Goal: Feedback & Contribution: Submit feedback/report problem

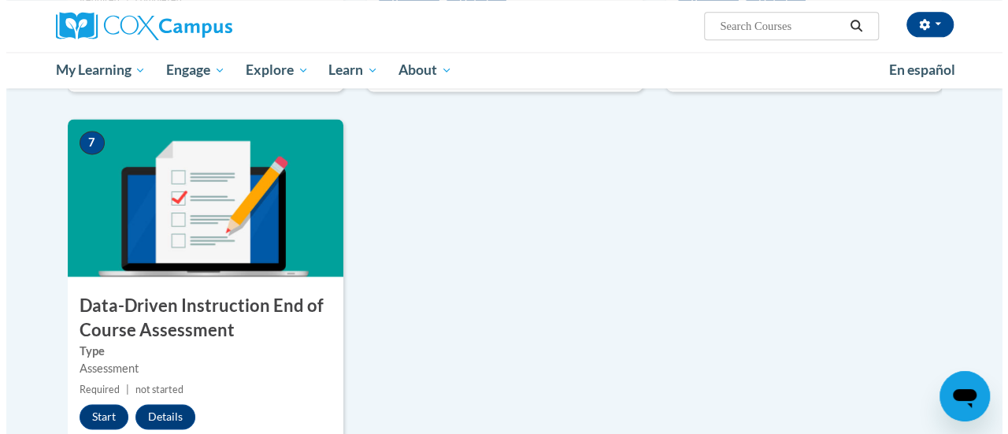
scroll to position [1076, 0]
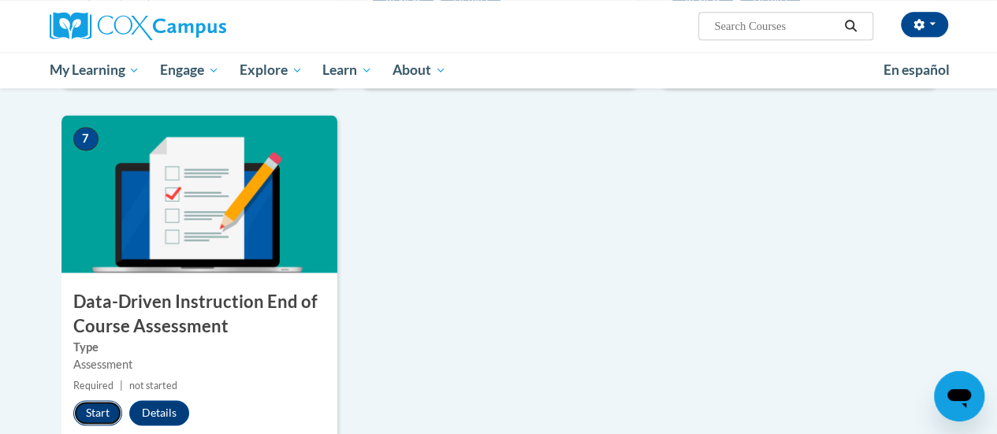
click at [87, 404] on button "Start" at bounding box center [97, 412] width 49 height 25
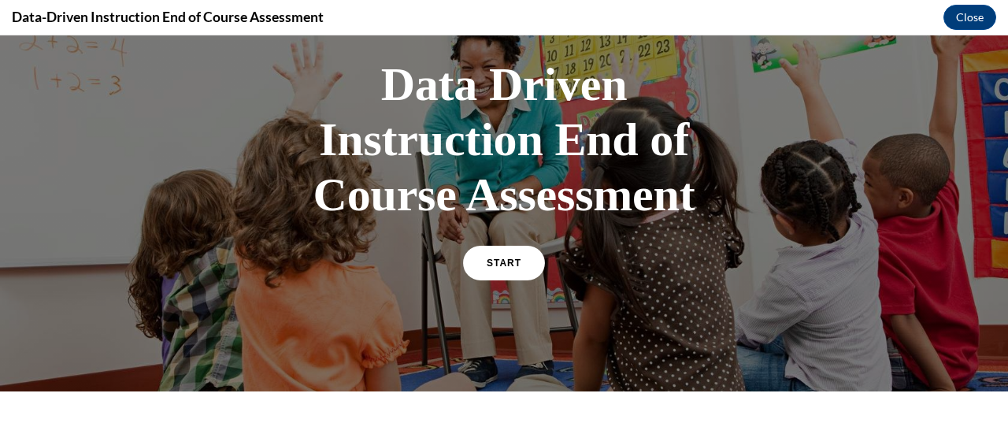
scroll to position [94, 0]
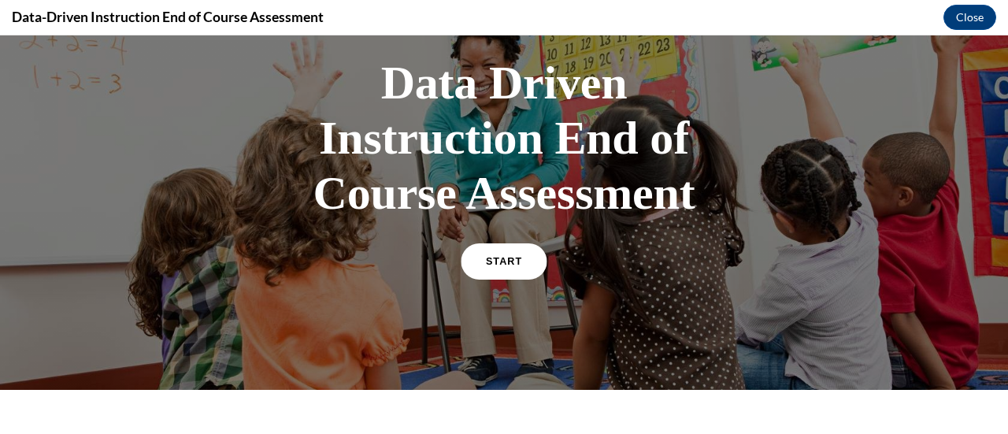
click at [486, 262] on span "START" at bounding box center [504, 262] width 36 height 12
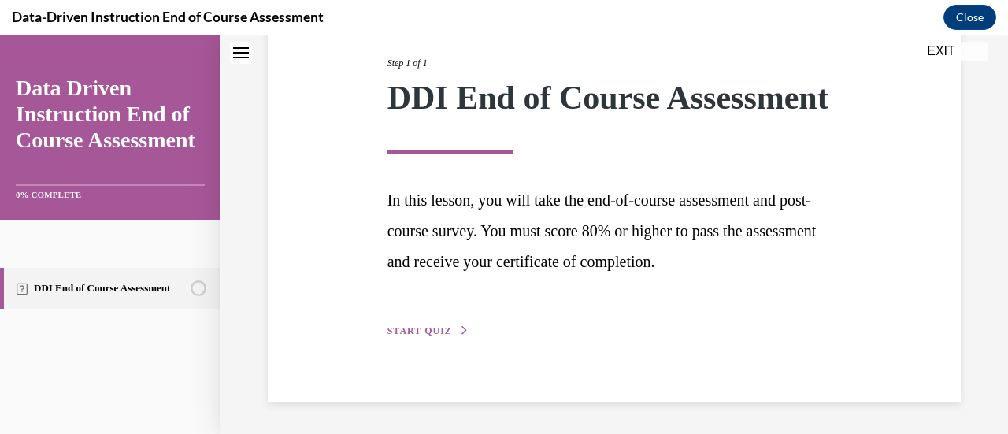
scroll to position [232, 0]
click at [416, 330] on span "START QUIZ" at bounding box center [420, 330] width 65 height 11
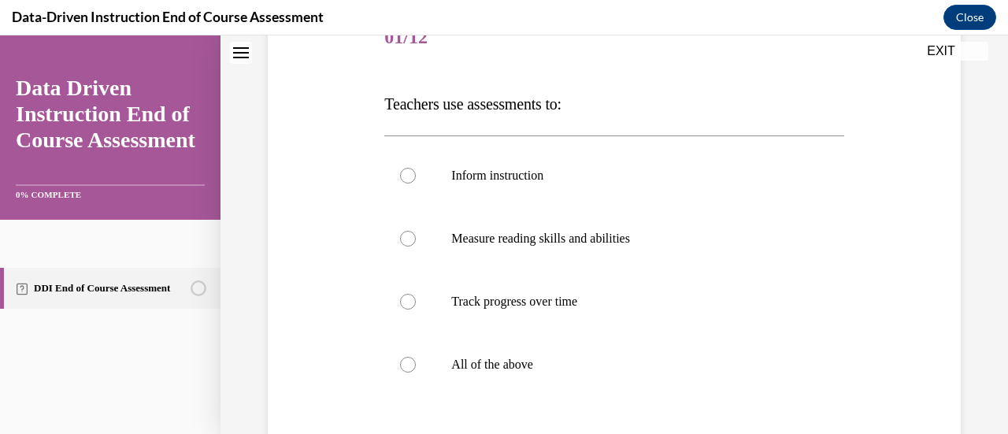
scroll to position [214, 0]
click at [522, 369] on p "All of the above" at bounding box center [627, 363] width 353 height 16
click at [416, 369] on input "All of the above" at bounding box center [408, 363] width 16 height 16
radio input "true"
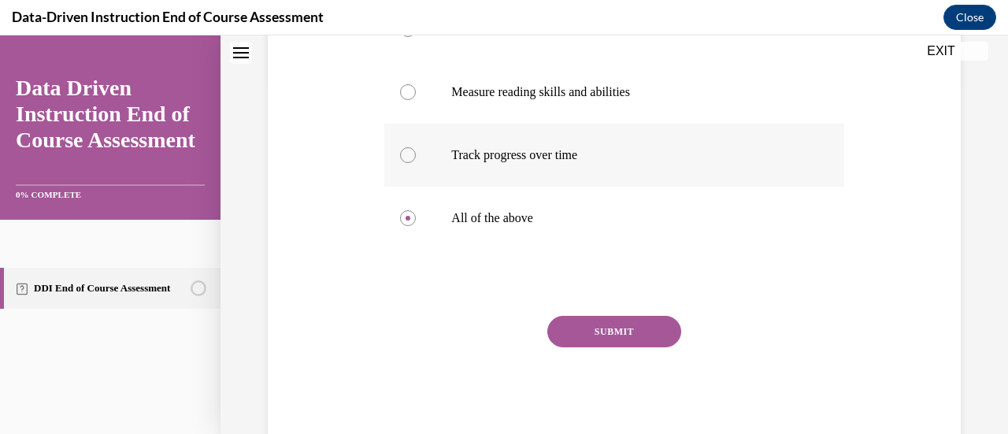
scroll to position [362, 0]
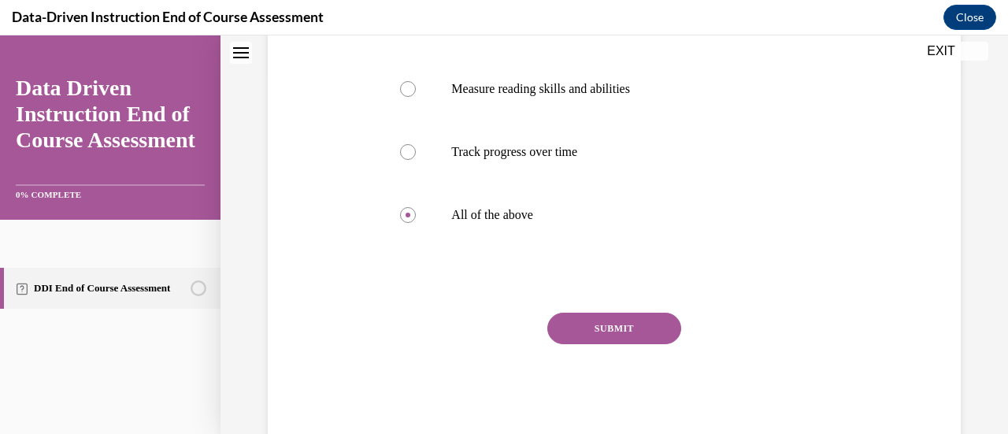
click at [615, 326] on button "SUBMIT" at bounding box center [615, 329] width 134 height 32
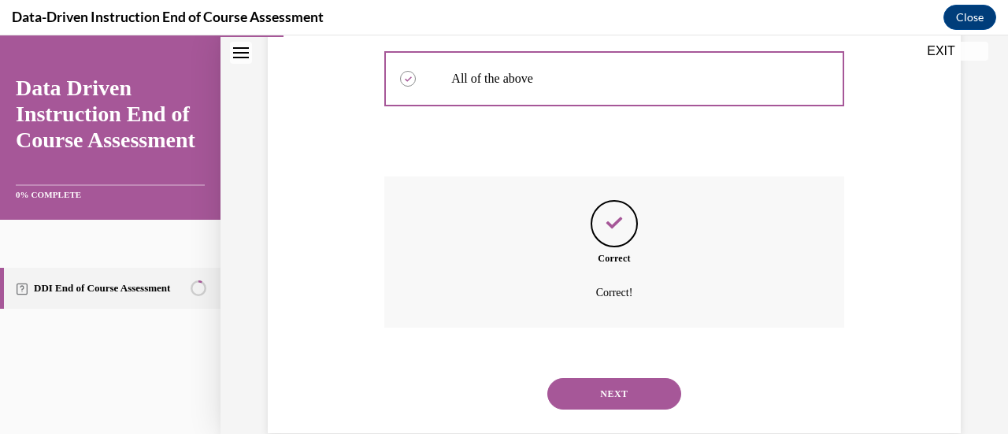
scroll to position [528, 0]
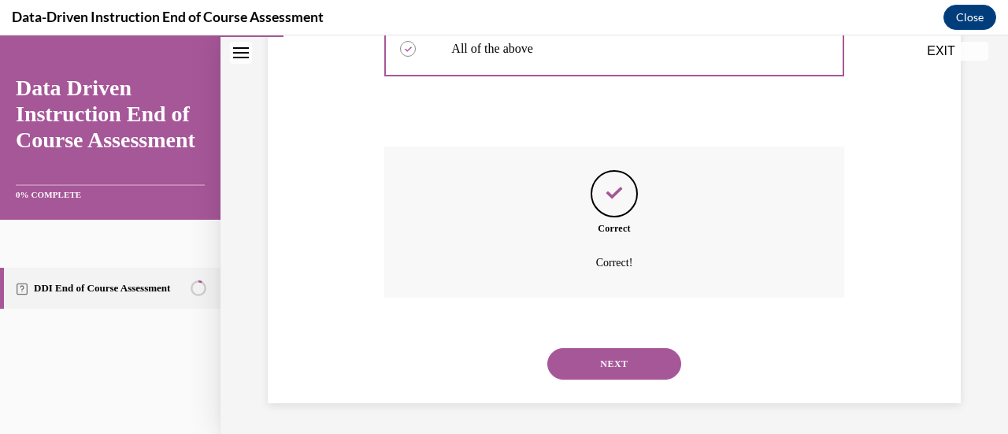
click at [600, 358] on button "NEXT" at bounding box center [615, 364] width 134 height 32
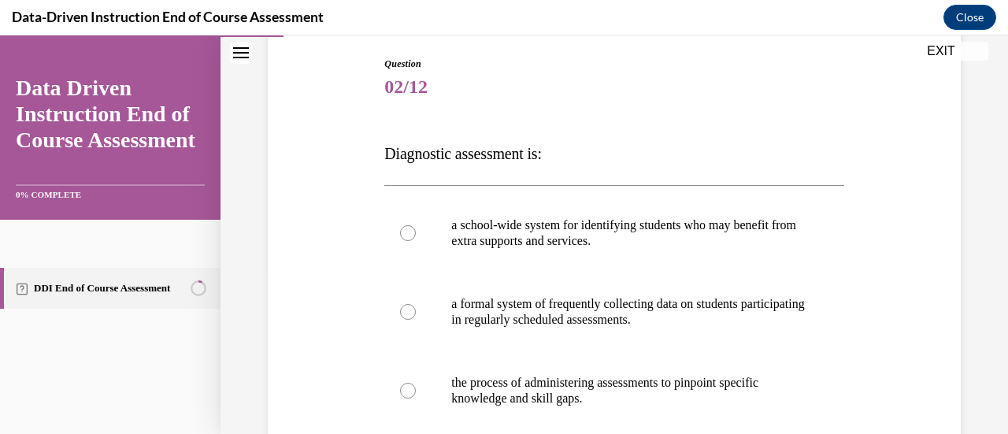
scroll to position [162, 0]
click at [603, 253] on label "a school-wide system for identifying students who may benefit from extra suppor…" at bounding box center [613, 234] width 459 height 79
click at [416, 242] on input "a school-wide system for identifying students who may benefit from extra suppor…" at bounding box center [408, 234] width 16 height 16
radio input "true"
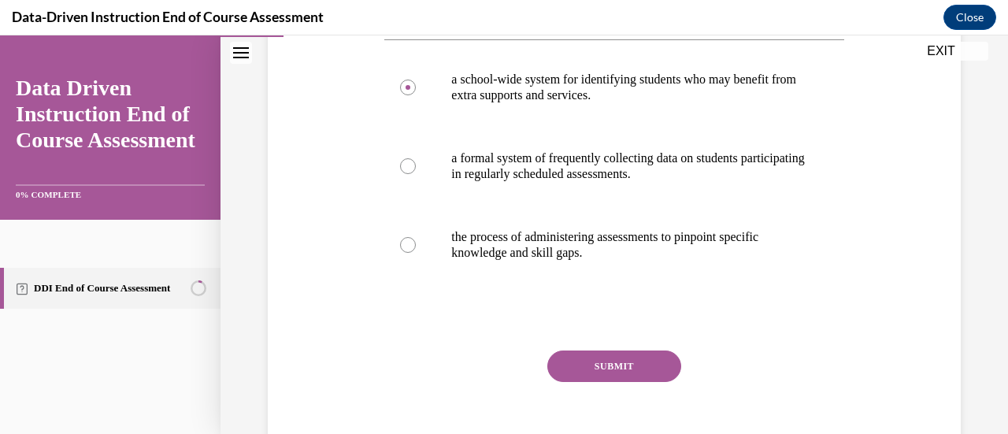
click at [615, 364] on button "SUBMIT" at bounding box center [615, 367] width 134 height 32
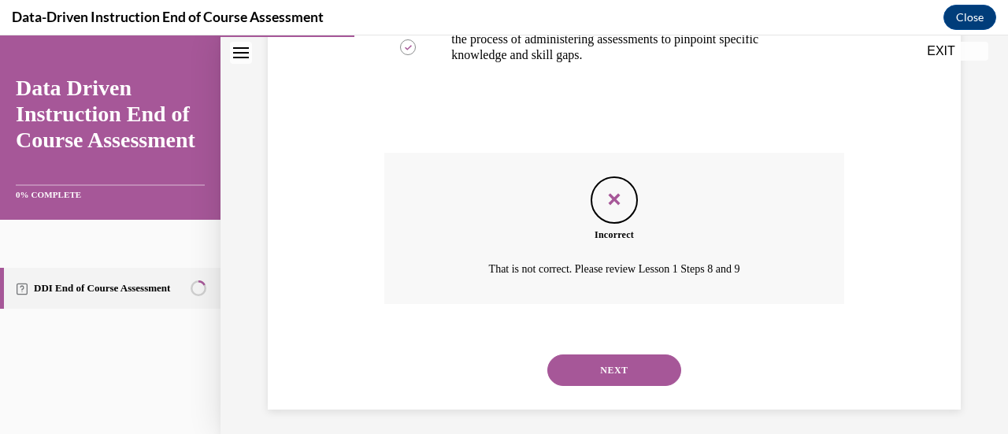
scroll to position [512, 0]
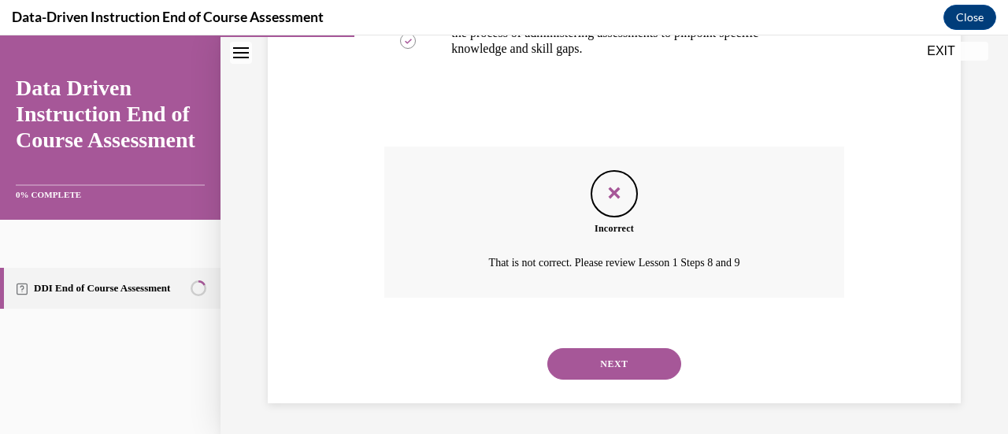
click at [607, 360] on button "NEXT" at bounding box center [615, 364] width 134 height 32
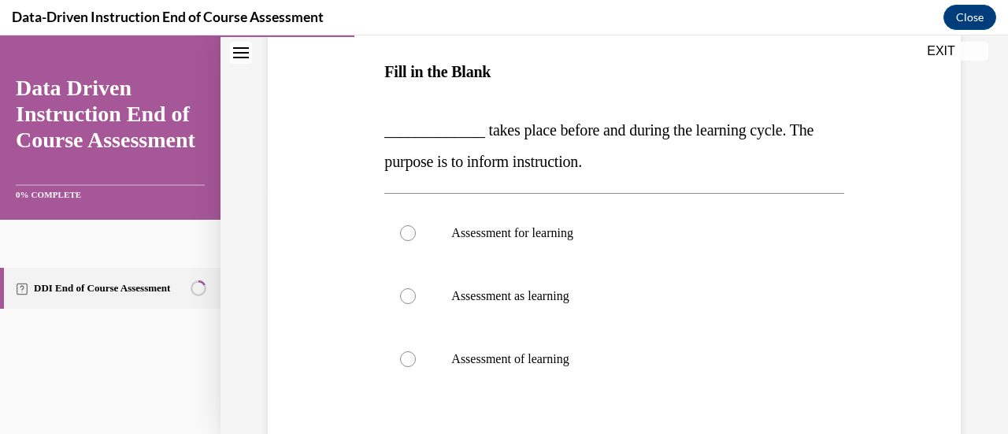
scroll to position [245, 0]
click at [559, 242] on label "Assessment for learning" at bounding box center [613, 232] width 459 height 63
click at [416, 240] on input "Assessment for learning" at bounding box center [408, 233] width 16 height 16
radio input "true"
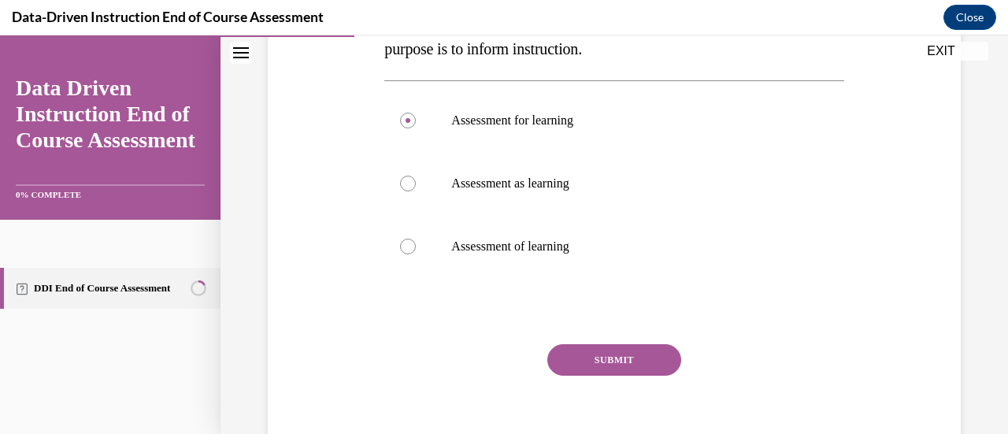
click at [606, 353] on button "SUBMIT" at bounding box center [615, 360] width 134 height 32
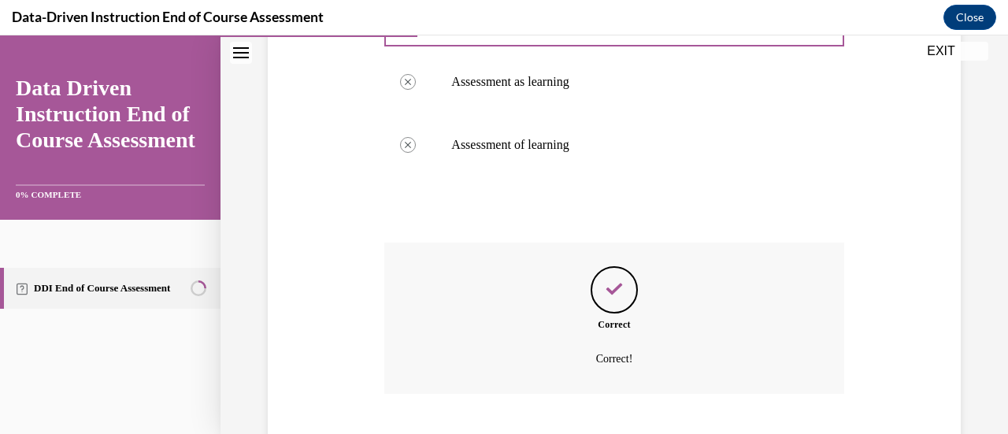
scroll to position [555, 0]
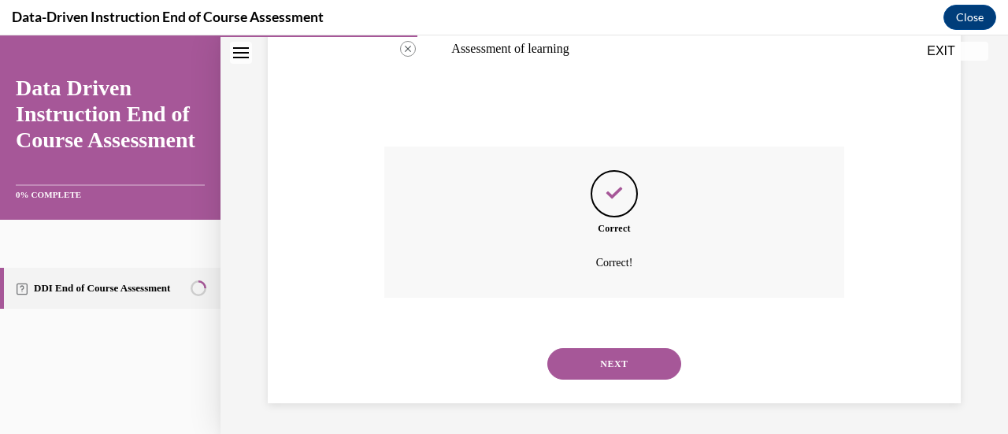
click at [606, 353] on button "NEXT" at bounding box center [615, 364] width 134 height 32
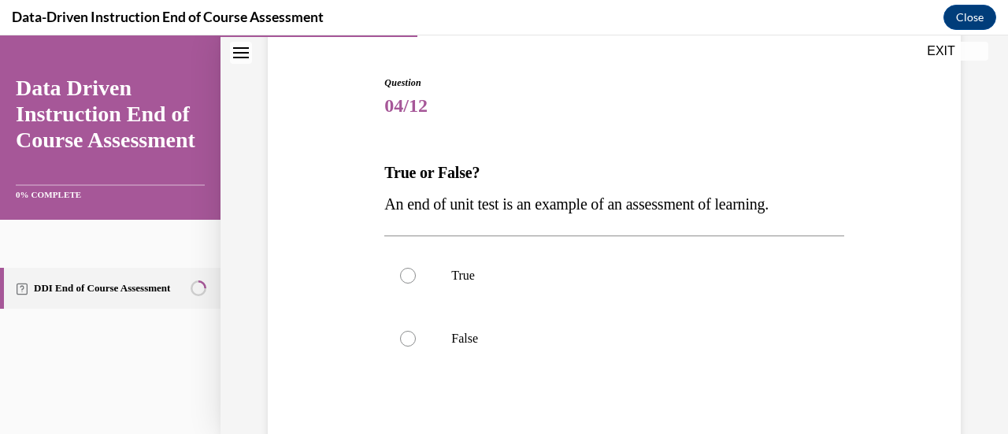
scroll to position [144, 0]
drag, startPoint x: 606, startPoint y: 353, endPoint x: 577, endPoint y: 293, distance: 66.3
click at [577, 293] on div "True False" at bounding box center [613, 306] width 459 height 126
click at [586, 291] on label "True" at bounding box center [613, 274] width 459 height 63
click at [416, 283] on input "True" at bounding box center [408, 275] width 16 height 16
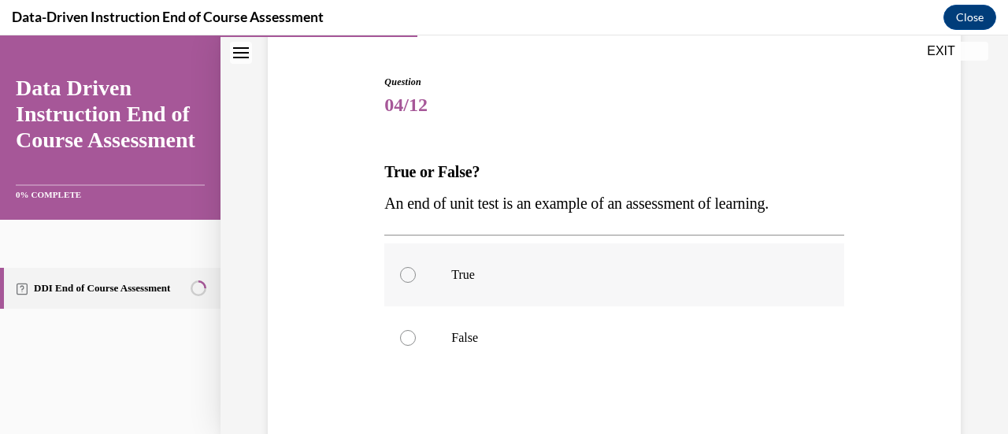
radio input "true"
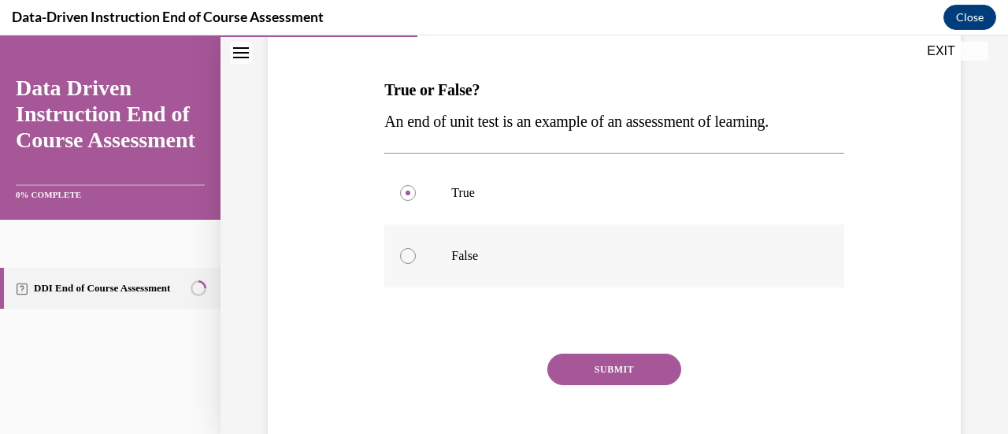
scroll to position [237, 0]
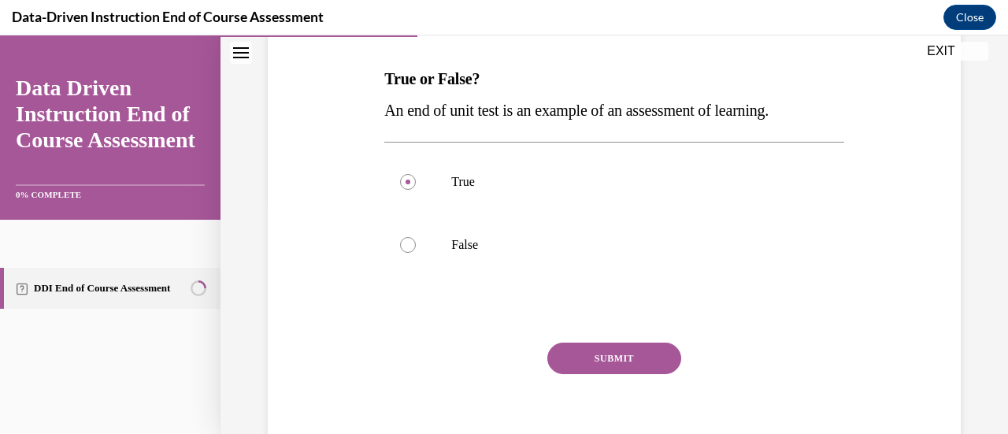
click at [577, 352] on button "SUBMIT" at bounding box center [615, 359] width 134 height 32
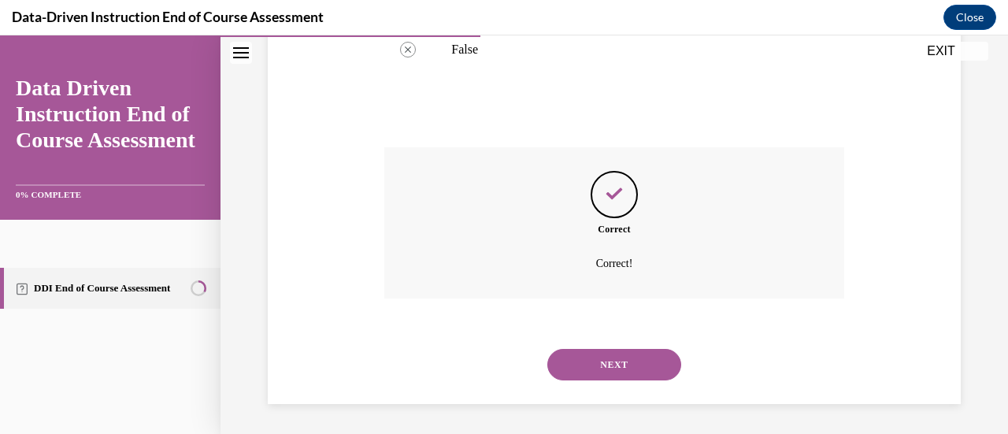
scroll to position [433, 0]
click at [566, 371] on button "NEXT" at bounding box center [615, 364] width 134 height 32
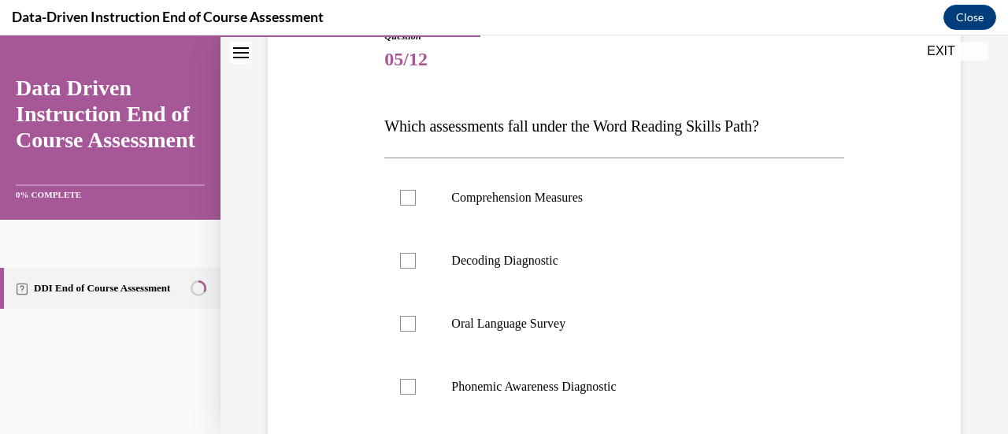
scroll to position [192, 0]
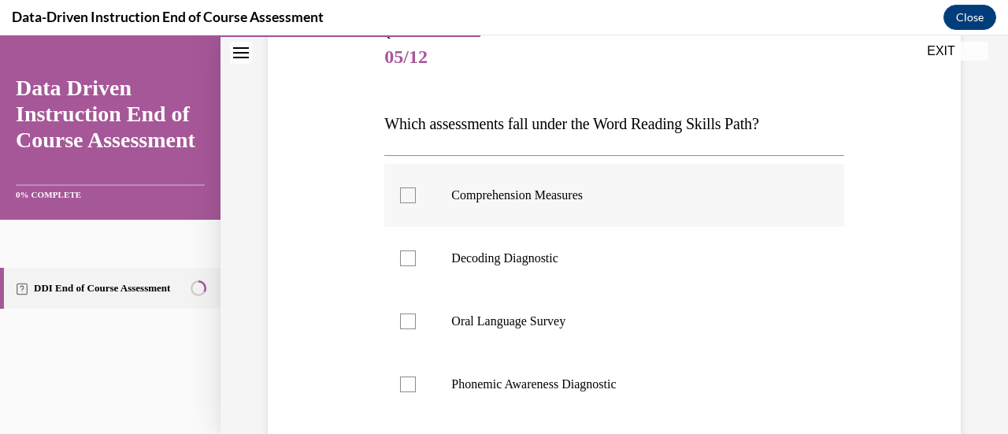
click at [663, 219] on label "Comprehension Measures" at bounding box center [613, 195] width 459 height 63
click at [416, 203] on input "Comprehension Measures" at bounding box center [408, 196] width 16 height 16
checkbox input "true"
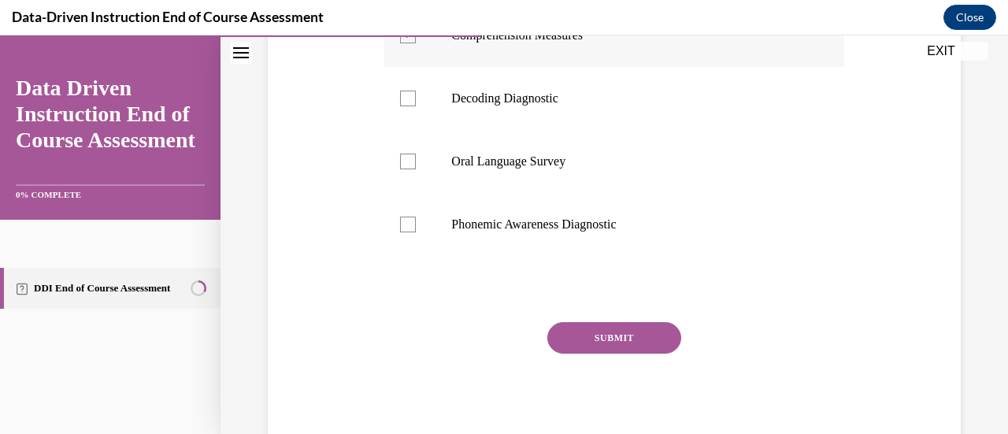
scroll to position [356, 0]
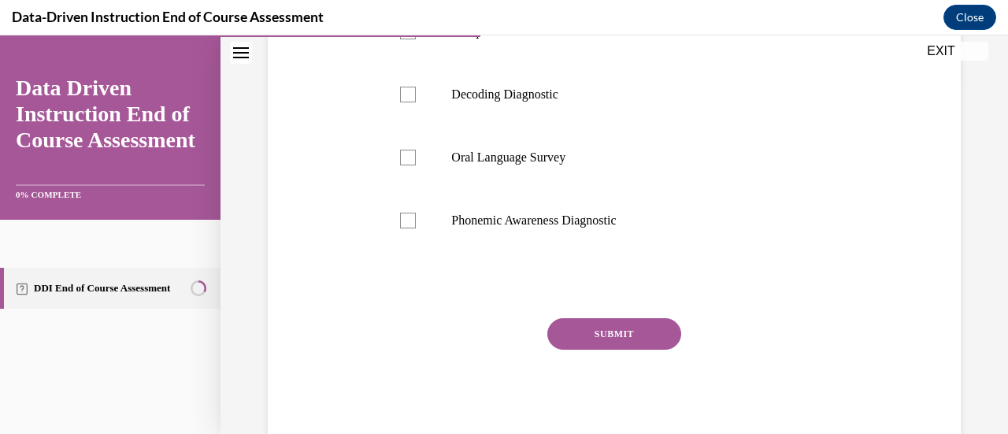
click at [605, 344] on button "SUBMIT" at bounding box center [615, 334] width 134 height 32
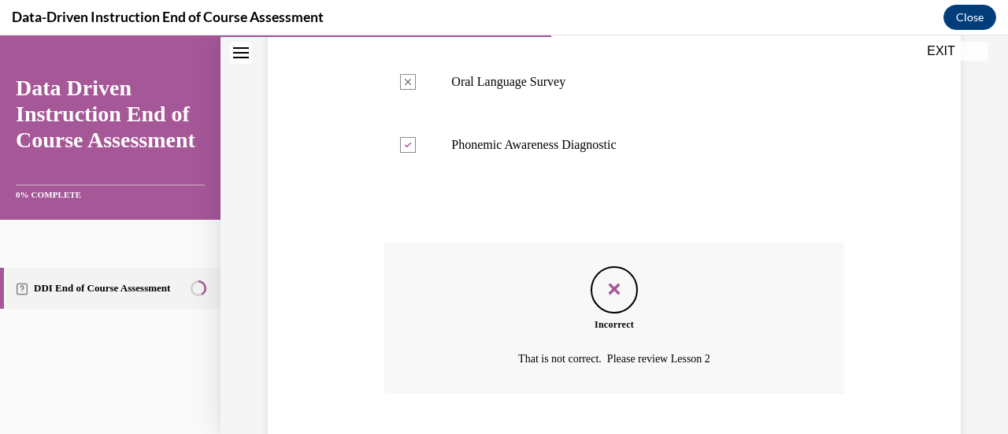
scroll to position [528, 0]
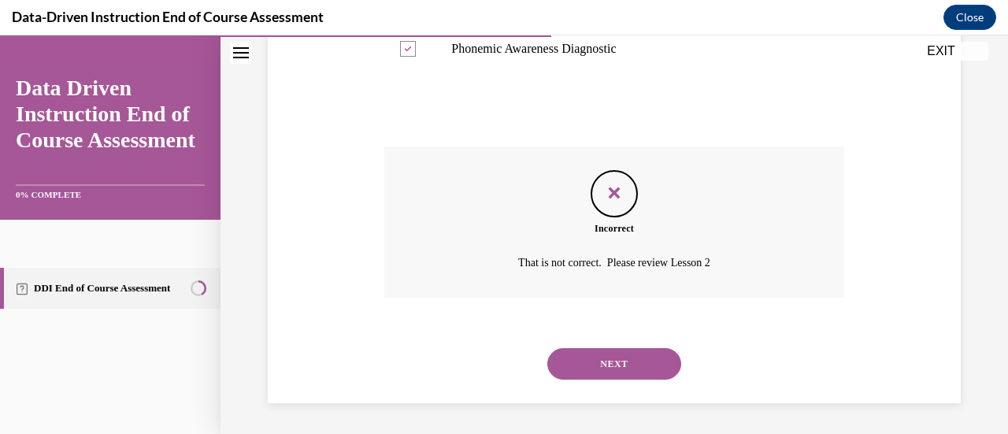
click at [591, 362] on button "NEXT" at bounding box center [615, 364] width 134 height 32
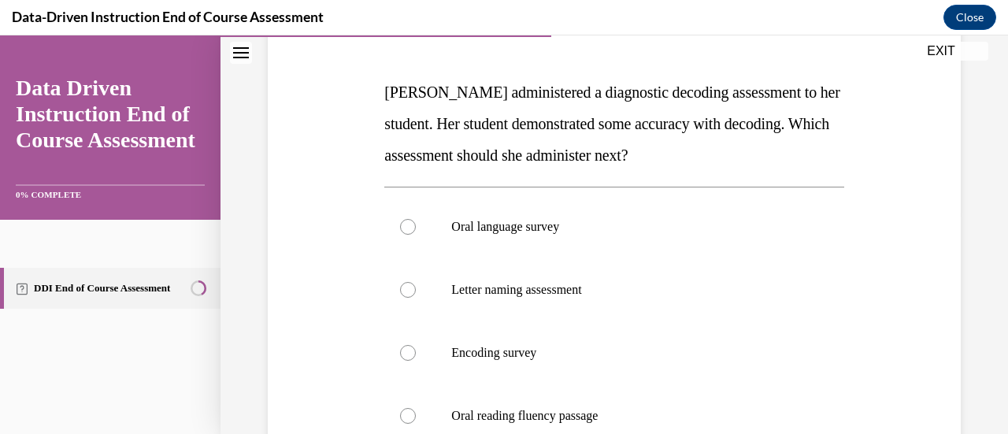
scroll to position [227, 0]
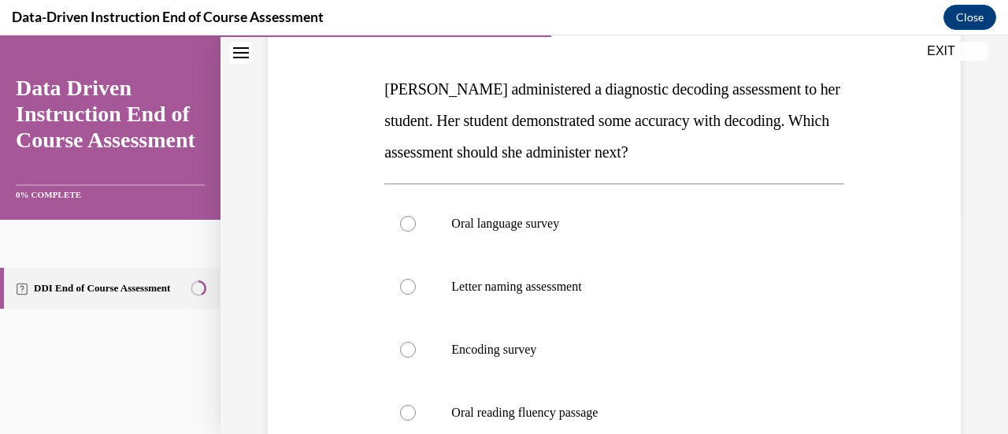
click at [591, 362] on label "Encoding survey" at bounding box center [613, 349] width 459 height 63
click at [416, 358] on input "Encoding survey" at bounding box center [408, 350] width 16 height 16
radio input "true"
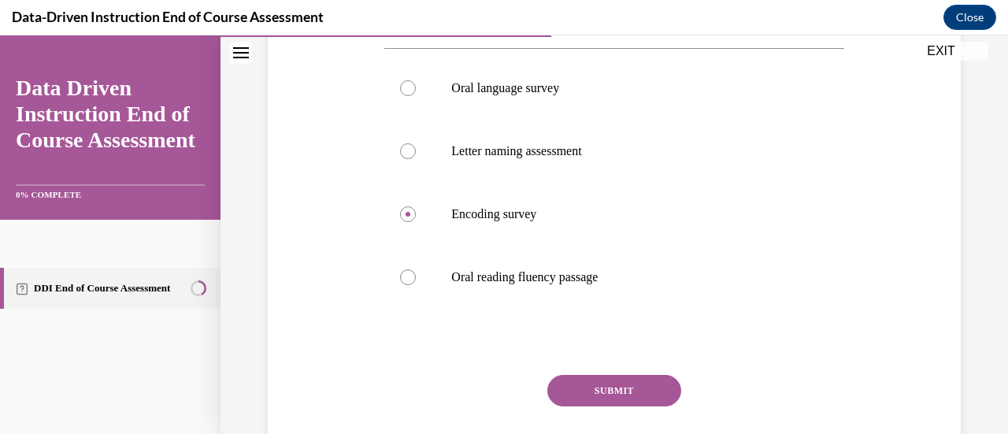
click at [581, 384] on button "SUBMIT" at bounding box center [615, 391] width 134 height 32
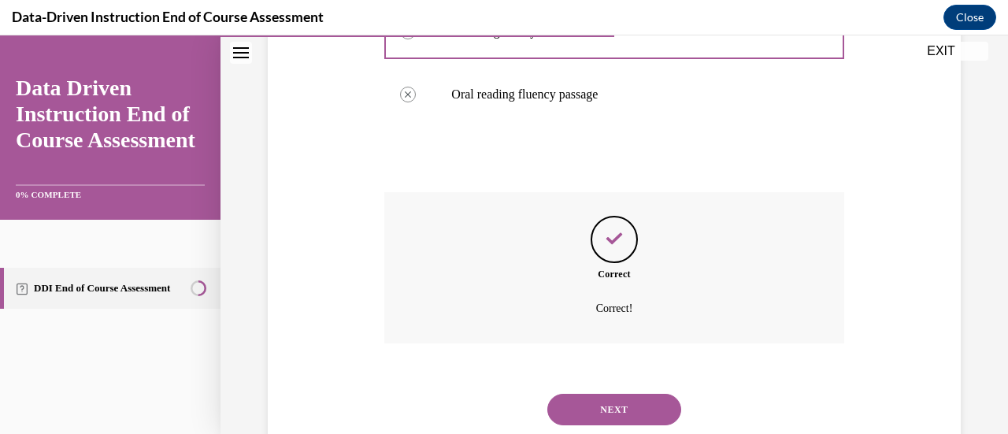
scroll to position [591, 0]
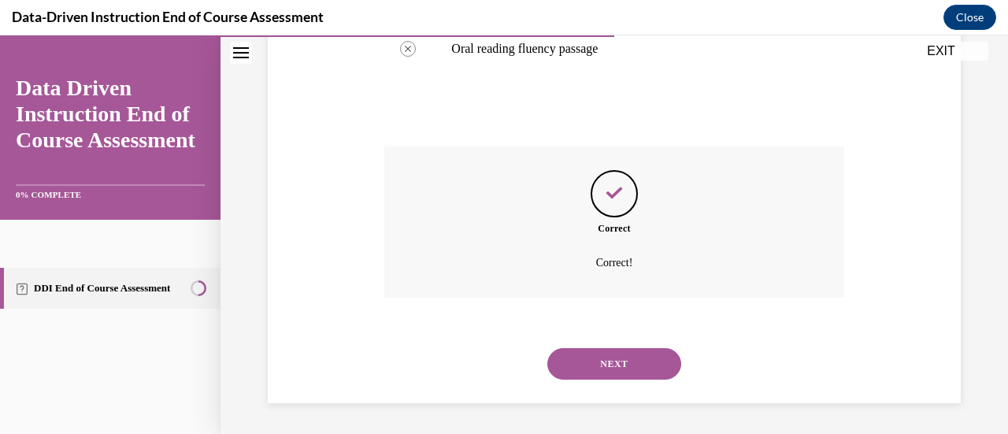
click at [576, 362] on button "NEXT" at bounding box center [615, 364] width 134 height 32
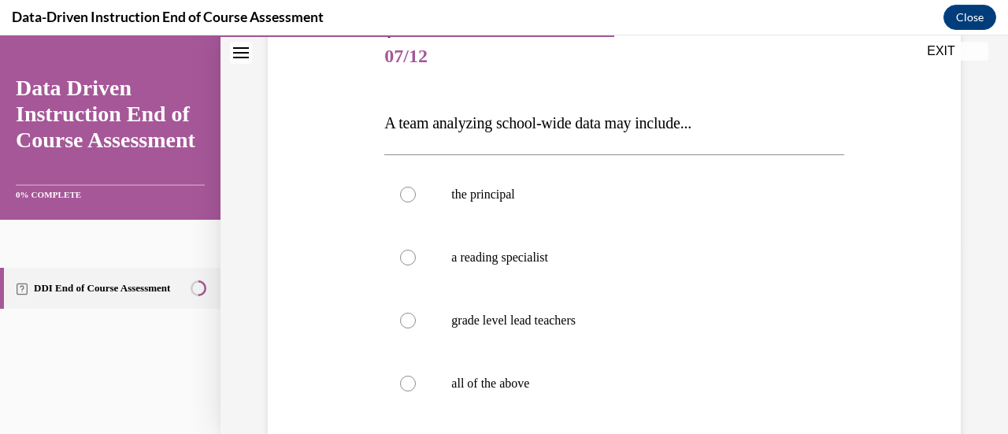
scroll to position [205, 0]
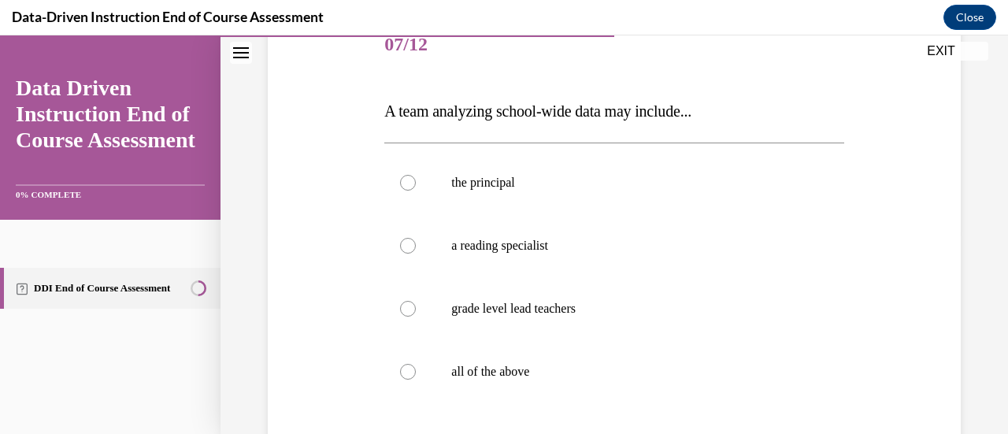
click at [576, 362] on label "all of the above" at bounding box center [613, 371] width 459 height 63
click at [416, 364] on input "all of the above" at bounding box center [408, 372] width 16 height 16
radio input "true"
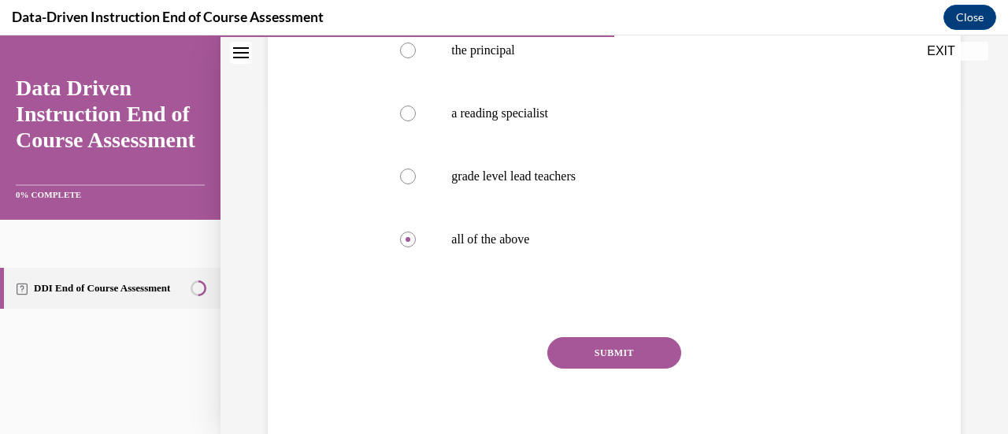
click at [576, 362] on button "SUBMIT" at bounding box center [615, 353] width 134 height 32
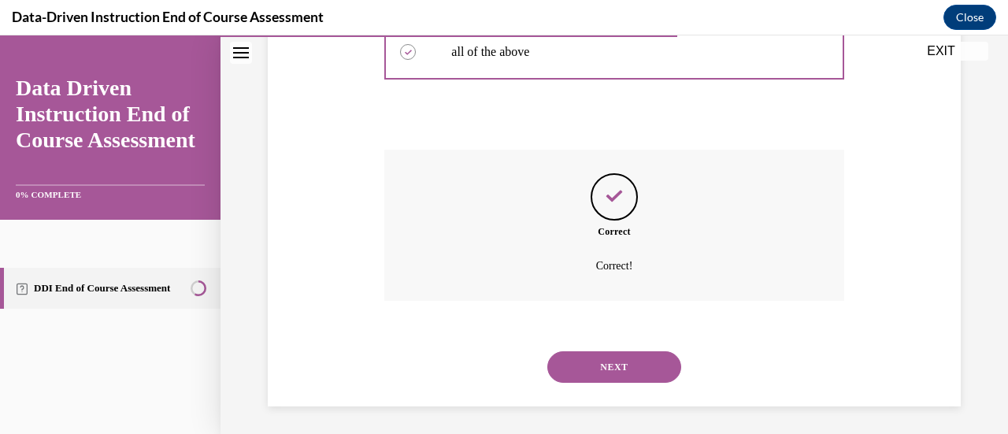
scroll to position [528, 0]
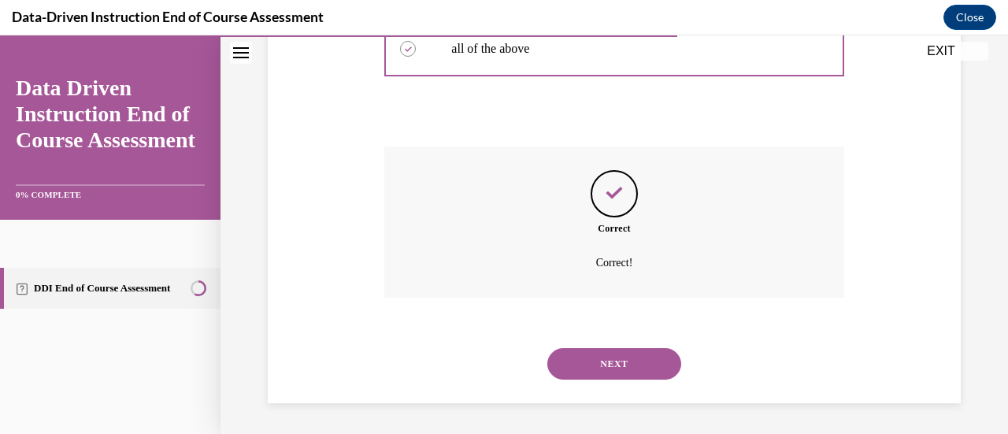
click at [576, 362] on button "NEXT" at bounding box center [615, 364] width 134 height 32
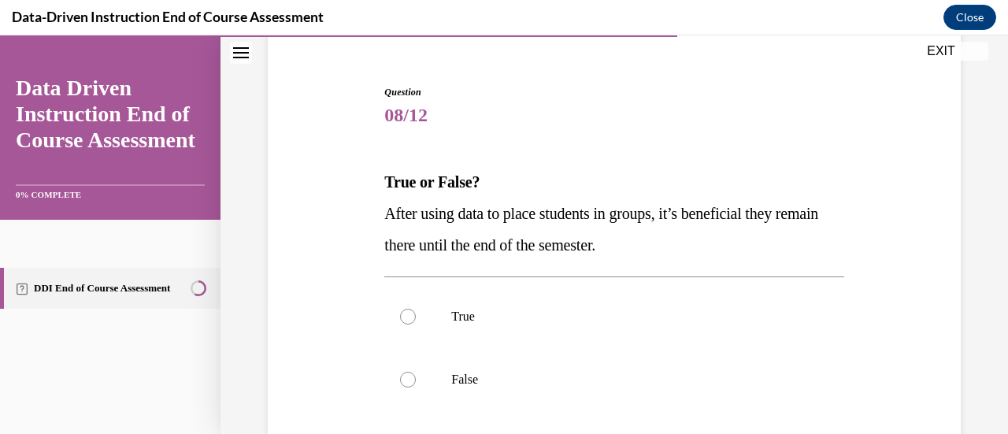
scroll to position [136, 0]
click at [576, 362] on label "False" at bounding box center [613, 378] width 459 height 63
click at [416, 370] on input "False" at bounding box center [408, 378] width 16 height 16
radio input "true"
click at [576, 362] on label "False" at bounding box center [613, 378] width 459 height 63
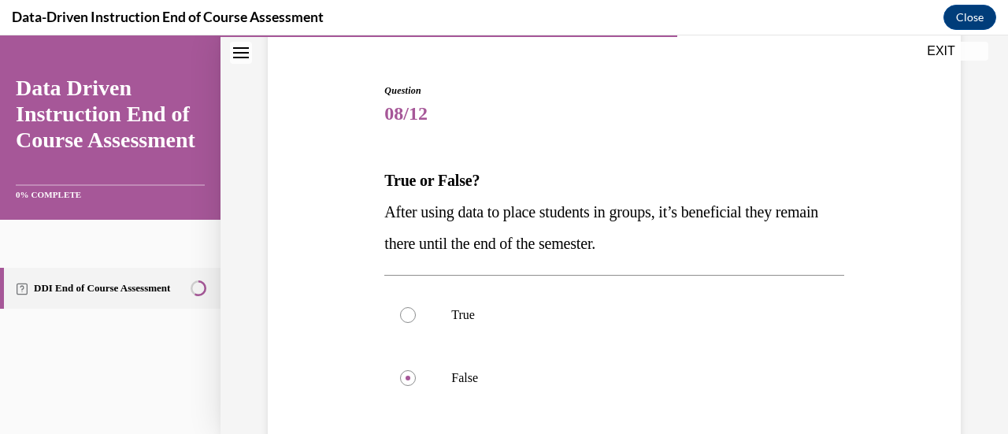
click at [416, 370] on input "False" at bounding box center [408, 378] width 16 height 16
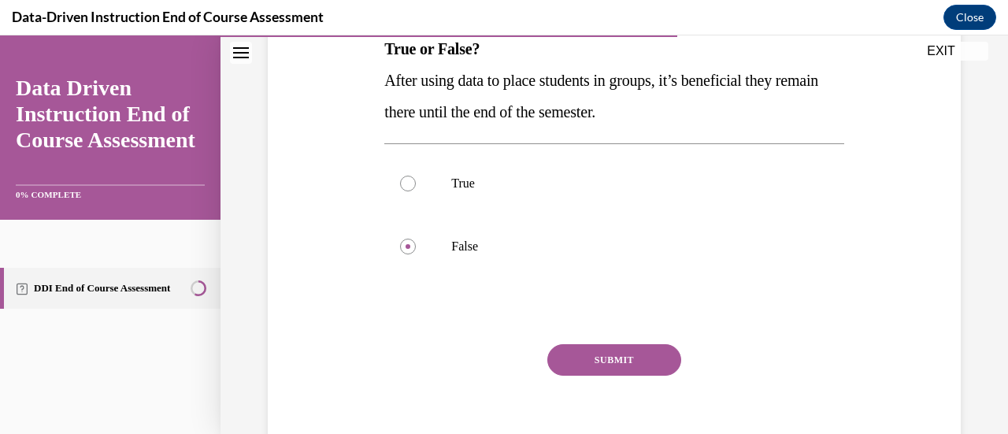
click at [576, 362] on button "SUBMIT" at bounding box center [615, 360] width 134 height 32
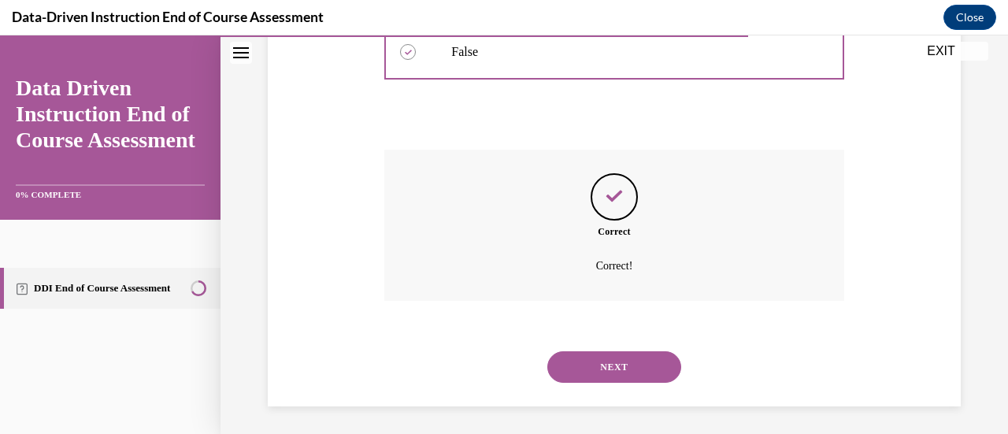
scroll to position [465, 0]
click at [576, 360] on button "NEXT" at bounding box center [615, 364] width 134 height 32
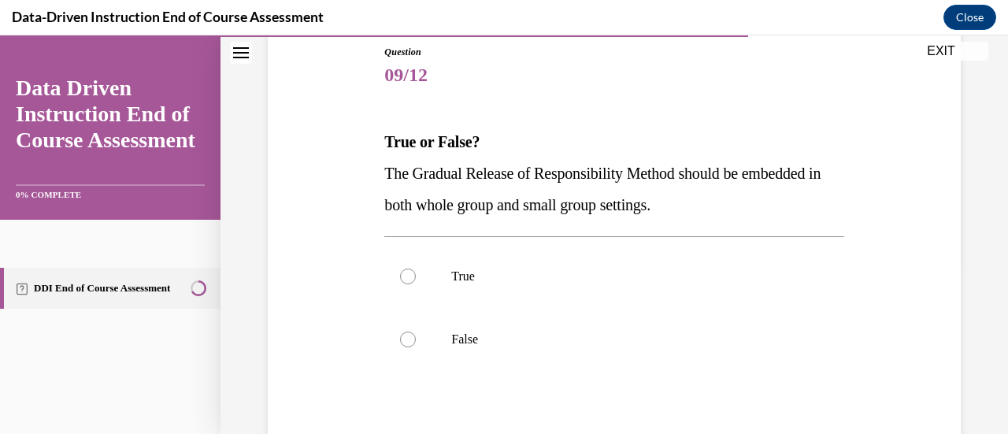
scroll to position [177, 0]
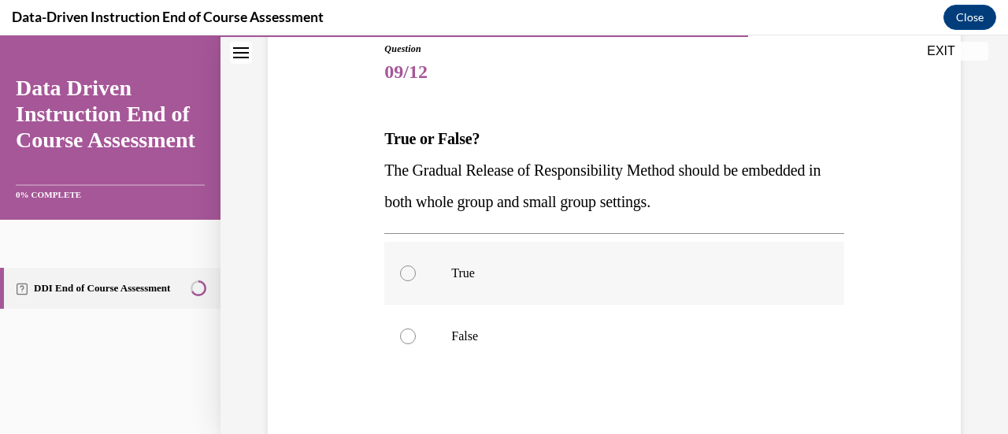
click at [590, 284] on label "True" at bounding box center [613, 273] width 459 height 63
click at [416, 281] on input "True" at bounding box center [408, 274] width 16 height 16
radio input "true"
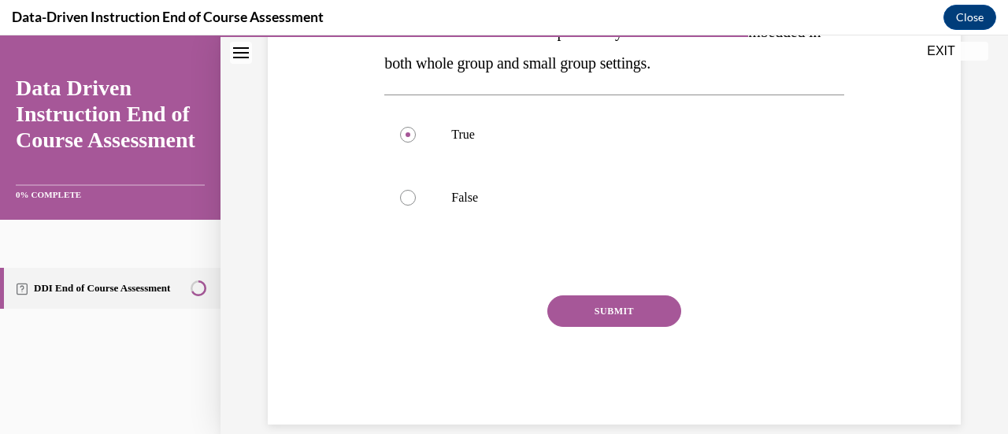
click at [581, 306] on button "SUBMIT" at bounding box center [615, 311] width 134 height 32
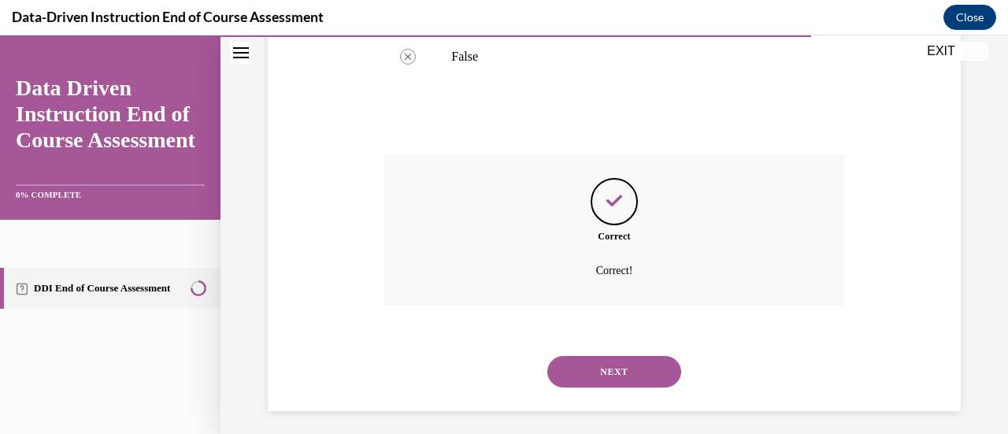
scroll to position [465, 0]
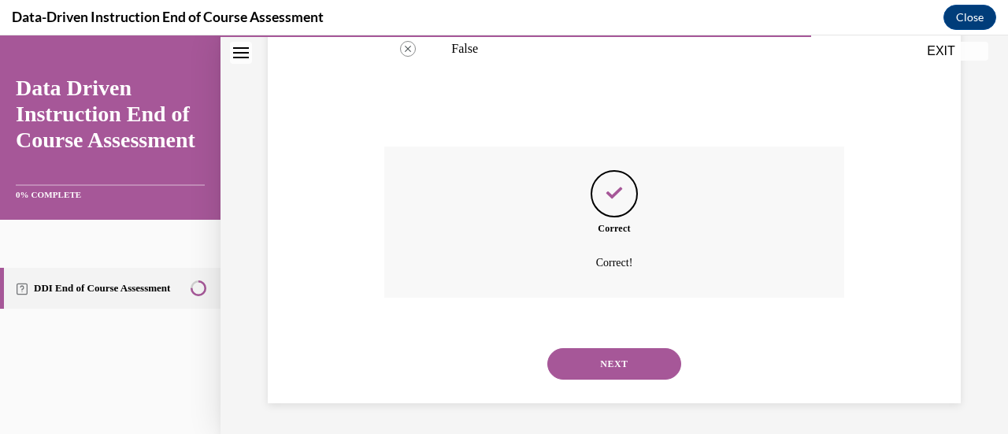
click at [566, 357] on button "NEXT" at bounding box center [615, 364] width 134 height 32
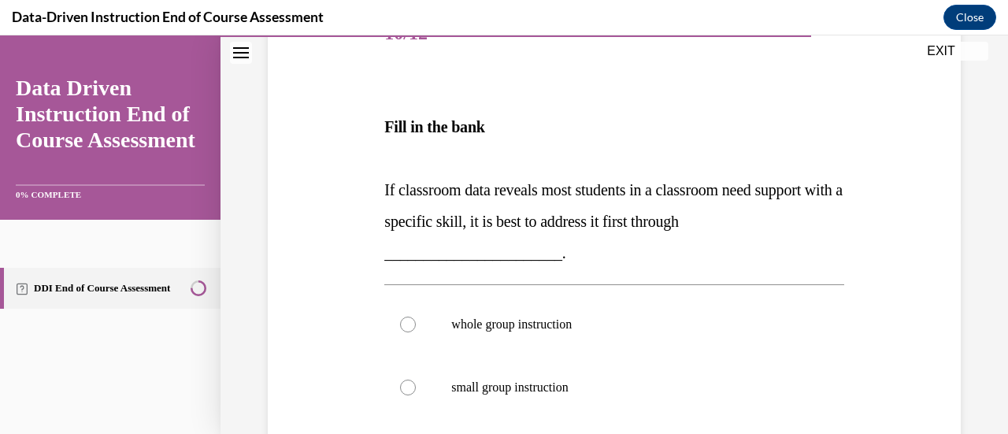
scroll to position [217, 0]
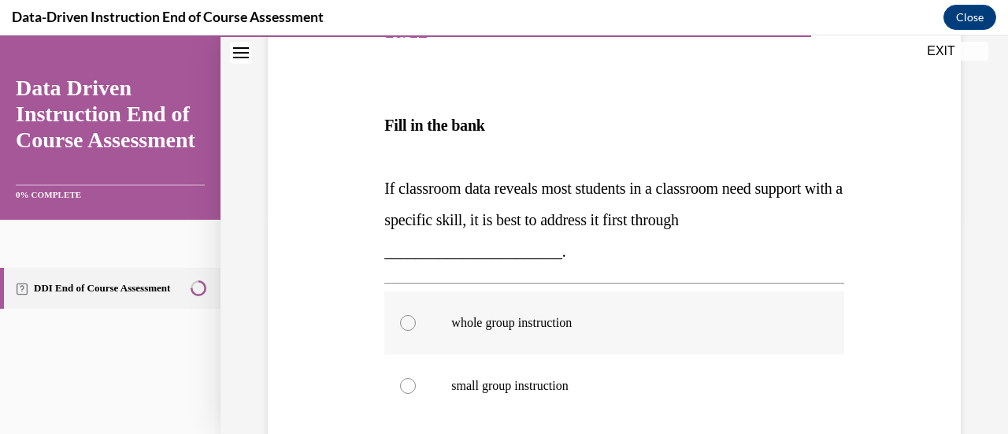
click at [574, 334] on label "whole group instruction" at bounding box center [613, 322] width 459 height 63
click at [416, 331] on input "whole group instruction" at bounding box center [408, 323] width 16 height 16
radio input "true"
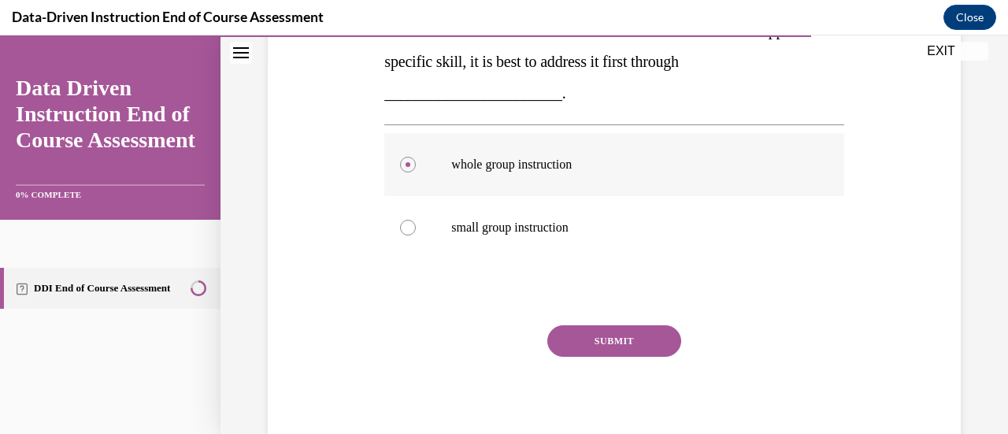
click at [574, 334] on button "SUBMIT" at bounding box center [615, 341] width 134 height 32
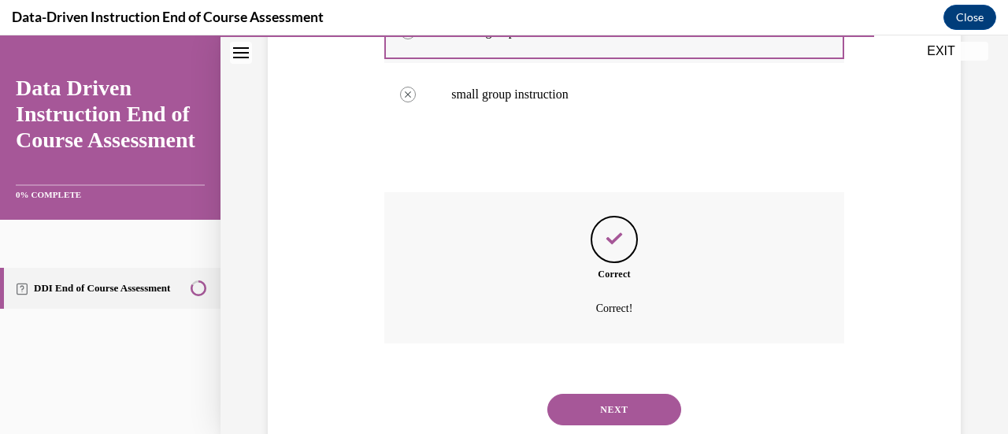
scroll to position [555, 0]
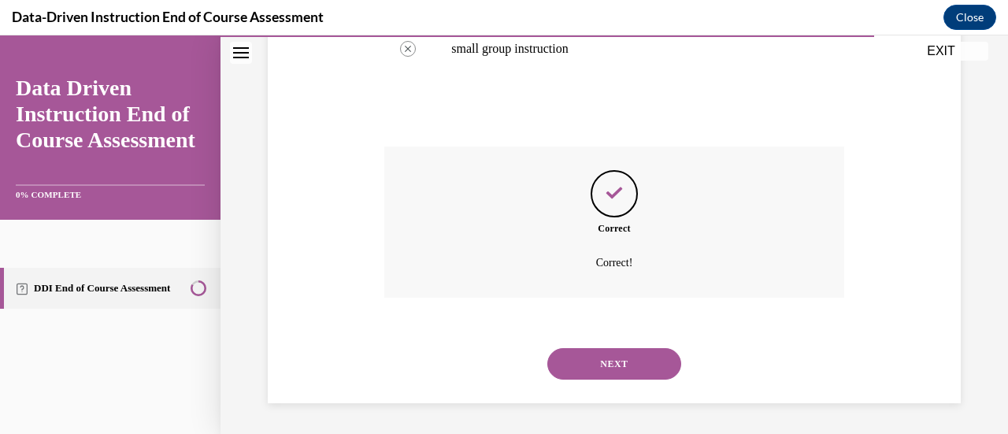
click at [570, 363] on button "NEXT" at bounding box center [615, 364] width 134 height 32
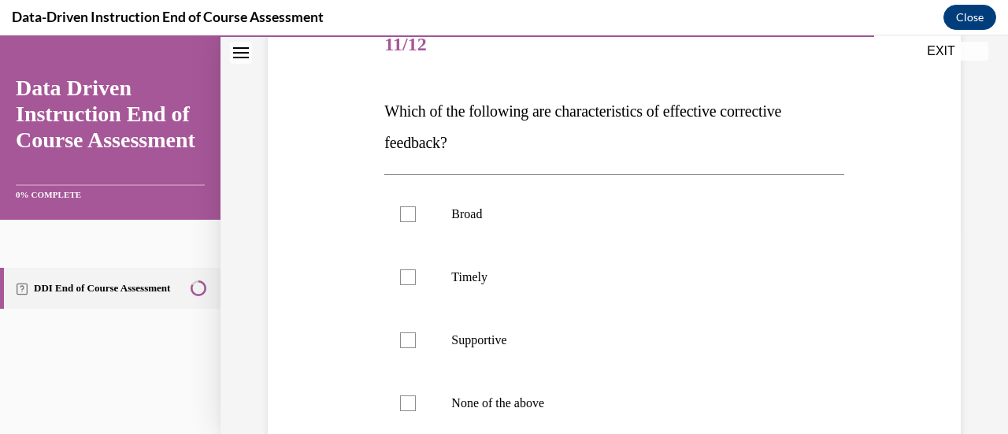
scroll to position [203, 0]
click at [574, 341] on p "Supportive" at bounding box center [627, 342] width 353 height 16
click at [416, 341] on input "Supportive" at bounding box center [408, 342] width 16 height 16
click at [574, 341] on p "Supportive" at bounding box center [627, 342] width 353 height 16
click at [416, 341] on input "Supportive" at bounding box center [408, 342] width 16 height 16
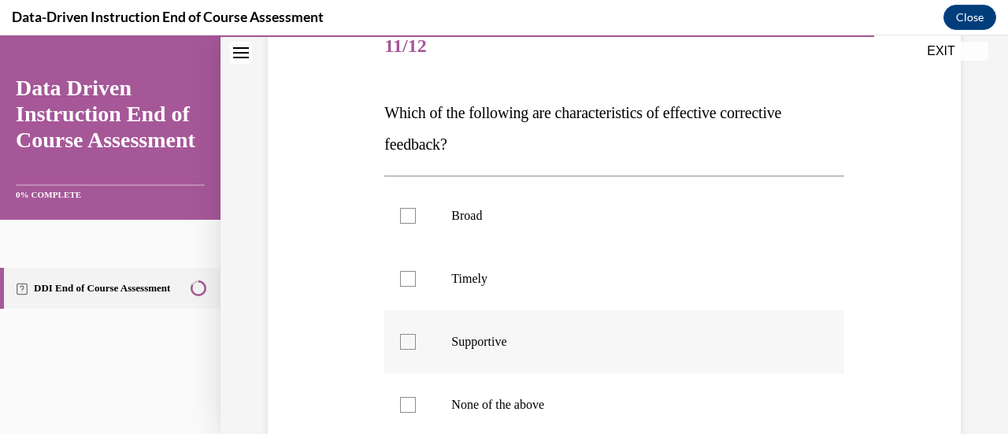
click at [492, 351] on label "Supportive" at bounding box center [613, 341] width 459 height 63
click at [416, 350] on input "Supportive" at bounding box center [408, 342] width 16 height 16
checkbox input "true"
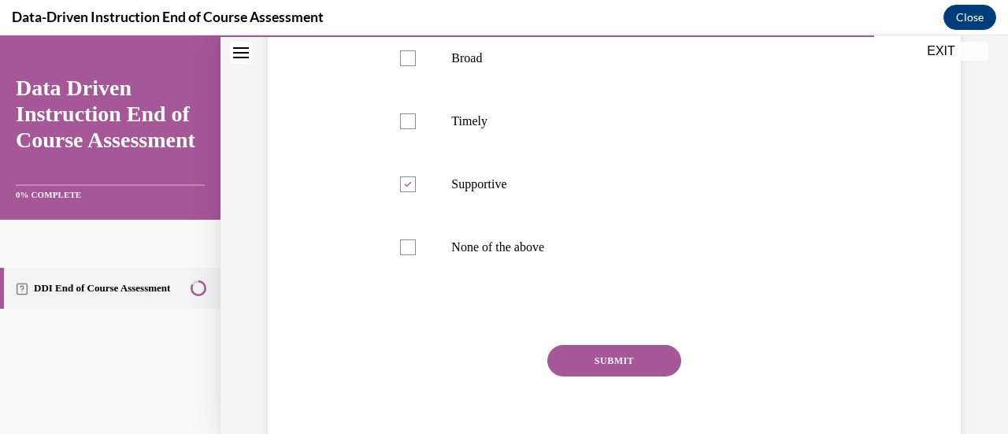
click at [581, 355] on button "SUBMIT" at bounding box center [615, 361] width 134 height 32
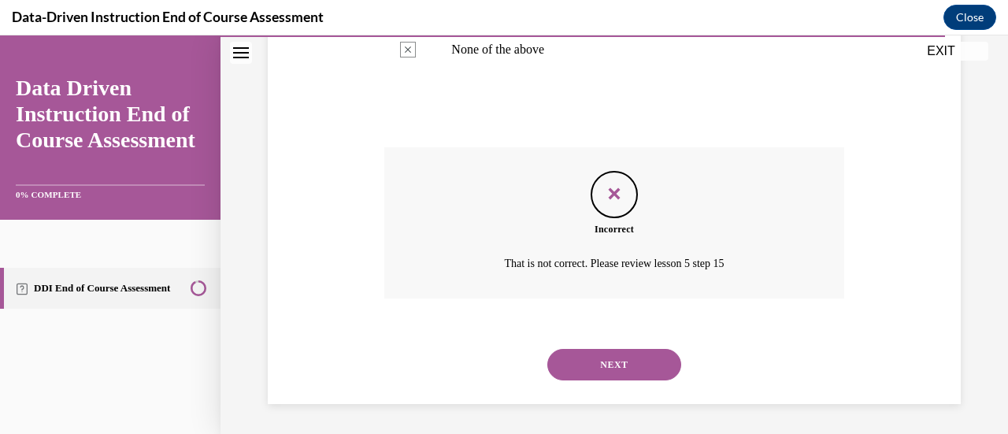
scroll to position [559, 0]
click at [602, 358] on button "NEXT" at bounding box center [615, 364] width 134 height 32
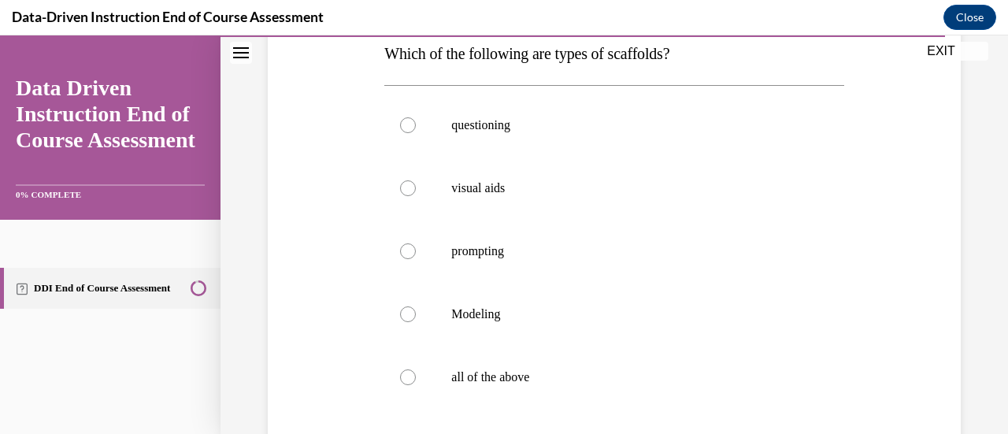
scroll to position [266, 0]
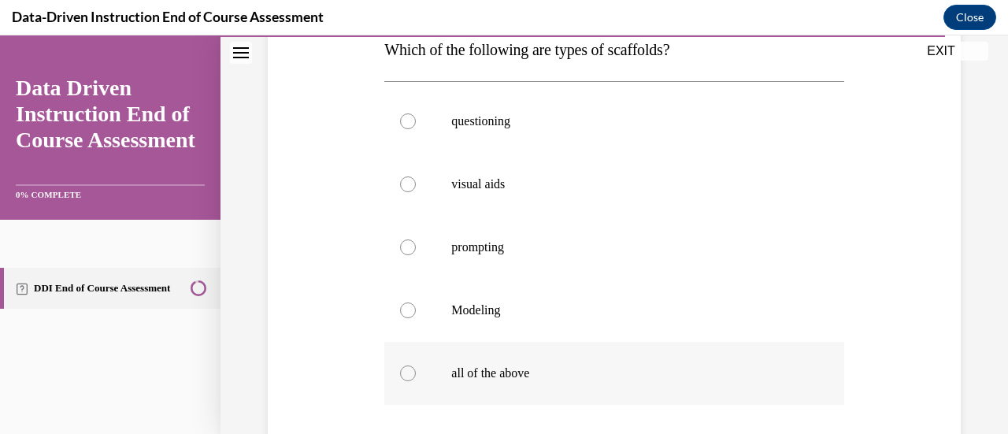
click at [585, 369] on p "all of the above" at bounding box center [627, 374] width 353 height 16
click at [416, 369] on input "all of the above" at bounding box center [408, 374] width 16 height 16
radio input "true"
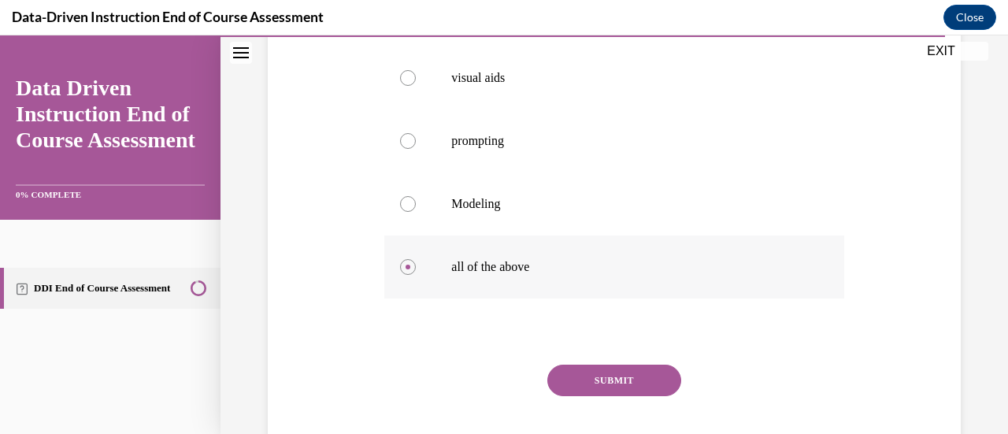
click at [585, 369] on button "SUBMIT" at bounding box center [615, 381] width 134 height 32
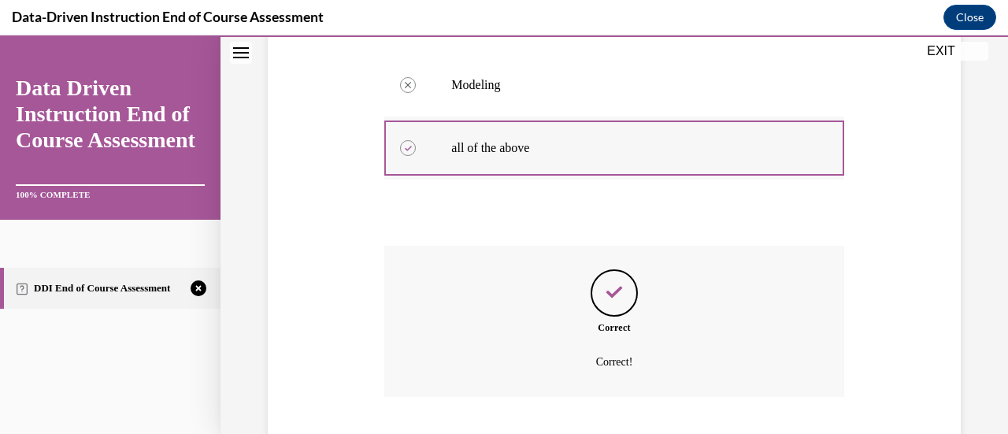
scroll to position [591, 0]
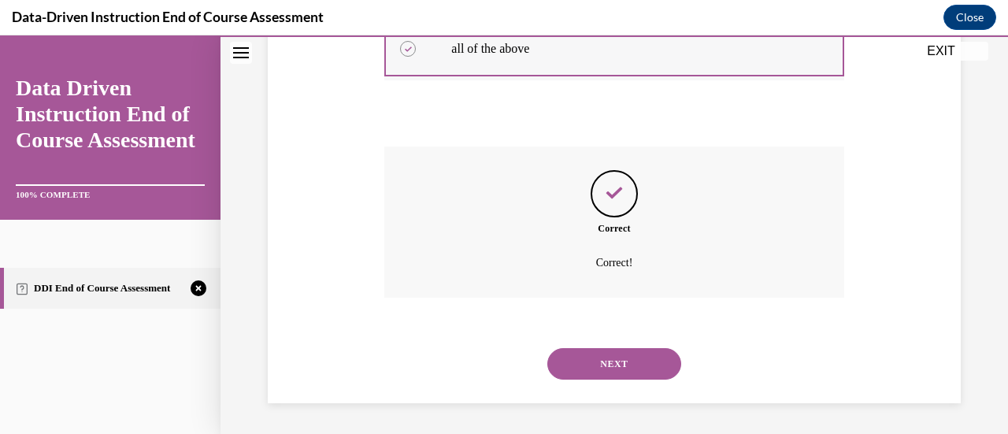
click at [585, 369] on button "NEXT" at bounding box center [615, 364] width 134 height 32
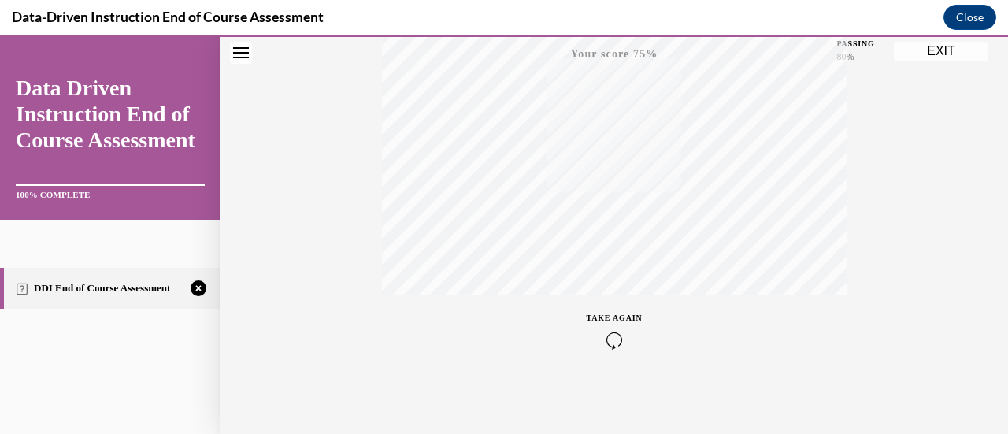
scroll to position [408, 0]
click at [610, 310] on div "TAKE AGAIN" at bounding box center [615, 328] width 56 height 37
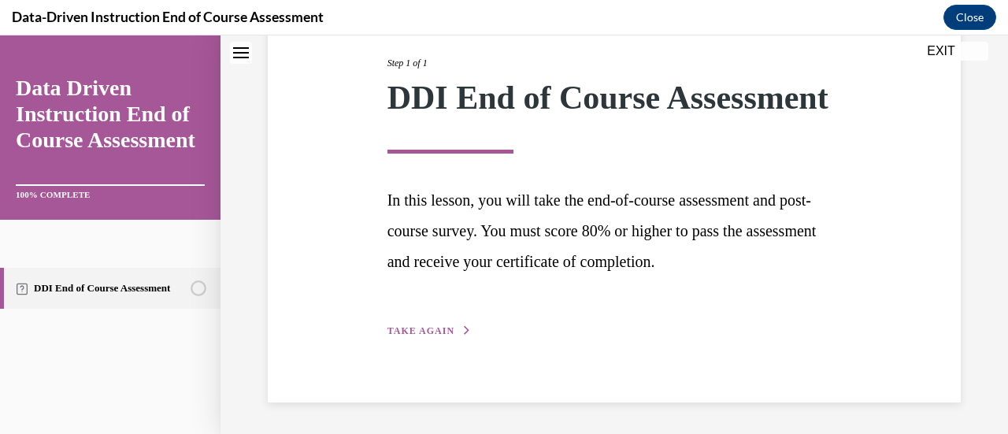
click at [410, 334] on span "TAKE AGAIN" at bounding box center [421, 330] width 67 height 11
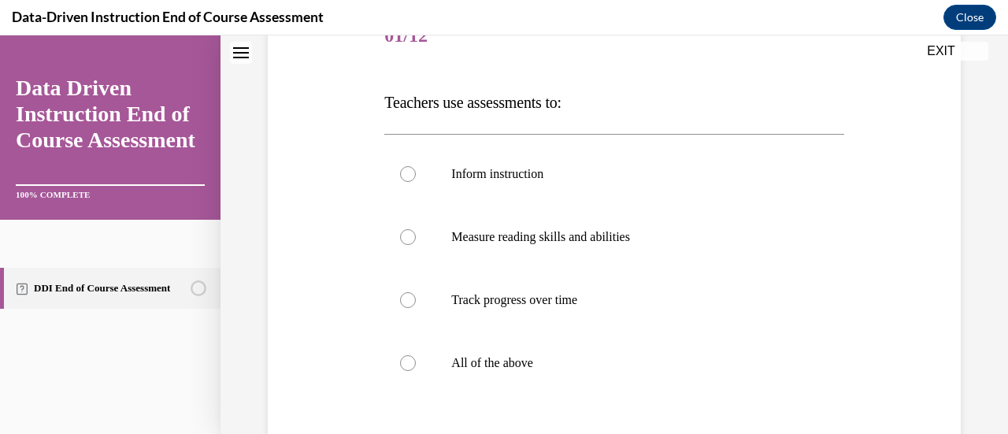
scroll to position [215, 0]
click at [528, 355] on p "All of the above" at bounding box center [627, 362] width 353 height 16
click at [416, 355] on input "All of the above" at bounding box center [408, 362] width 16 height 16
radio input "true"
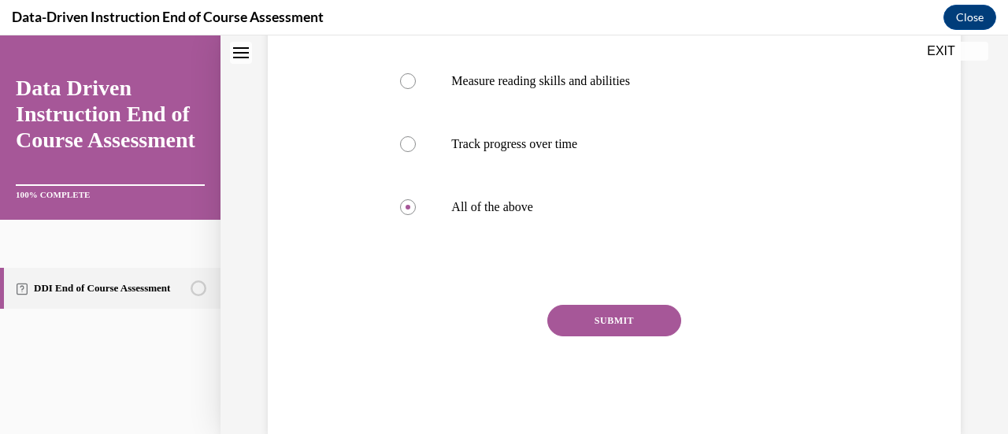
click at [622, 312] on button "SUBMIT" at bounding box center [615, 321] width 134 height 32
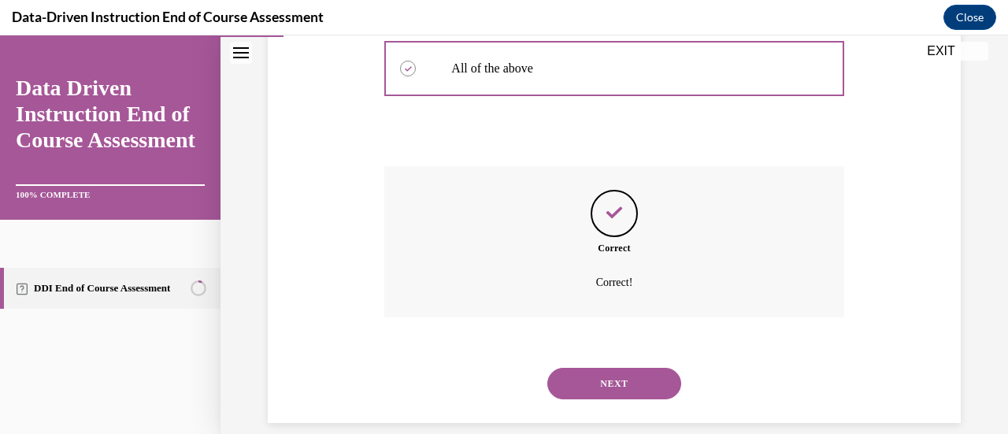
scroll to position [528, 0]
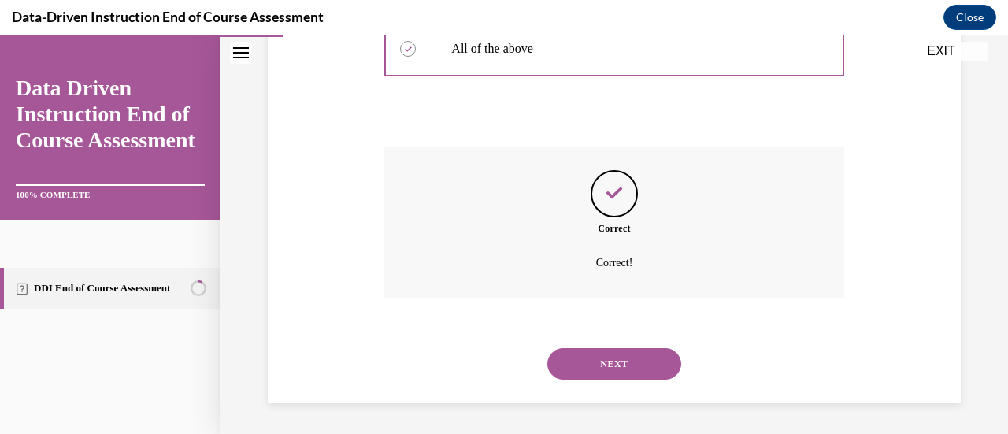
click at [592, 363] on button "NEXT" at bounding box center [615, 364] width 134 height 32
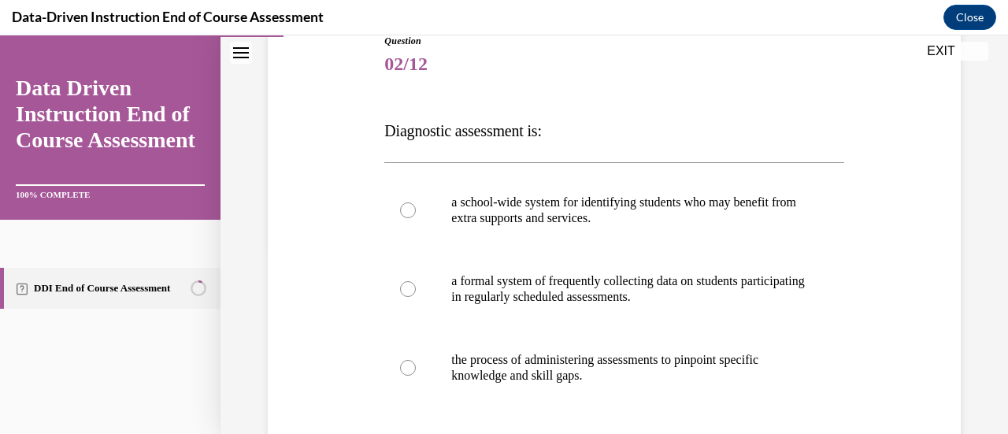
scroll to position [190, 0]
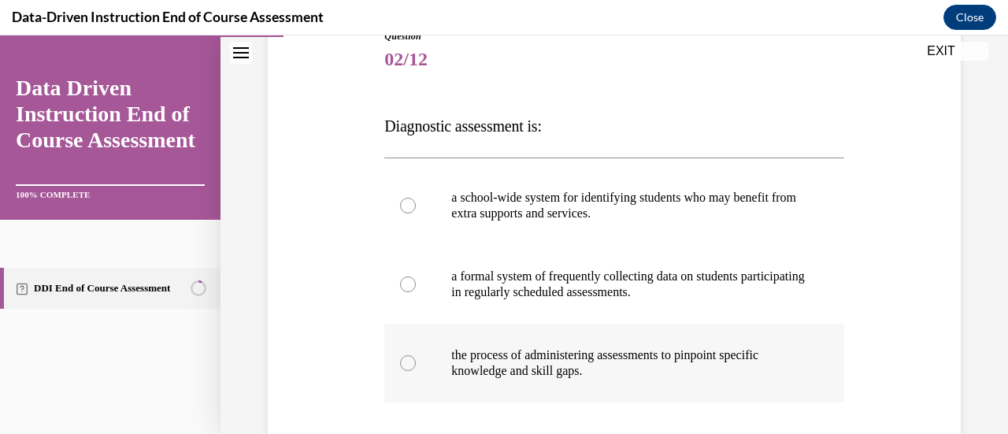
click at [629, 371] on p "the process of administering assessments to pinpoint specific knowledge and ski…" at bounding box center [627, 363] width 353 height 32
click at [416, 371] on input "the process of administering assessments to pinpoint specific knowledge and ski…" at bounding box center [408, 363] width 16 height 16
radio input "true"
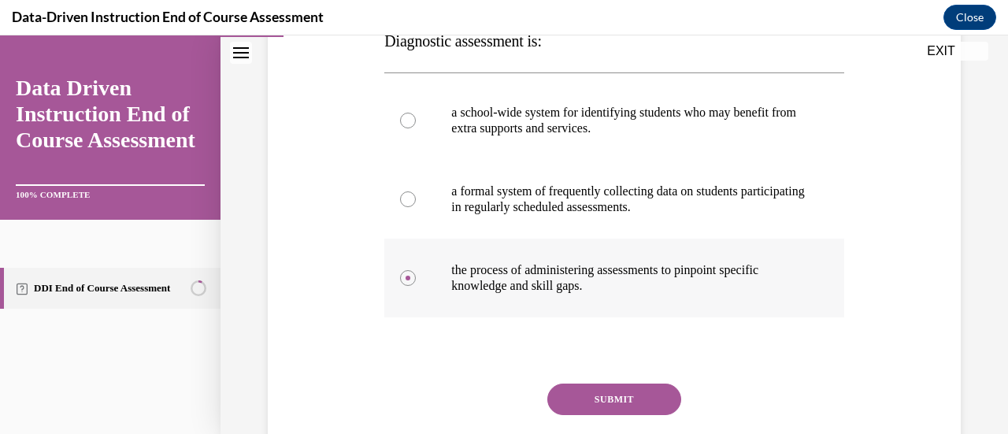
scroll to position [277, 0]
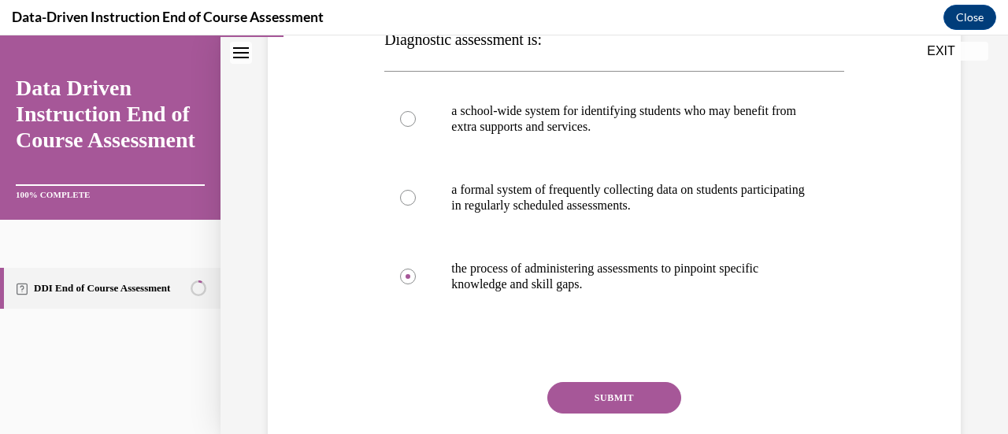
click at [623, 386] on button "SUBMIT" at bounding box center [615, 398] width 134 height 32
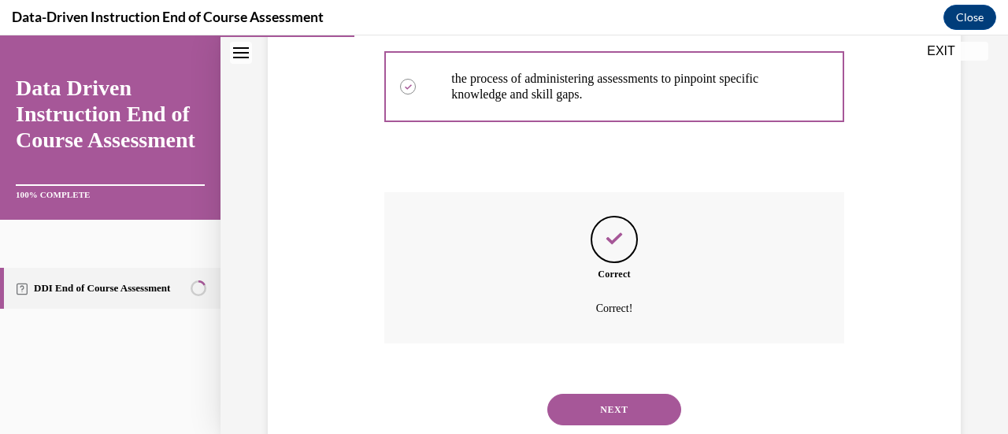
scroll to position [512, 0]
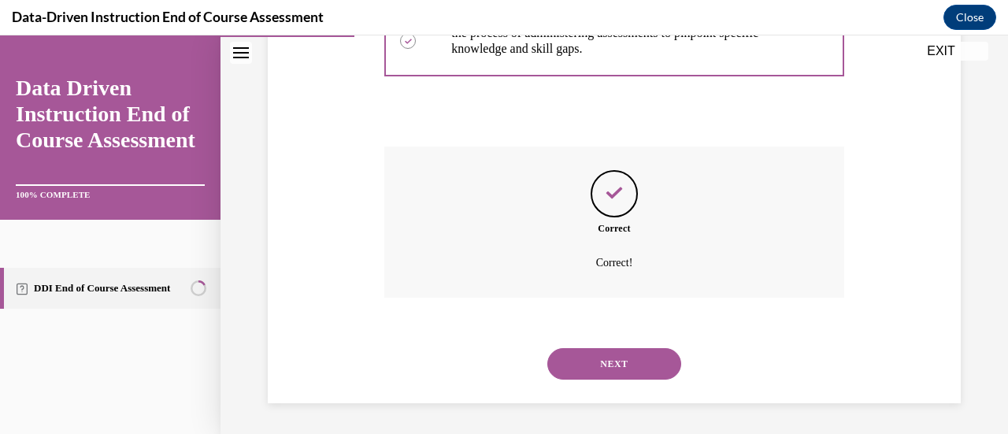
click at [615, 366] on button "NEXT" at bounding box center [615, 364] width 134 height 32
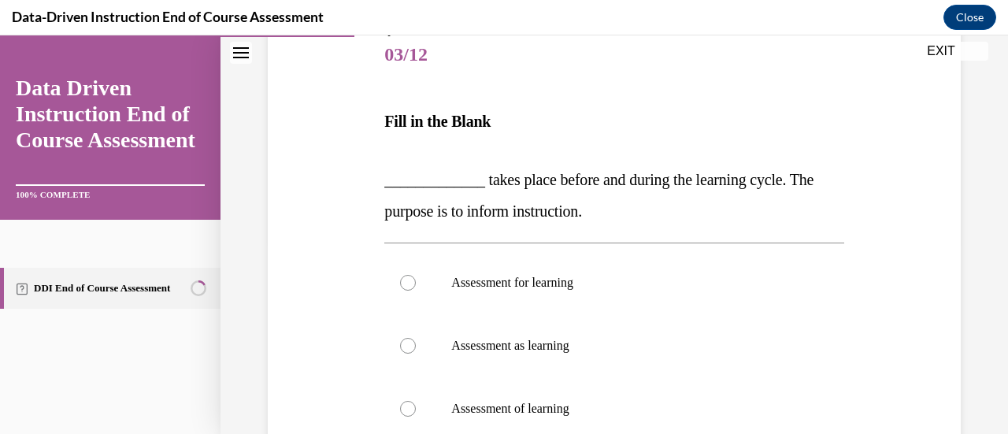
scroll to position [195, 0]
click at [572, 295] on label "Assessment for learning" at bounding box center [613, 282] width 459 height 63
click at [416, 290] on input "Assessment for learning" at bounding box center [408, 282] width 16 height 16
radio input "true"
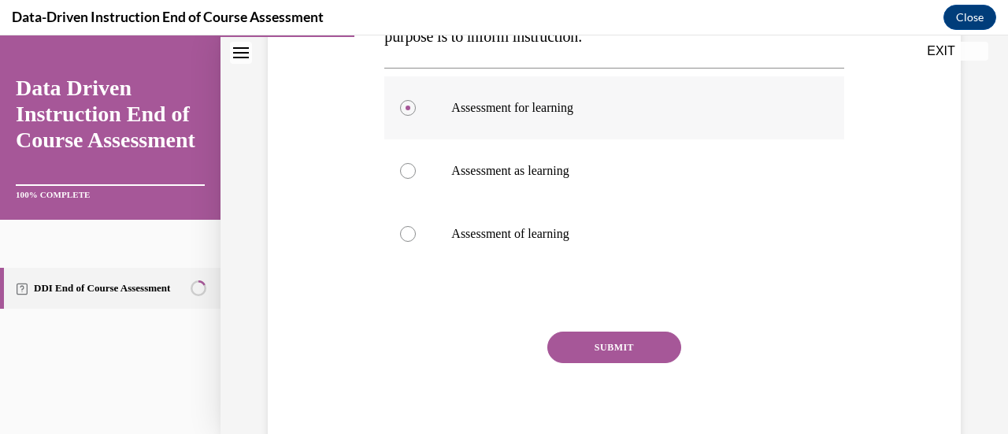
scroll to position [370, 0]
click at [570, 339] on button "SUBMIT" at bounding box center [615, 347] width 134 height 32
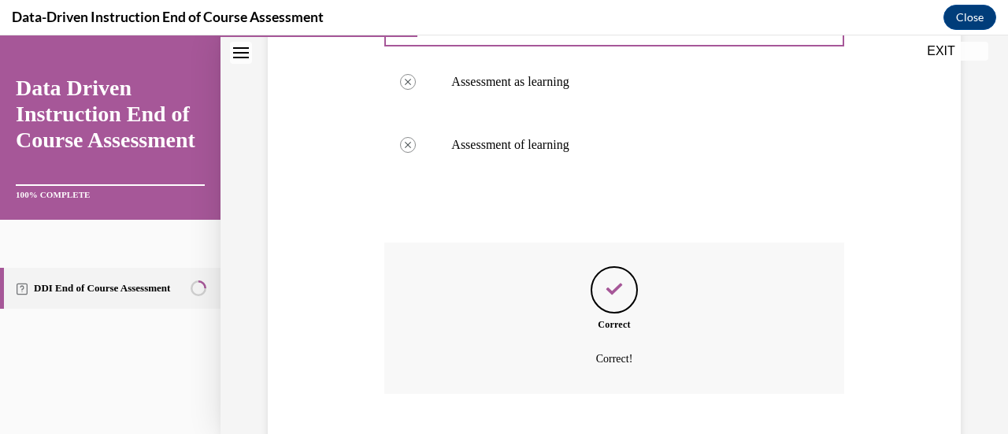
scroll to position [555, 0]
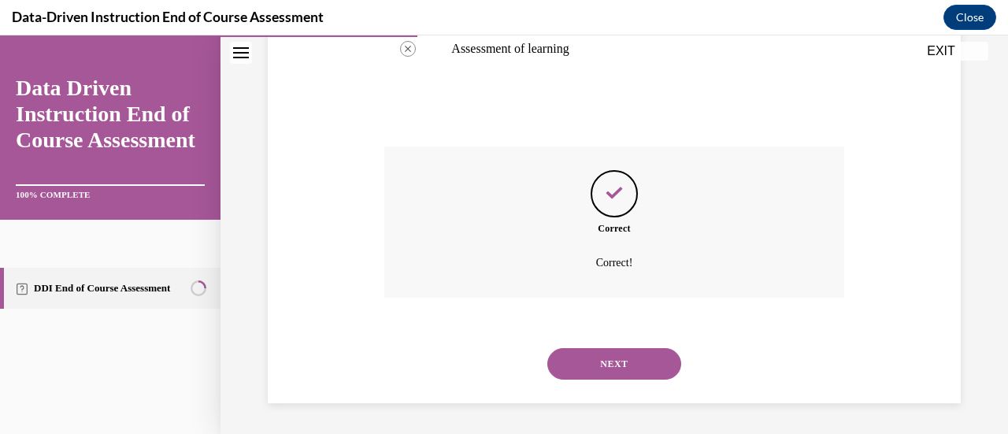
click at [570, 351] on button "NEXT" at bounding box center [615, 364] width 134 height 32
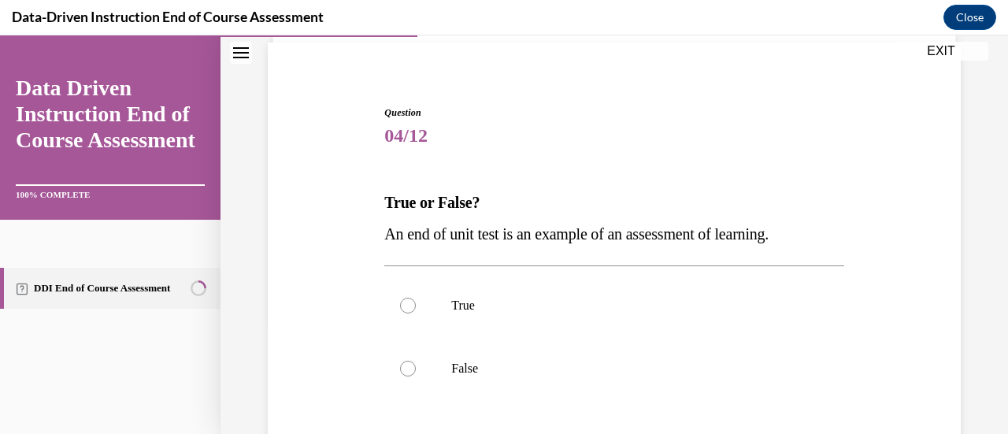
scroll to position [118, 0]
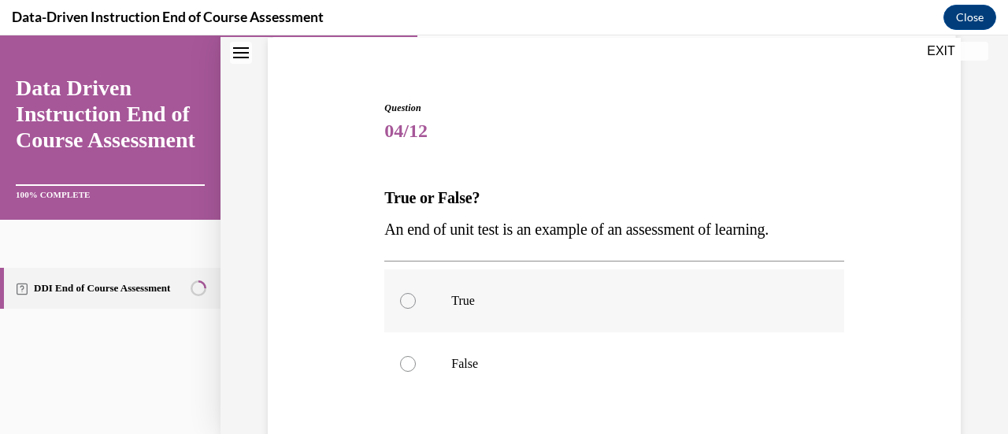
click at [570, 319] on label "True" at bounding box center [613, 300] width 459 height 63
click at [416, 309] on input "True" at bounding box center [408, 301] width 16 height 16
radio input "true"
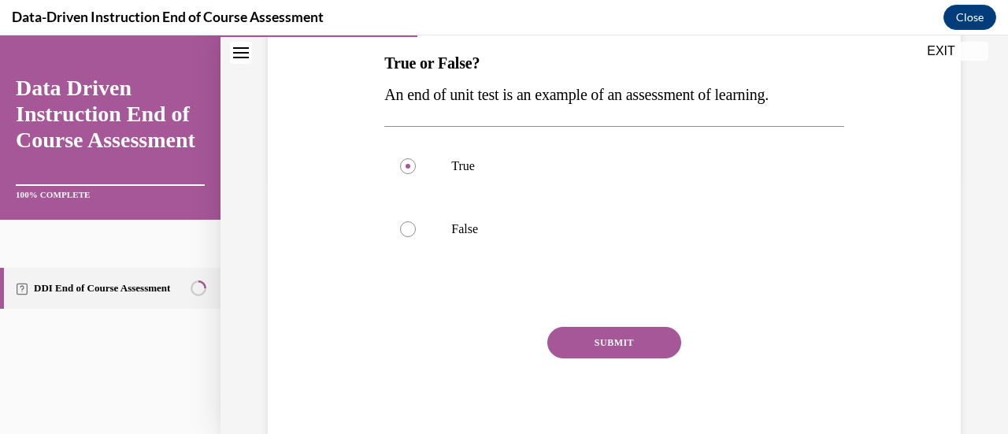
click at [563, 339] on button "SUBMIT" at bounding box center [615, 343] width 134 height 32
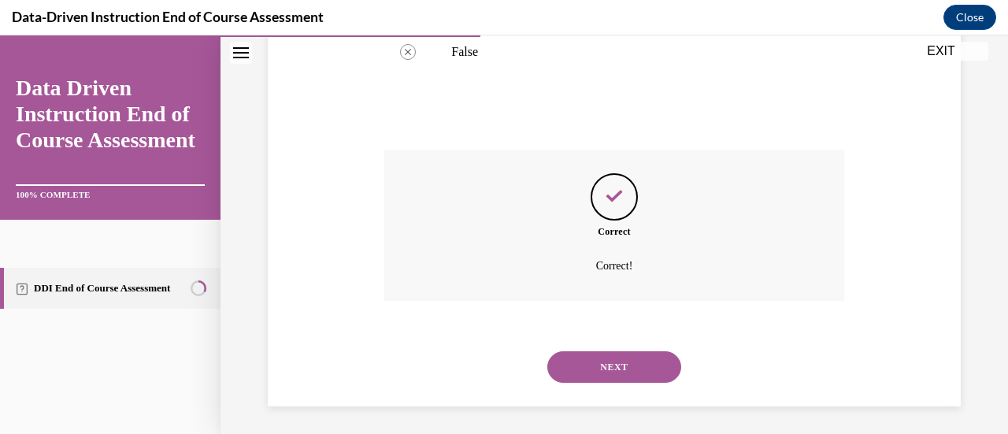
scroll to position [433, 0]
click at [571, 358] on button "NEXT" at bounding box center [615, 364] width 134 height 32
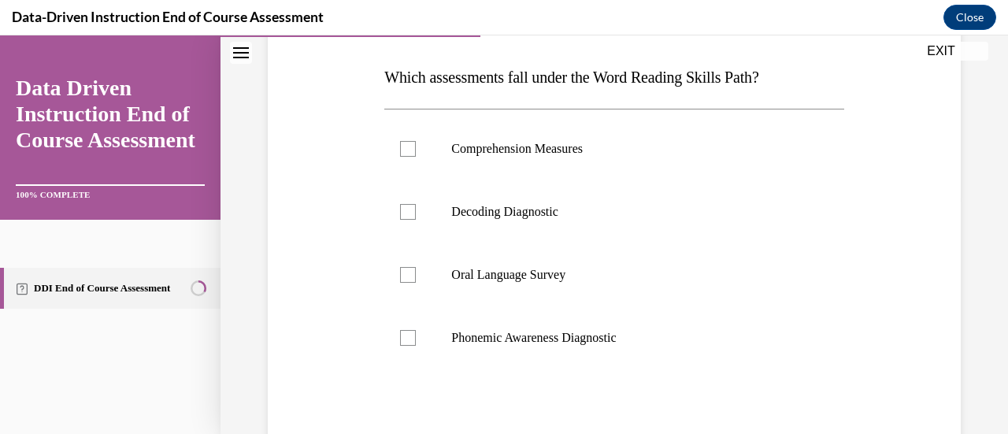
scroll to position [240, 0]
click at [512, 226] on label "Decoding Diagnostic" at bounding box center [613, 211] width 459 height 63
click at [416, 219] on input "Decoding Diagnostic" at bounding box center [408, 211] width 16 height 16
checkbox input "true"
click at [490, 335] on p "Phonemic Awareness Diagnostic" at bounding box center [627, 337] width 353 height 16
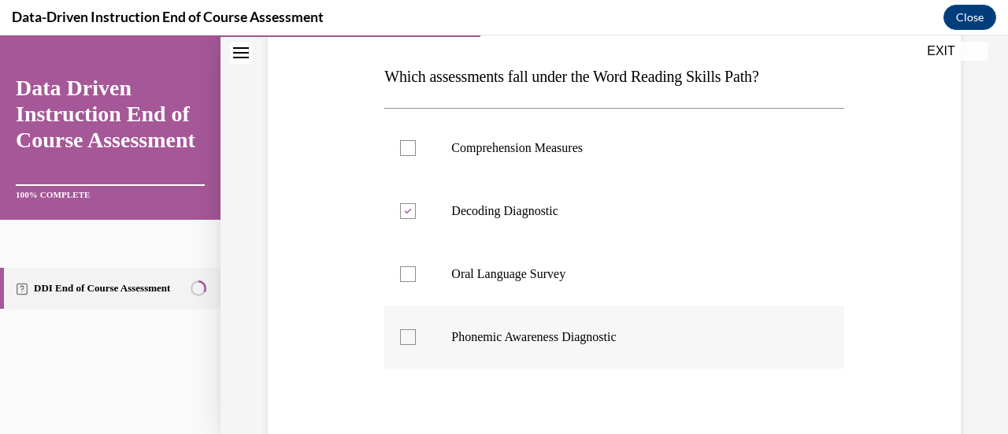
click at [416, 335] on input "Phonemic Awareness Diagnostic" at bounding box center [408, 337] width 16 height 16
checkbox input "true"
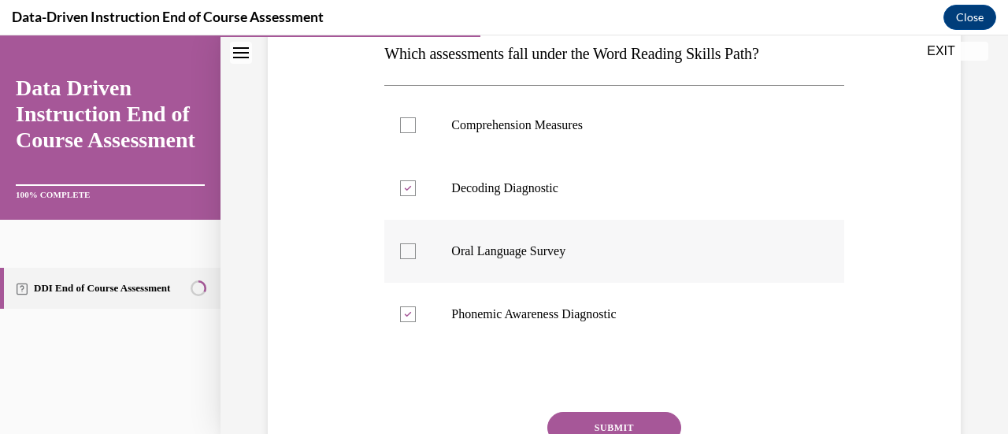
scroll to position [262, 0]
click at [706, 280] on label "Oral Language Survey" at bounding box center [613, 252] width 459 height 63
click at [416, 260] on input "Oral Language Survey" at bounding box center [408, 252] width 16 height 16
click at [706, 280] on label "Oral Language Survey" at bounding box center [613, 252] width 459 height 63
click at [416, 260] on input "Oral Language Survey" at bounding box center [408, 252] width 16 height 16
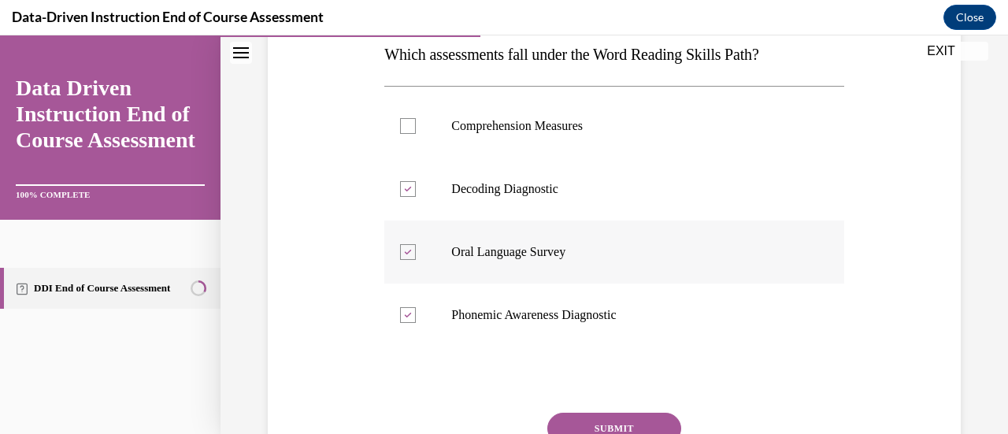
checkbox input "false"
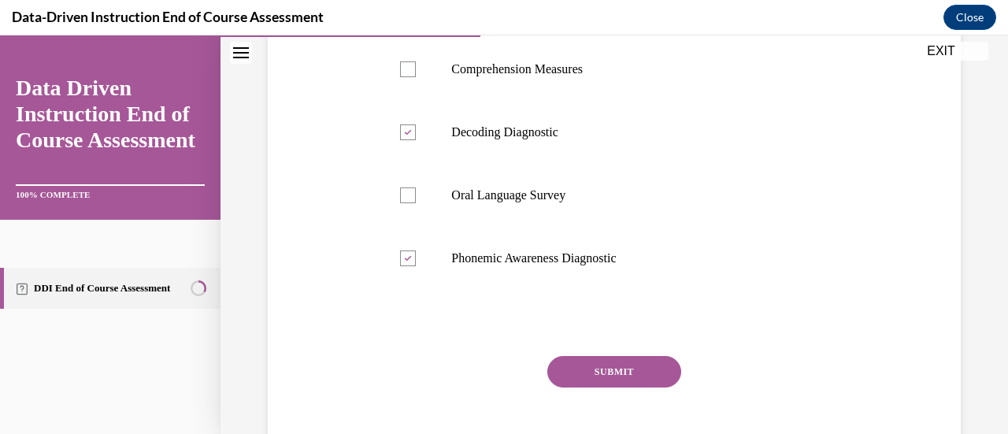
click at [621, 383] on button "SUBMIT" at bounding box center [615, 372] width 134 height 32
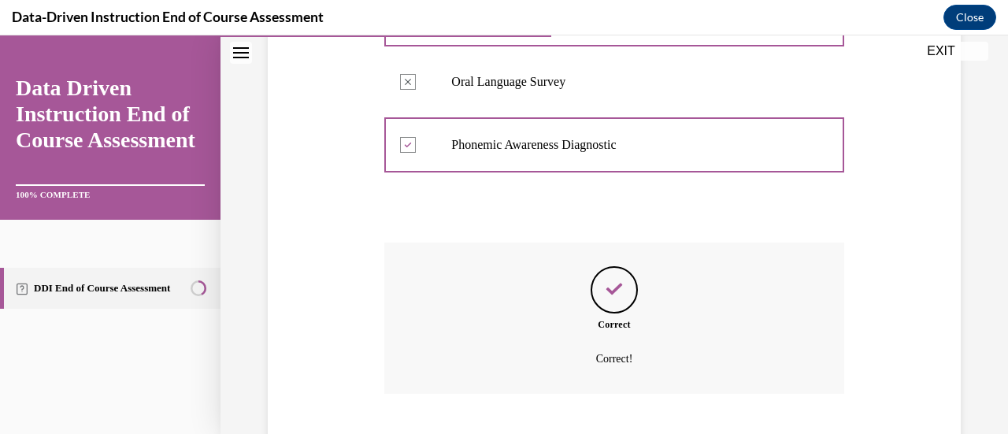
scroll to position [528, 0]
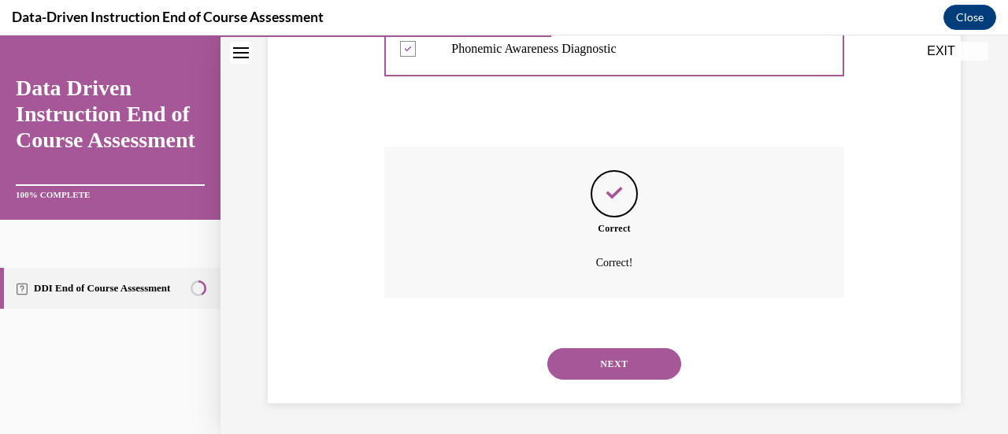
click at [622, 357] on button "NEXT" at bounding box center [615, 364] width 134 height 32
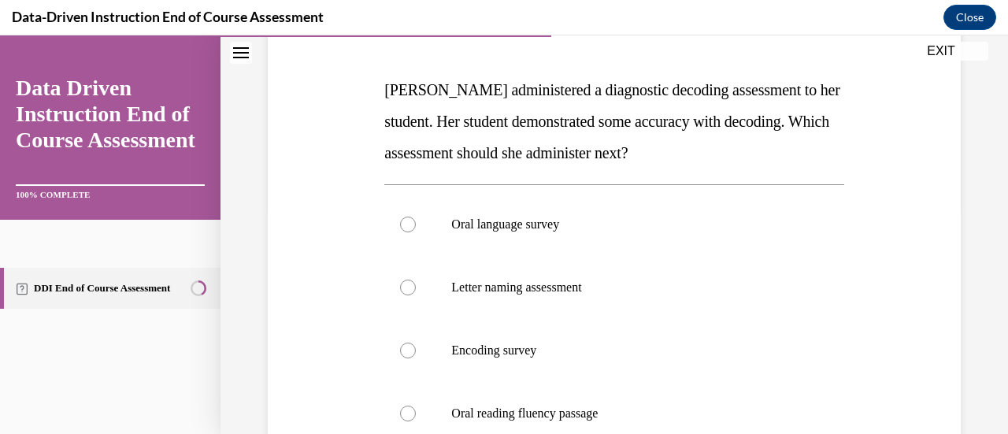
scroll to position [227, 0]
click at [621, 347] on p "Encoding survey" at bounding box center [627, 350] width 353 height 16
click at [416, 347] on input "Encoding survey" at bounding box center [408, 350] width 16 height 16
radio input "true"
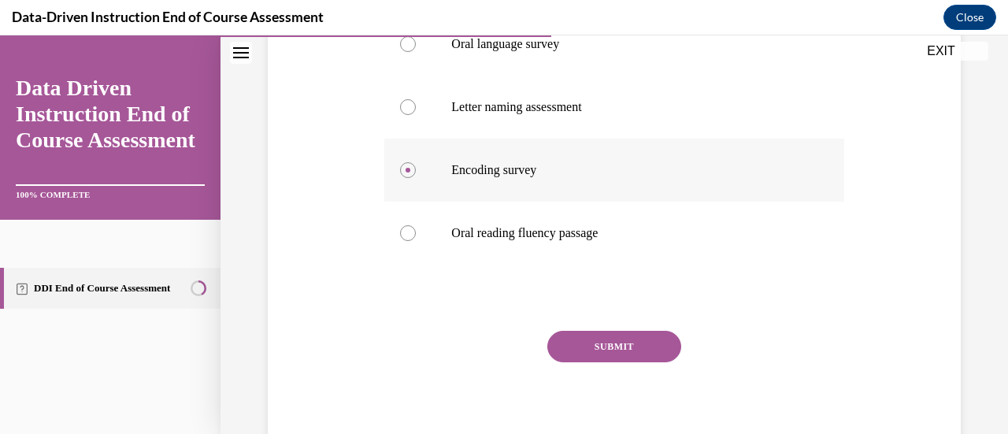
click at [621, 347] on button "SUBMIT" at bounding box center [615, 347] width 134 height 32
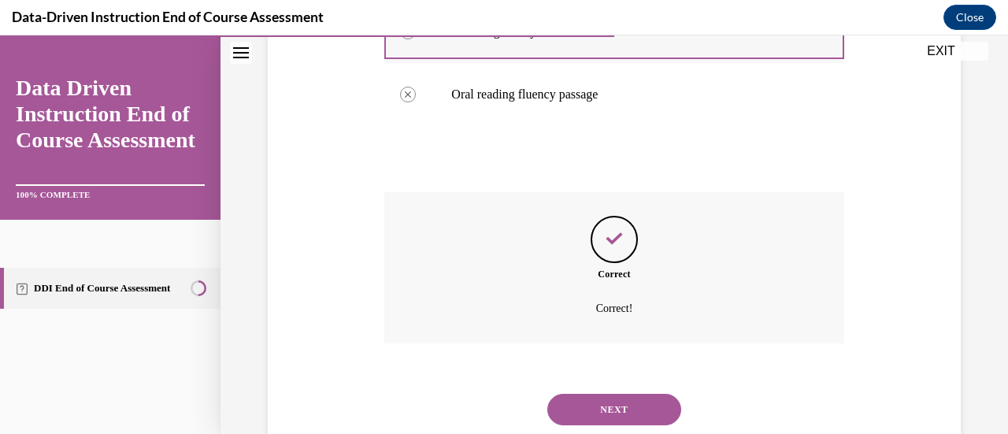
scroll to position [591, 0]
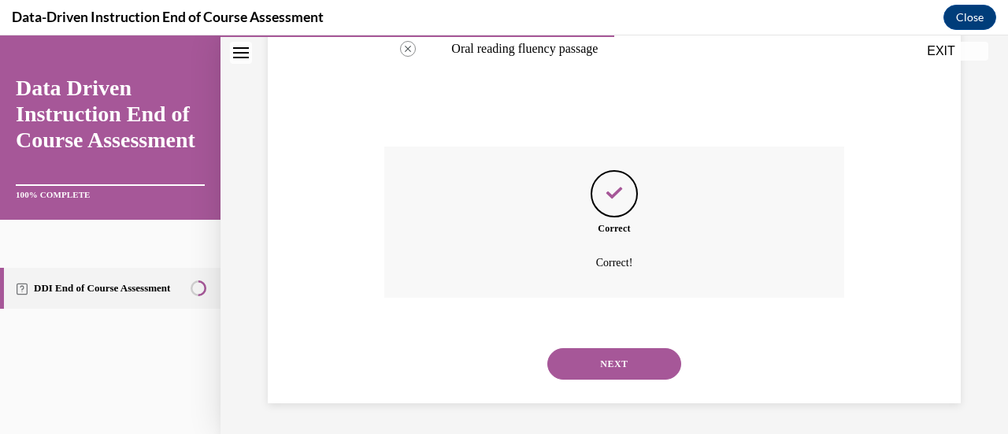
click at [597, 364] on button "NEXT" at bounding box center [615, 364] width 134 height 32
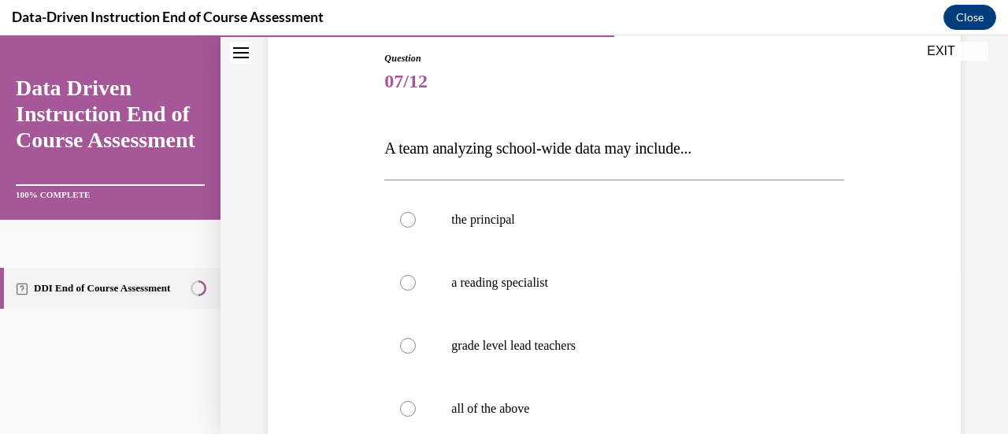
scroll to position [169, 0]
click at [566, 402] on p "all of the above" at bounding box center [627, 408] width 353 height 16
click at [416, 402] on input "all of the above" at bounding box center [408, 408] width 16 height 16
radio input "true"
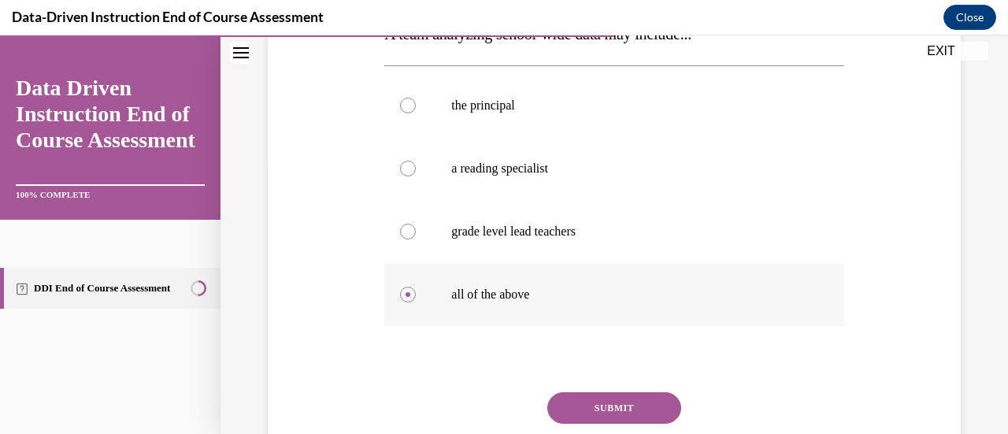
scroll to position [287, 0]
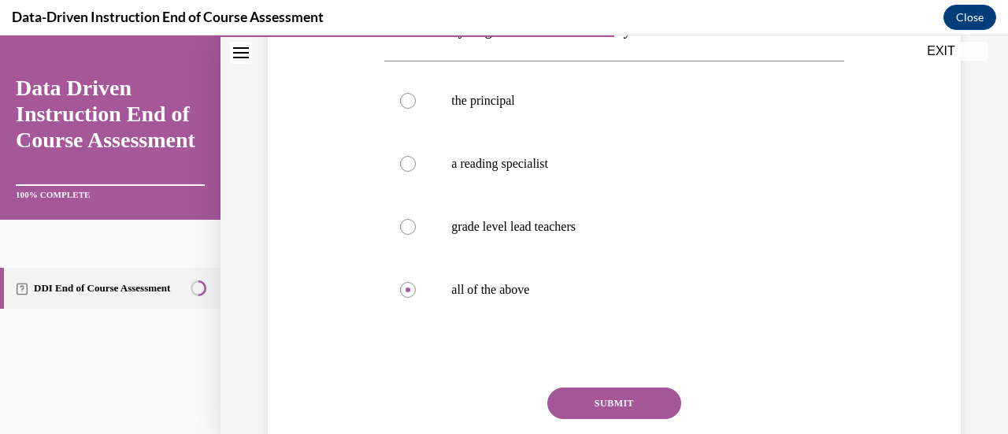
click at [590, 403] on button "SUBMIT" at bounding box center [615, 404] width 134 height 32
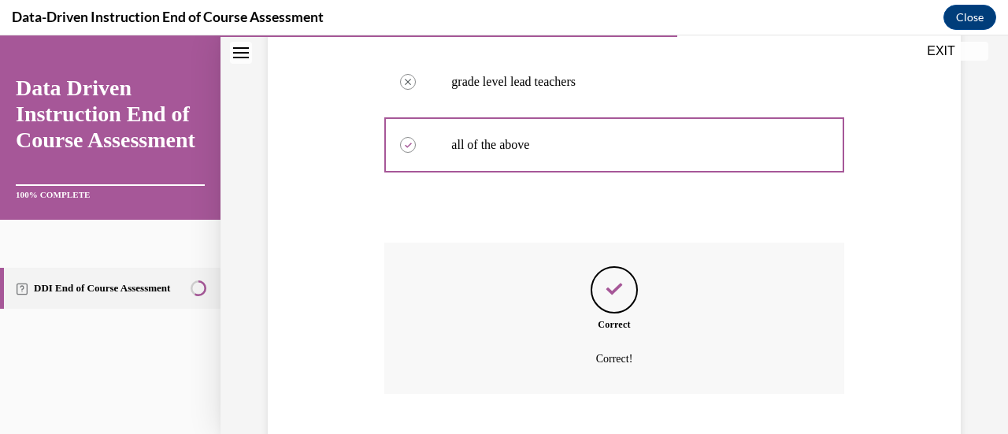
scroll to position [528, 0]
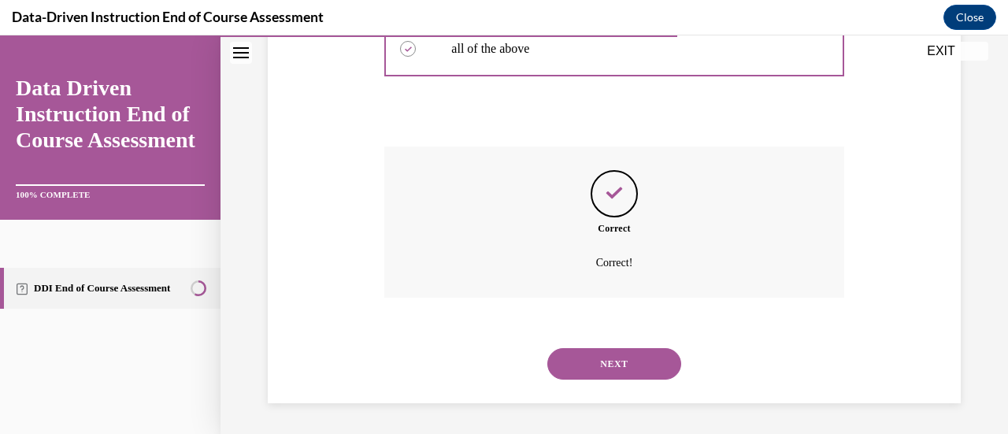
click at [586, 373] on button "NEXT" at bounding box center [615, 364] width 134 height 32
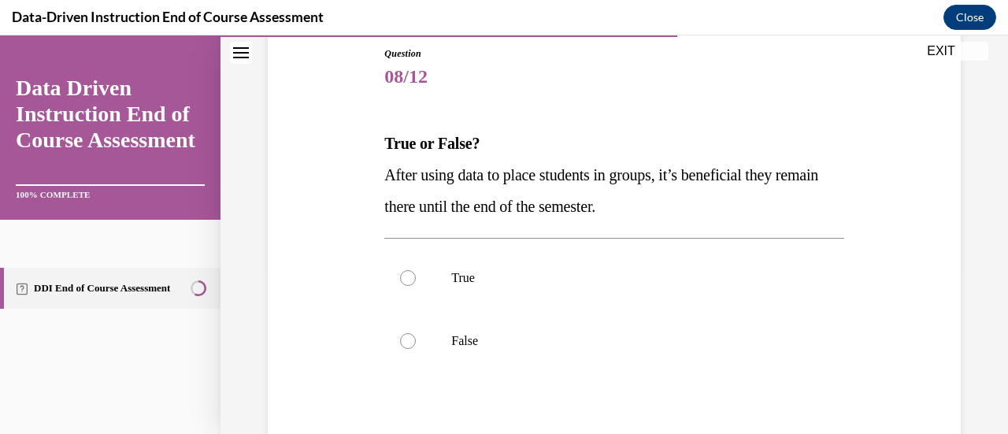
scroll to position [179, 0]
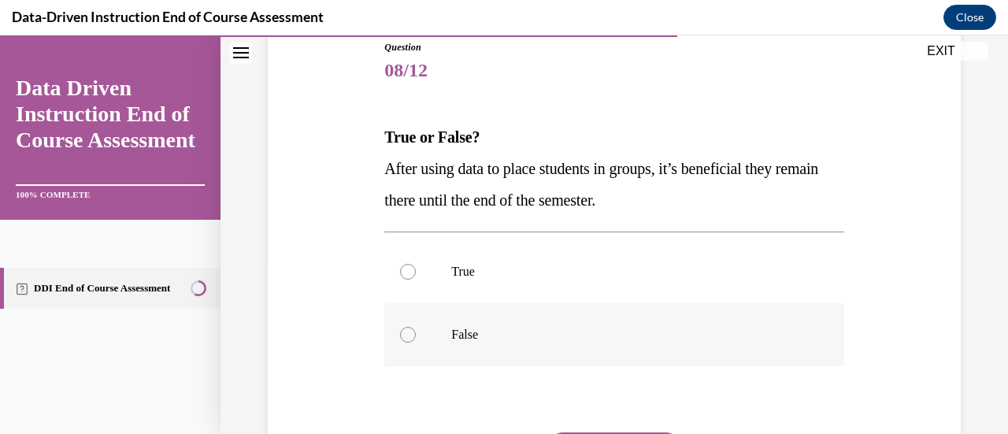
click at [669, 316] on label "False" at bounding box center [613, 334] width 459 height 63
click at [416, 327] on input "False" at bounding box center [408, 335] width 16 height 16
radio input "true"
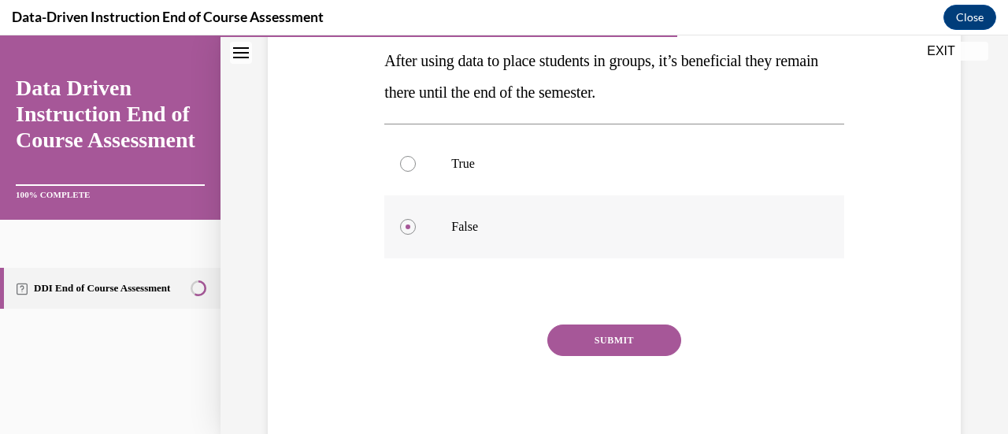
scroll to position [288, 0]
click at [625, 335] on button "SUBMIT" at bounding box center [615, 340] width 134 height 32
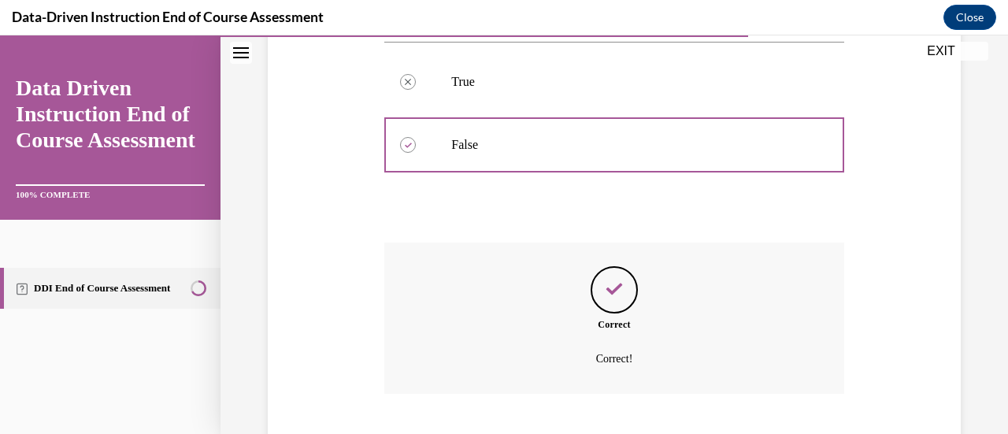
scroll to position [465, 0]
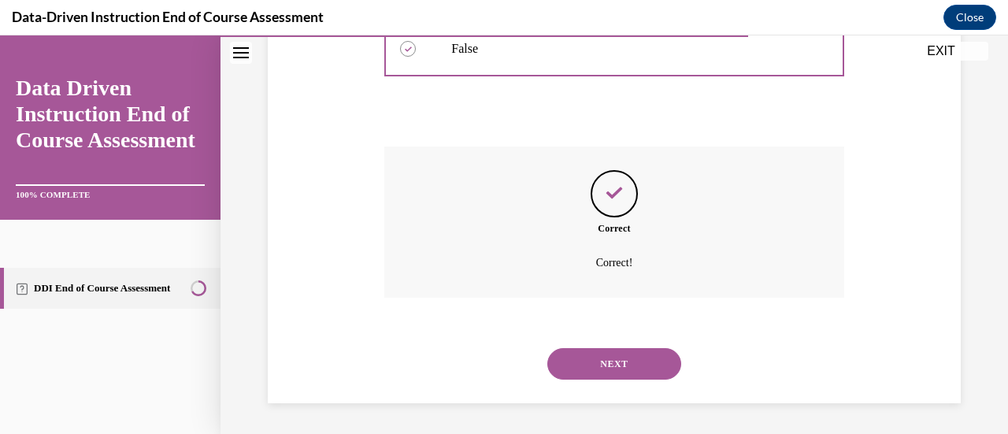
click at [591, 365] on button "NEXT" at bounding box center [615, 364] width 134 height 32
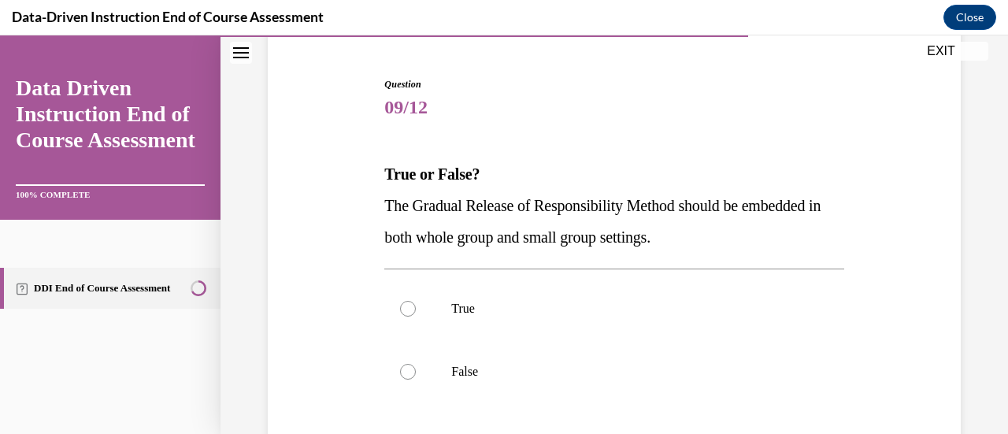
scroll to position [140, 0]
click at [588, 333] on label "True" at bounding box center [613, 310] width 459 height 63
click at [416, 318] on input "True" at bounding box center [408, 311] width 16 height 16
radio input "true"
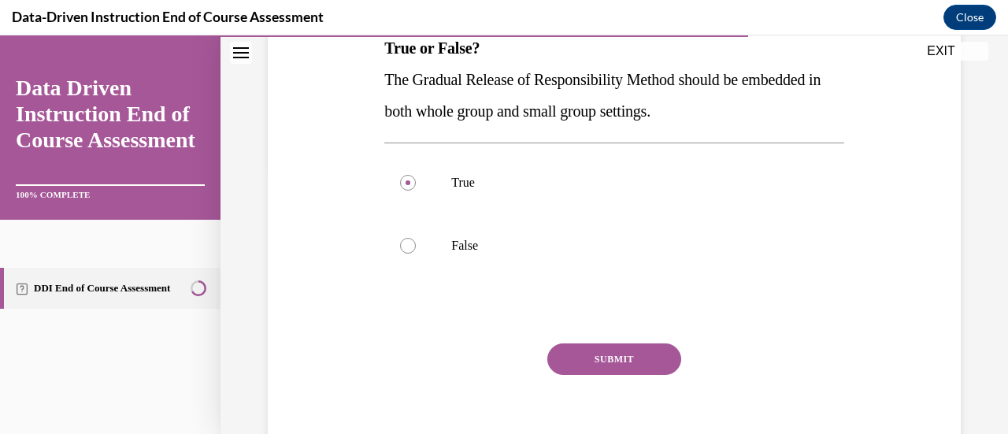
click at [577, 353] on button "SUBMIT" at bounding box center [615, 359] width 134 height 32
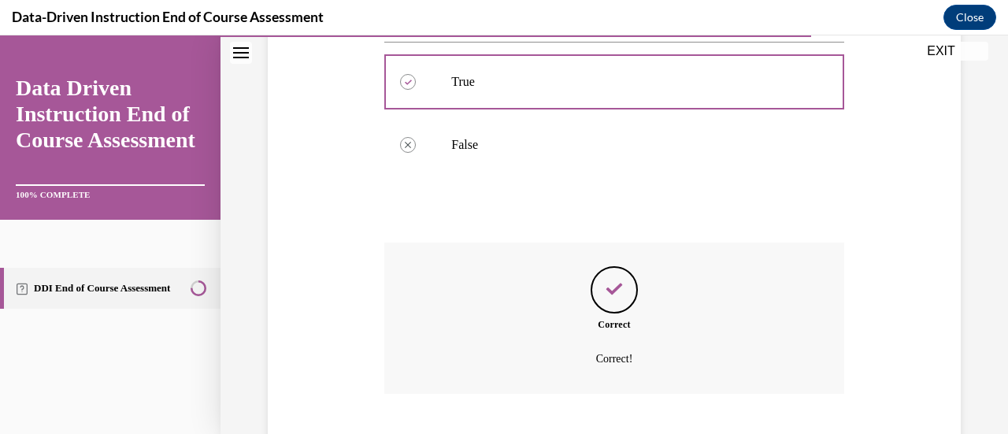
scroll to position [465, 0]
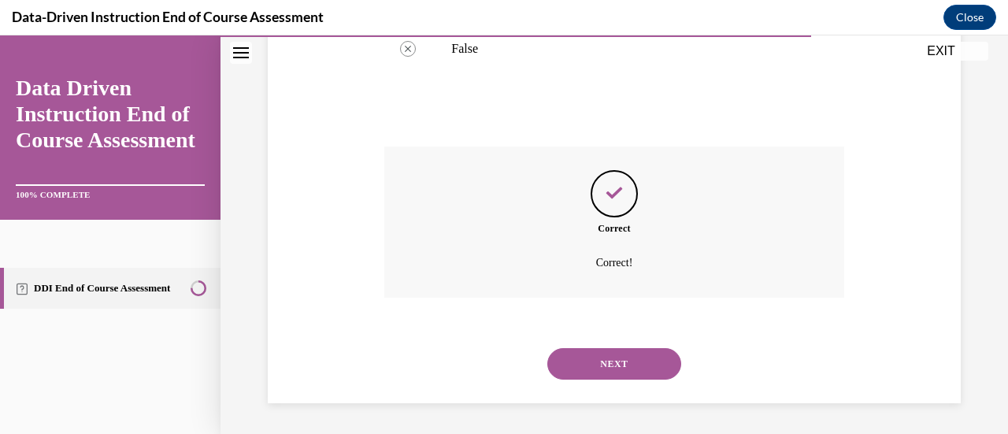
click at [569, 365] on button "NEXT" at bounding box center [615, 364] width 134 height 32
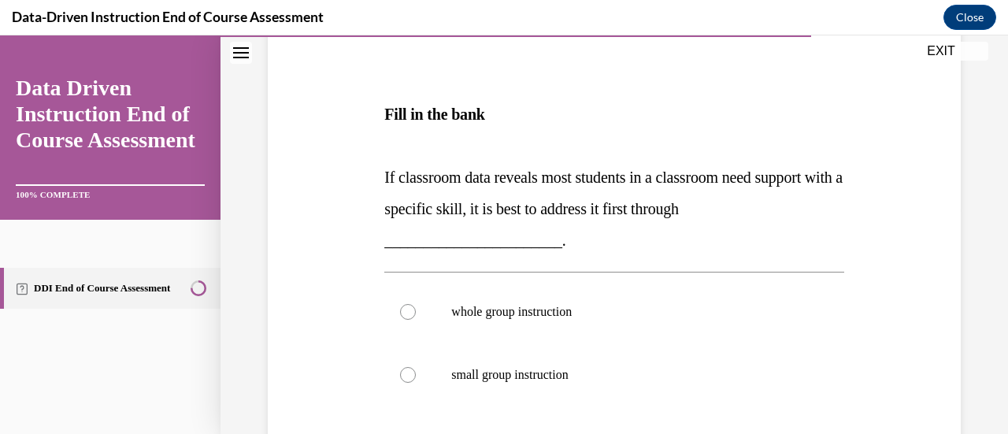
scroll to position [240, 0]
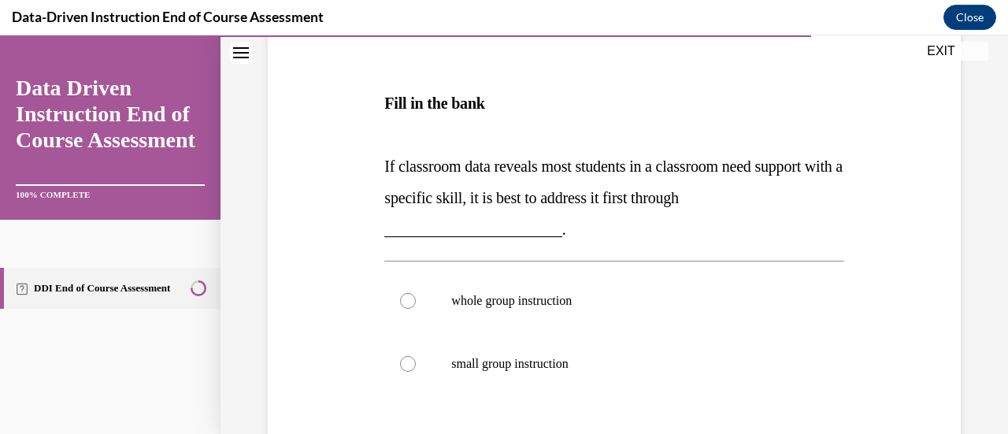
click at [624, 295] on p "whole group instruction" at bounding box center [627, 301] width 353 height 16
click at [416, 295] on input "whole group instruction" at bounding box center [408, 301] width 16 height 16
radio input "true"
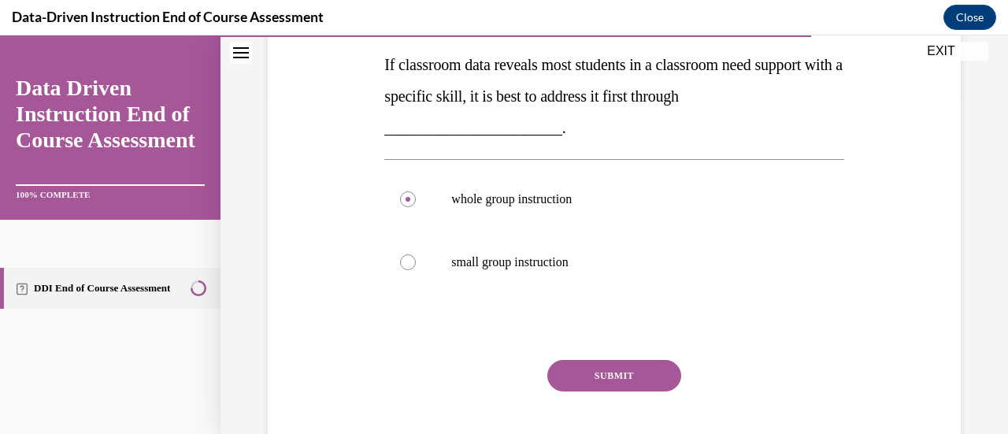
scroll to position [358, 0]
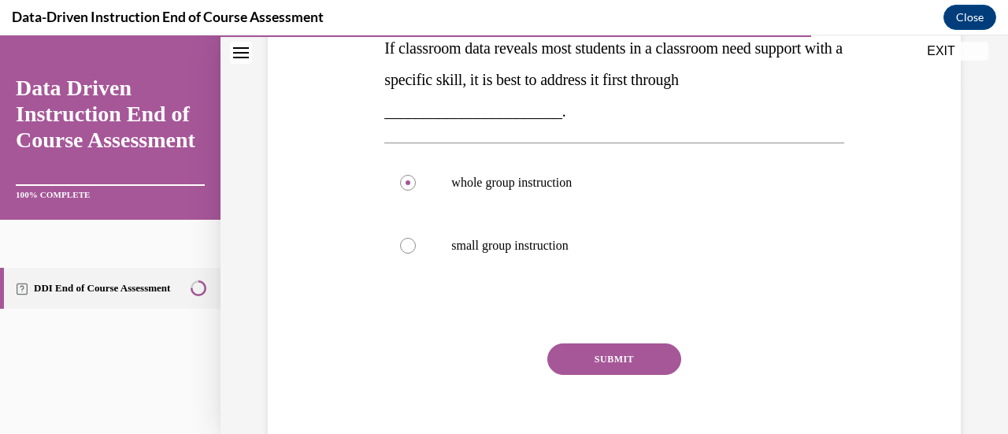
click at [597, 349] on button "SUBMIT" at bounding box center [615, 359] width 134 height 32
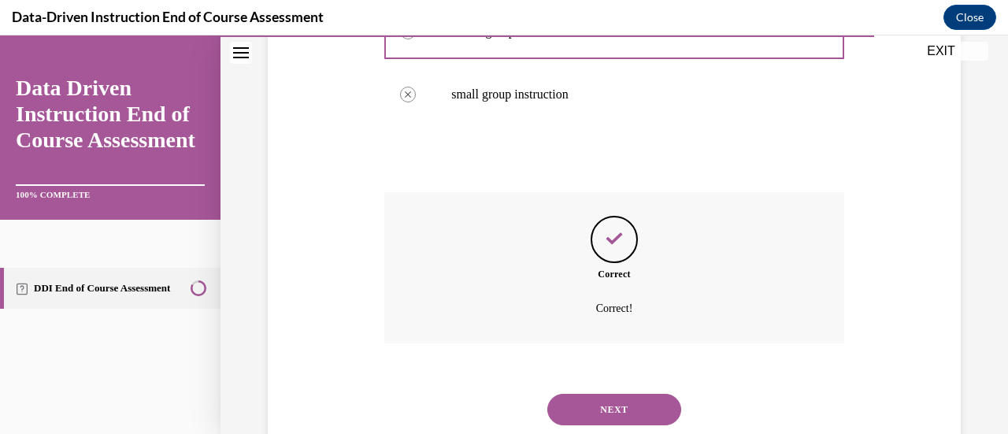
scroll to position [555, 0]
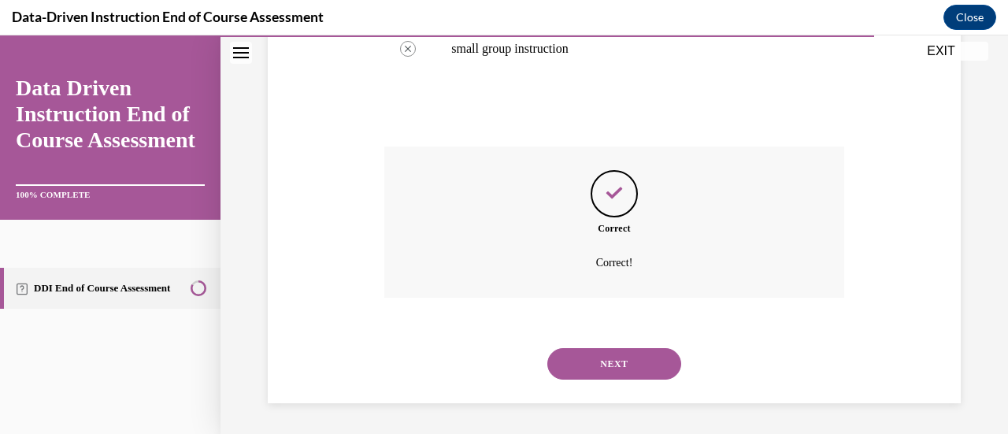
click at [591, 365] on button "NEXT" at bounding box center [615, 364] width 134 height 32
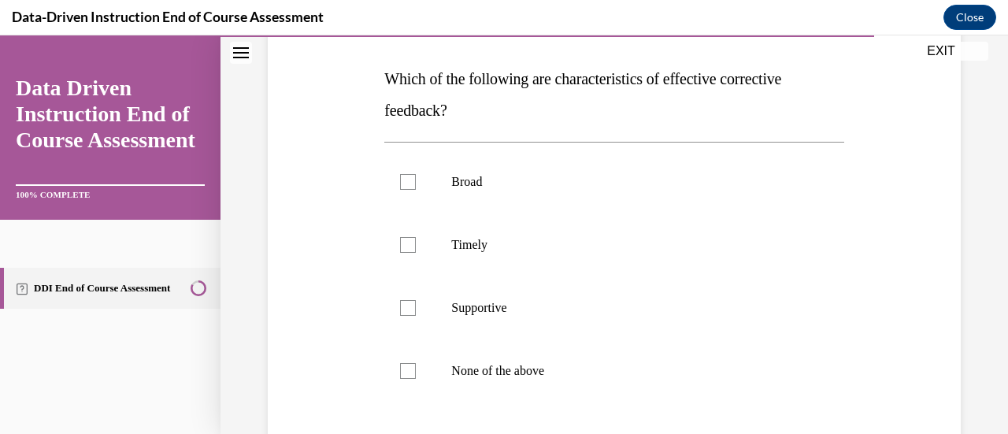
scroll to position [241, 0]
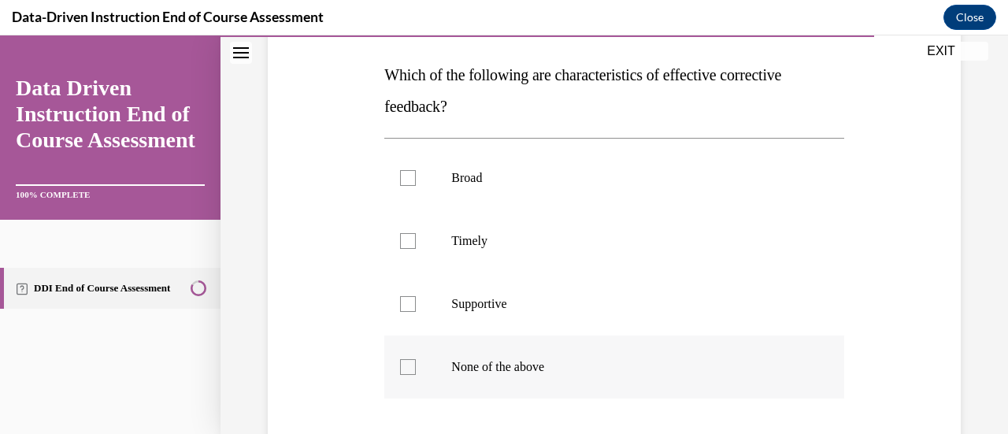
click at [610, 358] on label "None of the above" at bounding box center [613, 367] width 459 height 63
click at [416, 359] on input "None of the above" at bounding box center [408, 367] width 16 height 16
checkbox input "true"
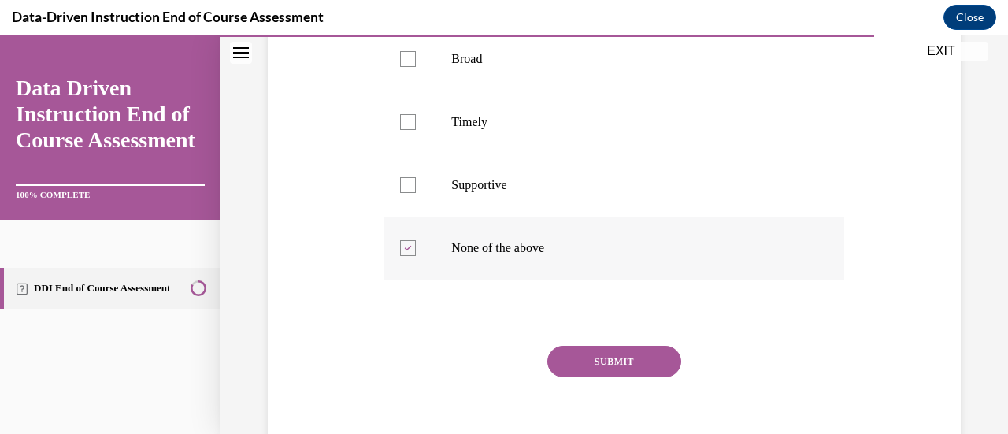
click at [610, 358] on button "SUBMIT" at bounding box center [615, 362] width 134 height 32
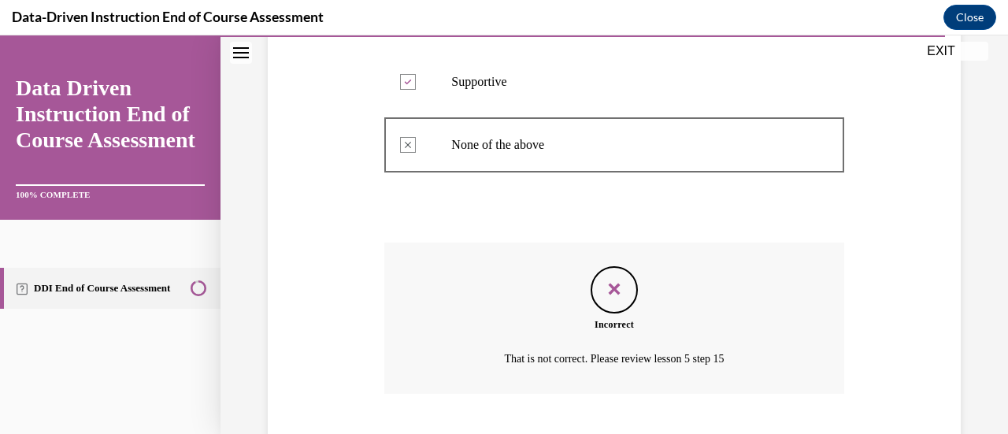
scroll to position [559, 0]
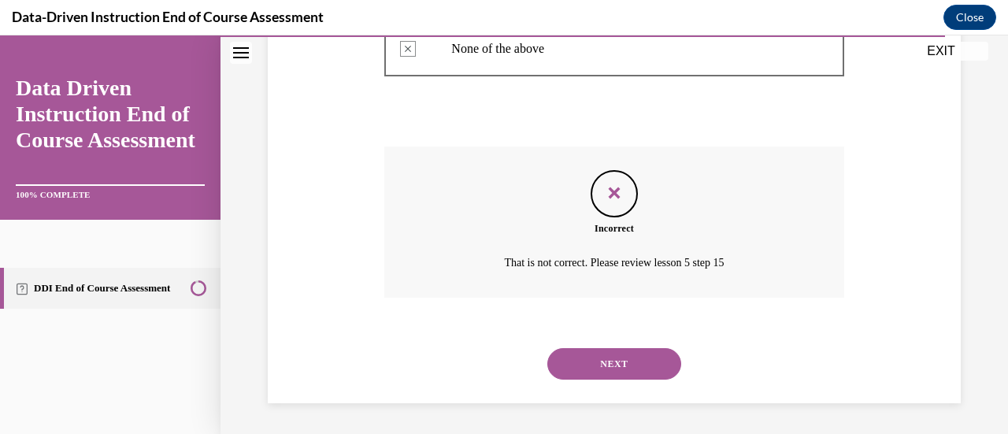
click at [610, 358] on button "NEXT" at bounding box center [615, 364] width 134 height 32
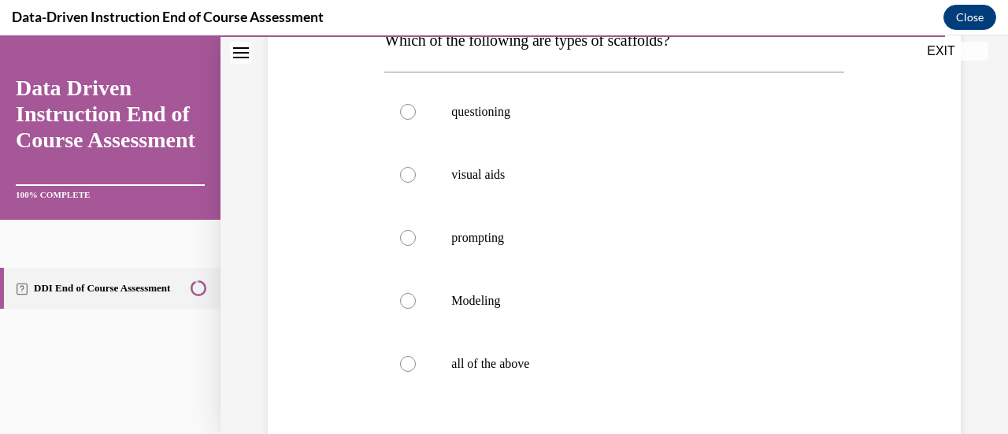
scroll to position [280, 0]
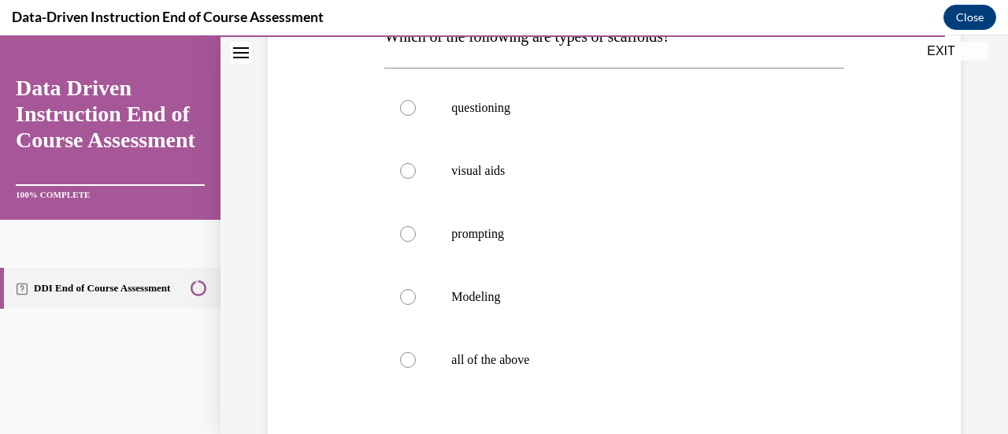
click at [610, 358] on p "all of the above" at bounding box center [627, 360] width 353 height 16
click at [416, 358] on input "all of the above" at bounding box center [408, 360] width 16 height 16
radio input "true"
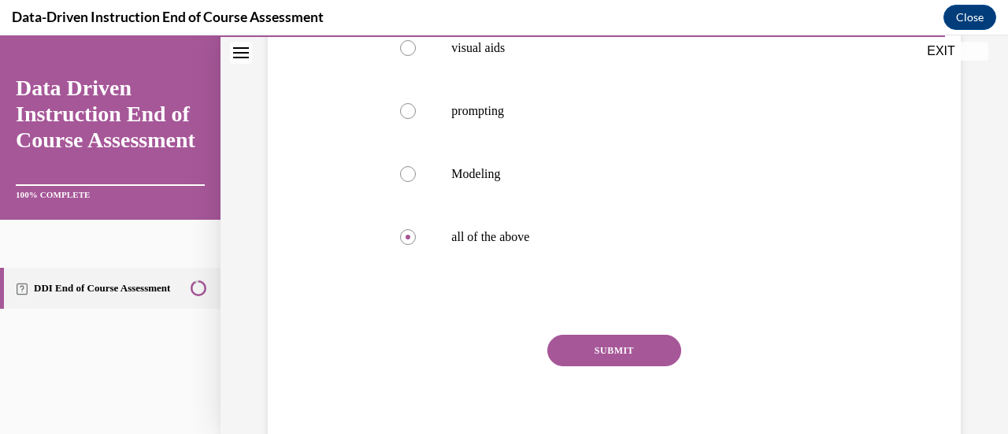
click at [610, 358] on button "SUBMIT" at bounding box center [615, 351] width 134 height 32
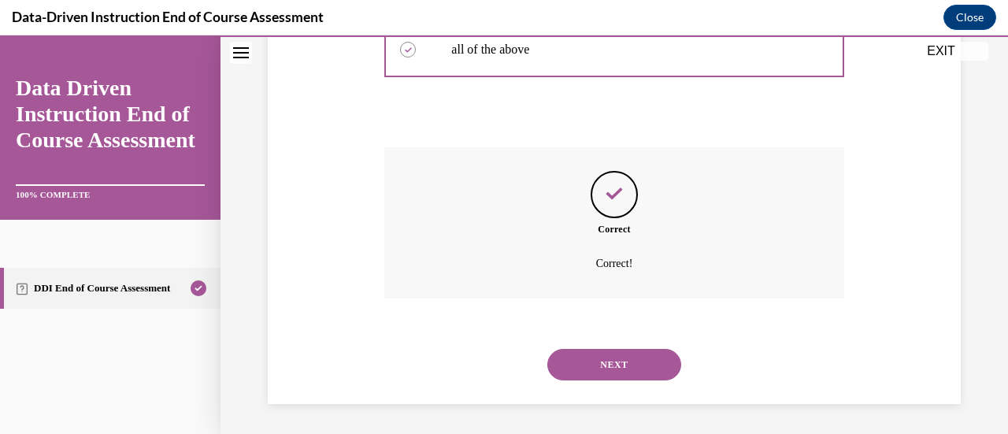
scroll to position [591, 0]
click at [610, 358] on button "NEXT" at bounding box center [615, 364] width 134 height 32
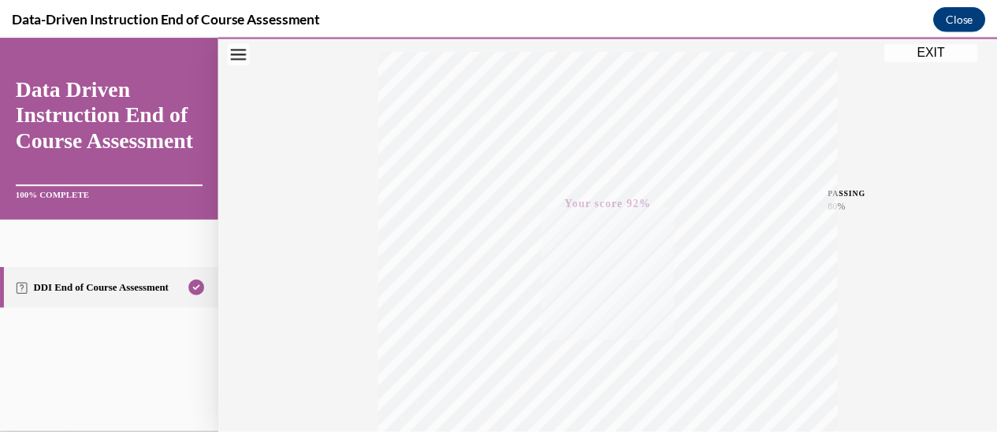
scroll to position [256, 0]
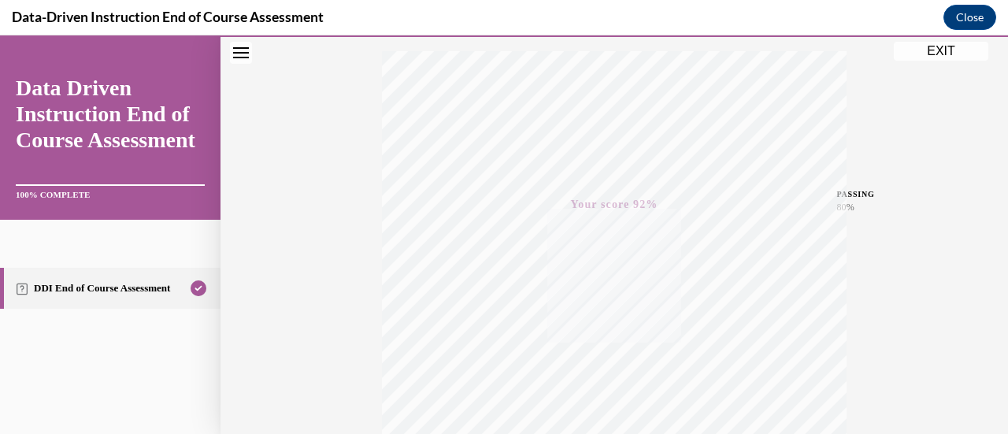
click at [921, 54] on button "EXIT" at bounding box center [941, 51] width 95 height 19
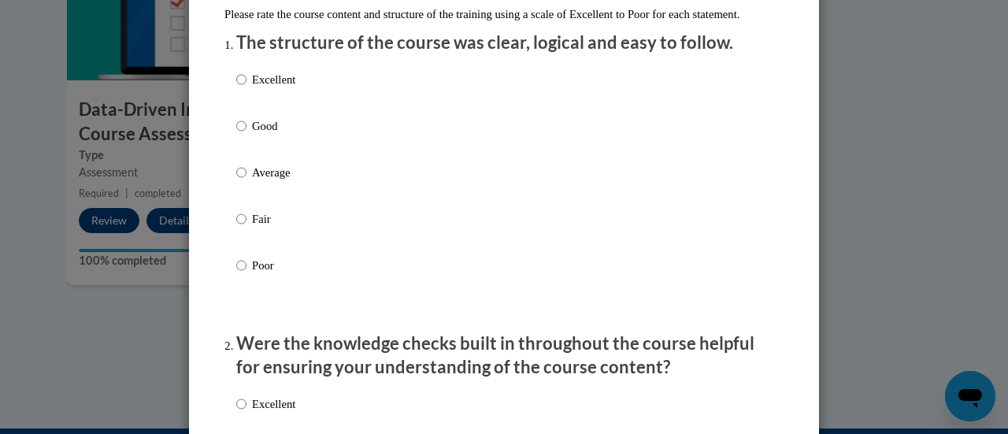
scroll to position [192, 0]
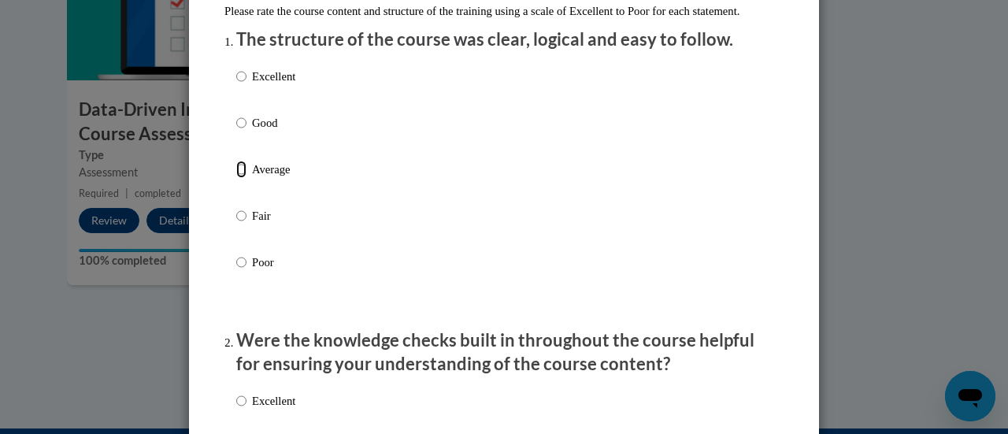
click at [236, 178] on input "Average" at bounding box center [241, 169] width 10 height 17
radio input "true"
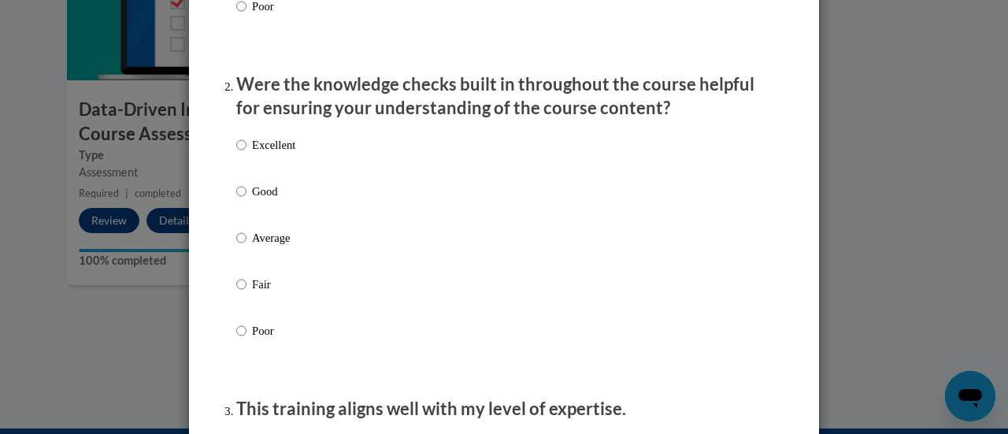
scroll to position [449, 0]
click at [236, 199] on input "Good" at bounding box center [241, 190] width 10 height 17
radio input "true"
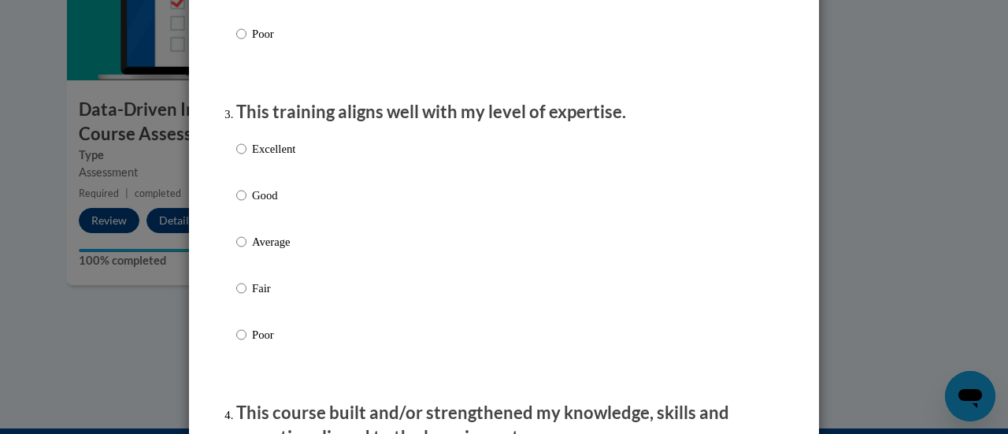
scroll to position [757, 0]
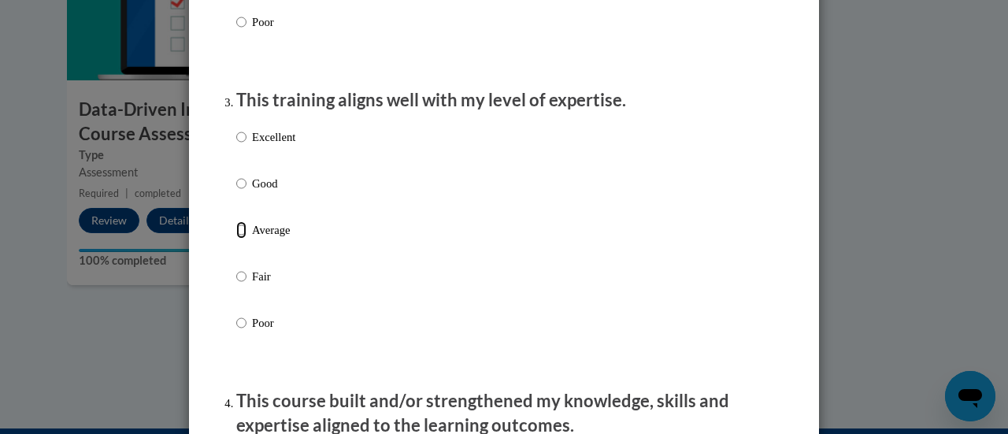
click at [236, 239] on input "Average" at bounding box center [241, 229] width 10 height 17
radio input "true"
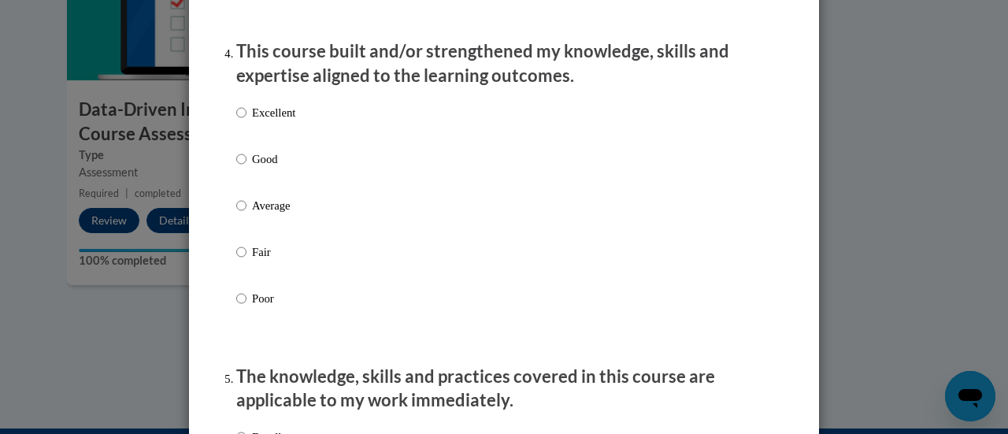
scroll to position [1108, 0]
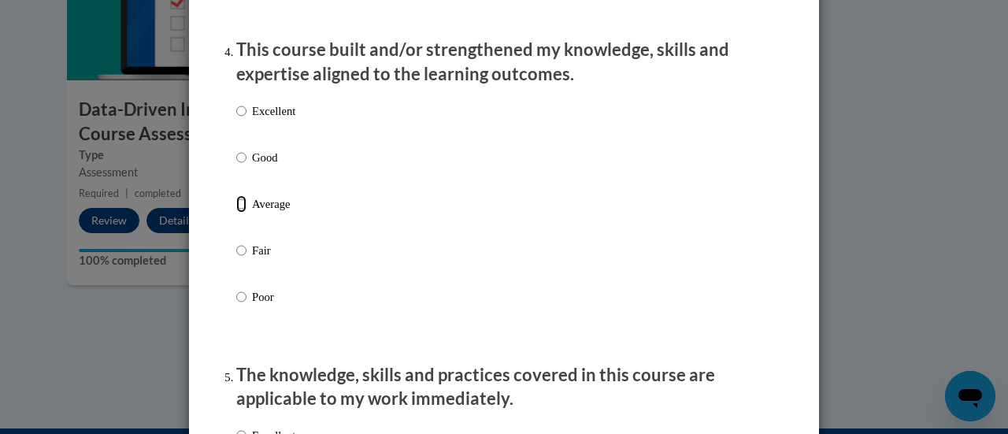
click at [236, 213] on input "Average" at bounding box center [241, 203] width 10 height 17
radio input "true"
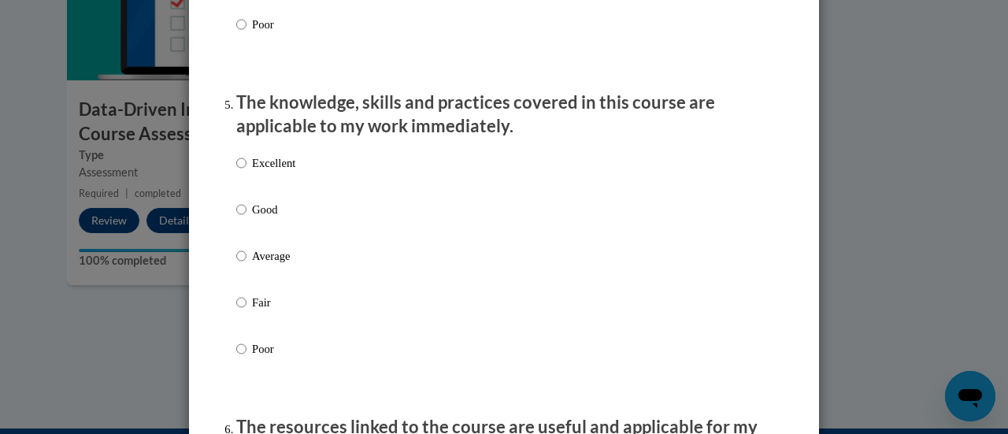
scroll to position [1382, 0]
click at [237, 217] on input "Good" at bounding box center [241, 208] width 10 height 17
radio input "true"
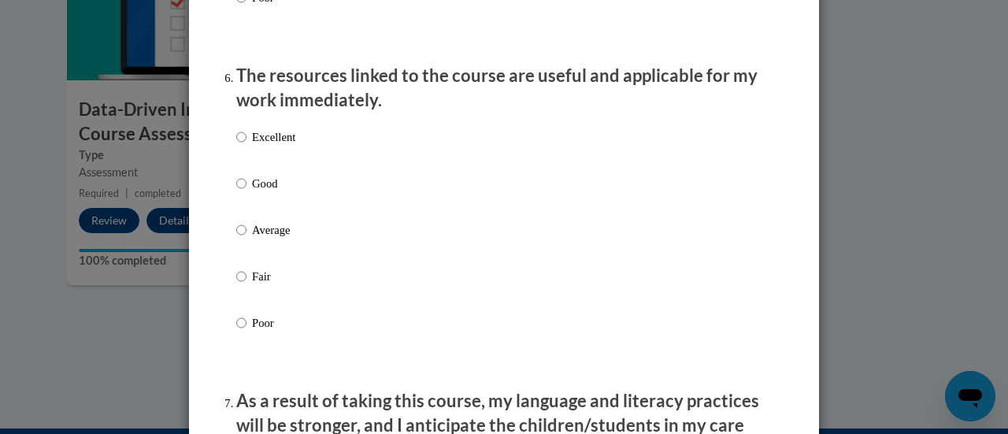
scroll to position [1738, 0]
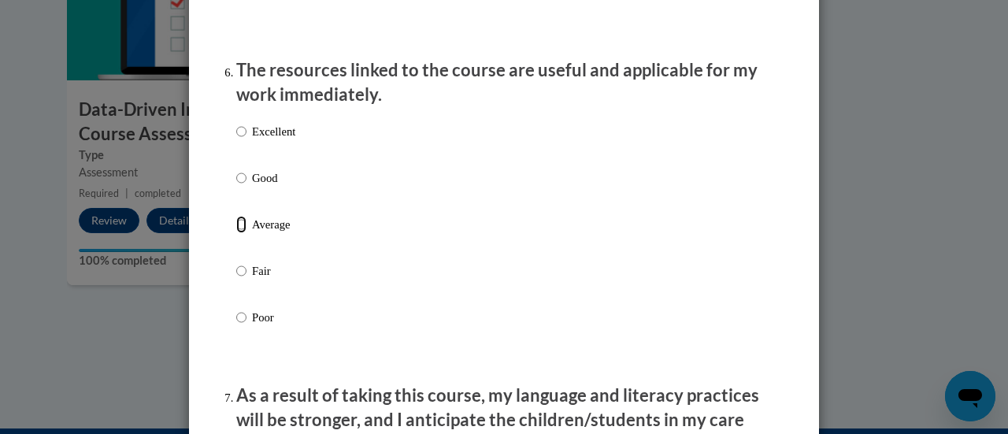
click at [236, 233] on input "Average" at bounding box center [241, 224] width 10 height 17
radio input "true"
click at [236, 187] on input "Good" at bounding box center [241, 177] width 10 height 17
radio input "true"
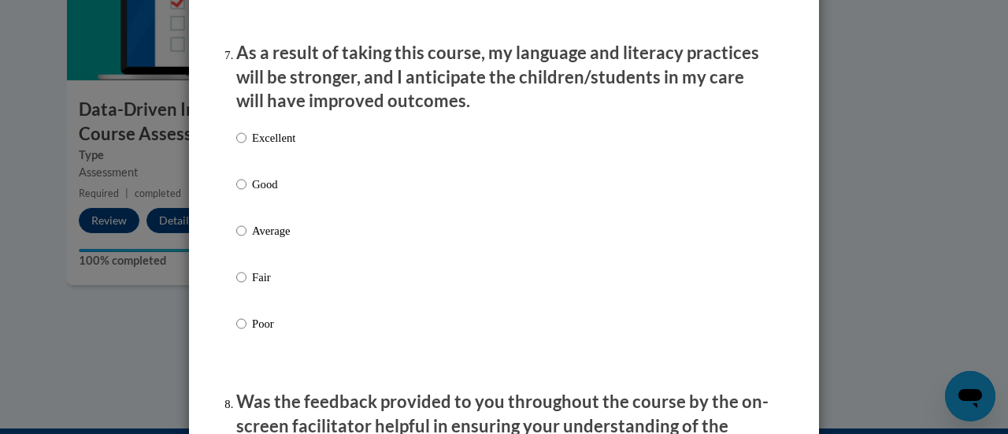
scroll to position [2081, 0]
click at [236, 191] on input "Good" at bounding box center [241, 183] width 10 height 17
radio input "true"
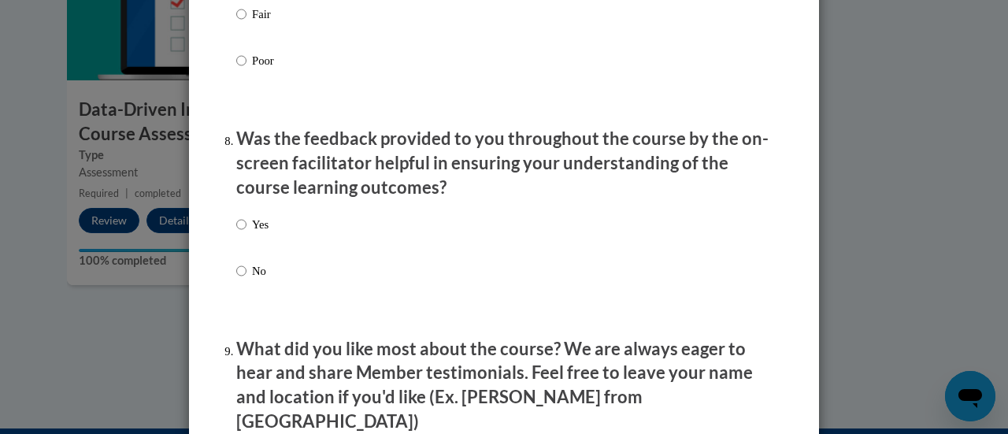
scroll to position [2345, 0]
click at [236, 232] on input "Yes" at bounding box center [241, 223] width 10 height 17
radio input "true"
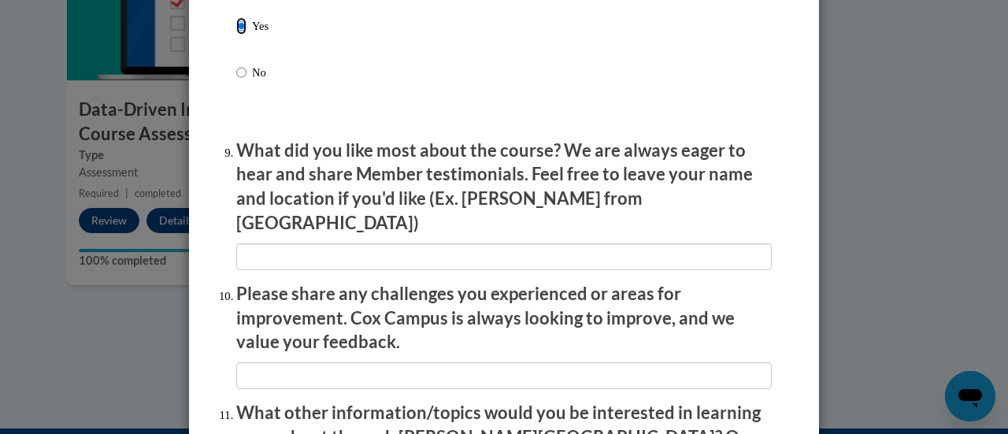
scroll to position [2543, 0]
drag, startPoint x: 365, startPoint y: 228, endPoint x: 330, endPoint y: 245, distance: 38.8
click at [330, 245] on li "What did you like most about the course? We are always eager to hear and share …" at bounding box center [504, 204] width 536 height 132
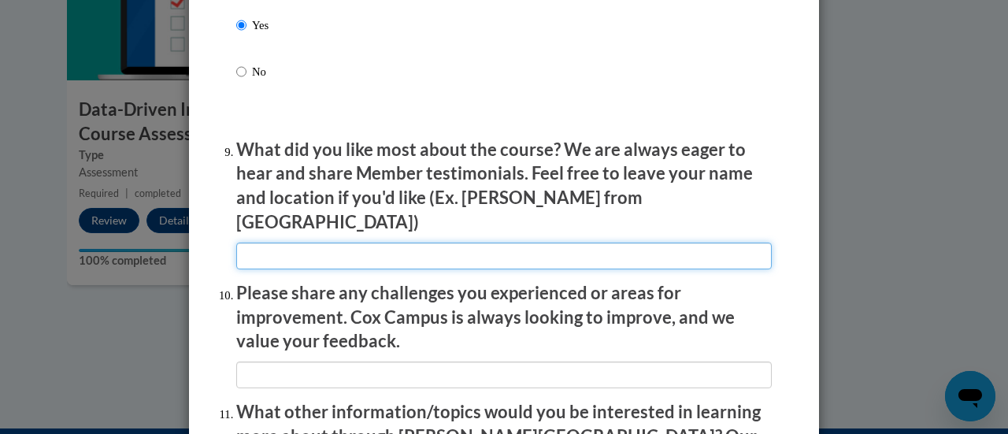
click at [330, 245] on input "textbox" at bounding box center [504, 256] width 536 height 27
type input "Lots of examples"
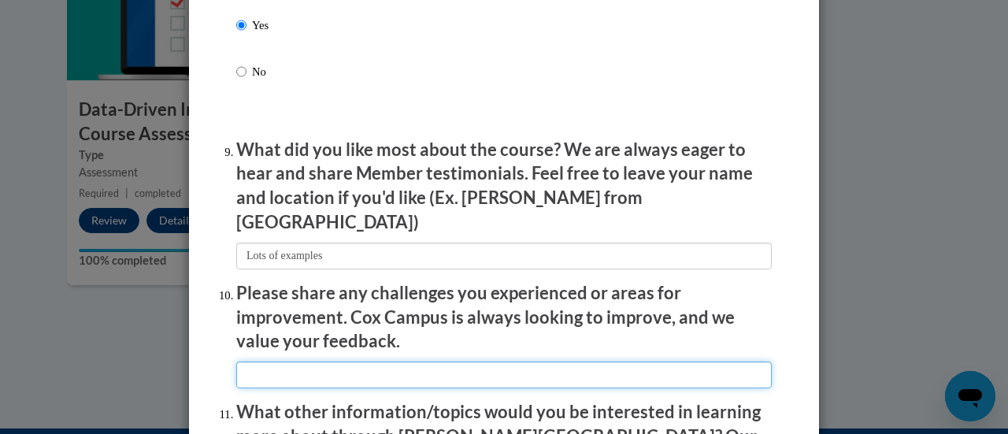
click at [256, 369] on input "textbox" at bounding box center [504, 375] width 536 height 27
drag, startPoint x: 256, startPoint y: 369, endPoint x: 590, endPoint y: 179, distance: 384.6
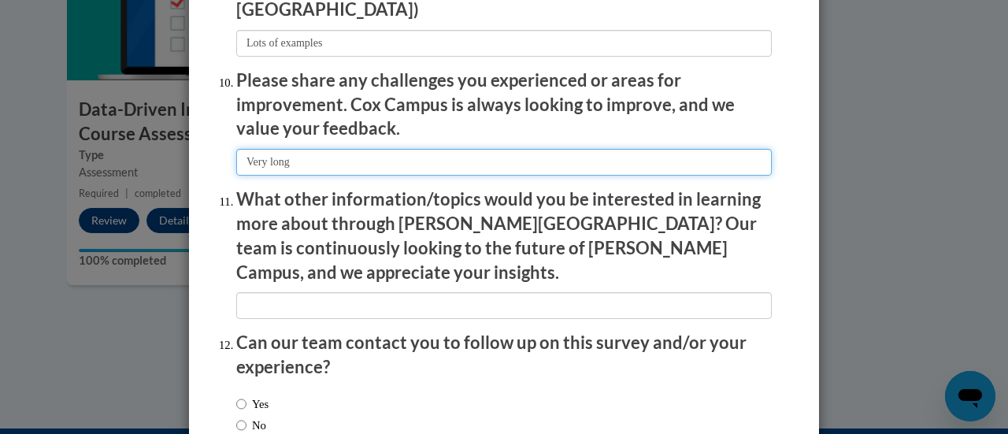
scroll to position [2779, 0]
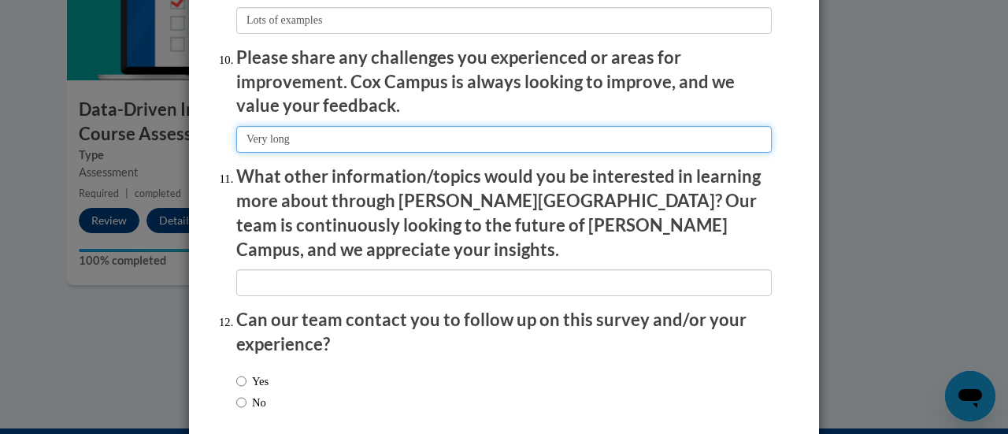
type input "Very long"
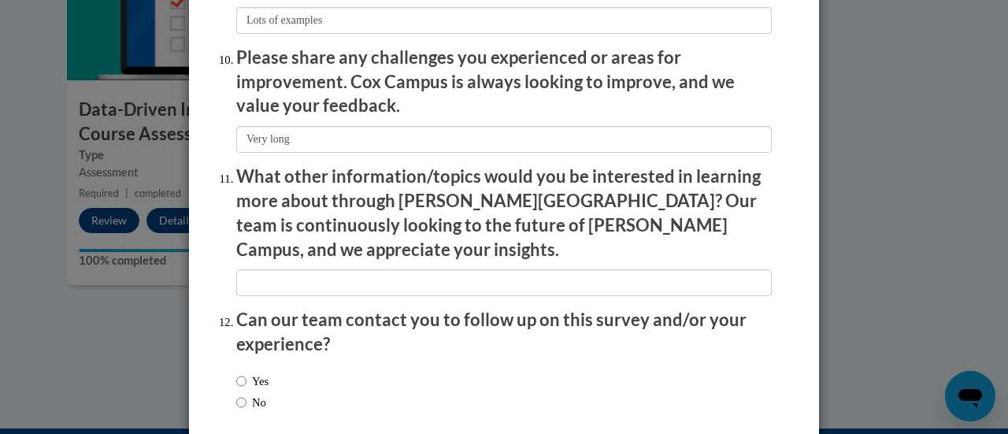
click at [240, 394] on label "No" at bounding box center [251, 402] width 30 height 17
click at [240, 394] on input "No" at bounding box center [241, 402] width 10 height 17
radio input "true"
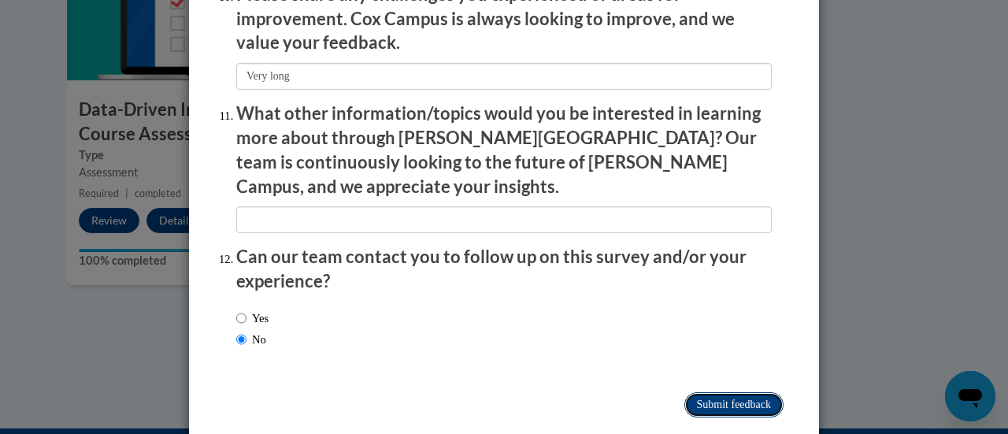
click at [696, 392] on input "Submit feedback" at bounding box center [734, 404] width 99 height 25
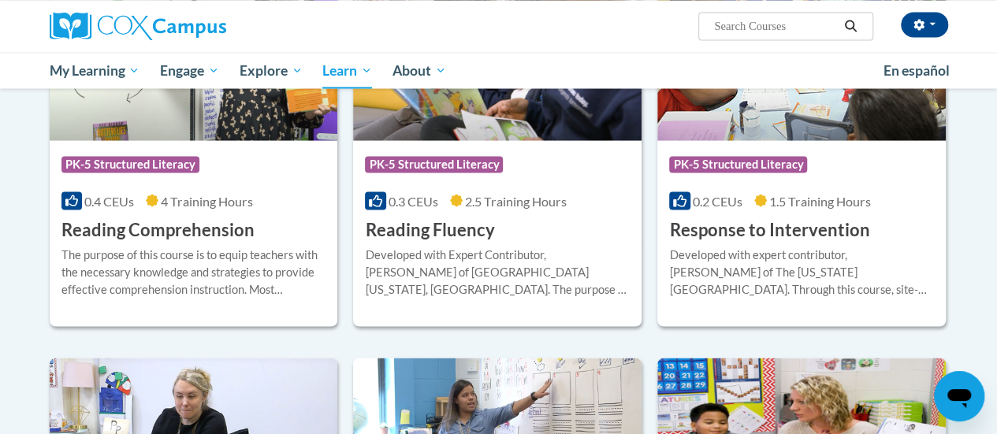
scroll to position [1453, 0]
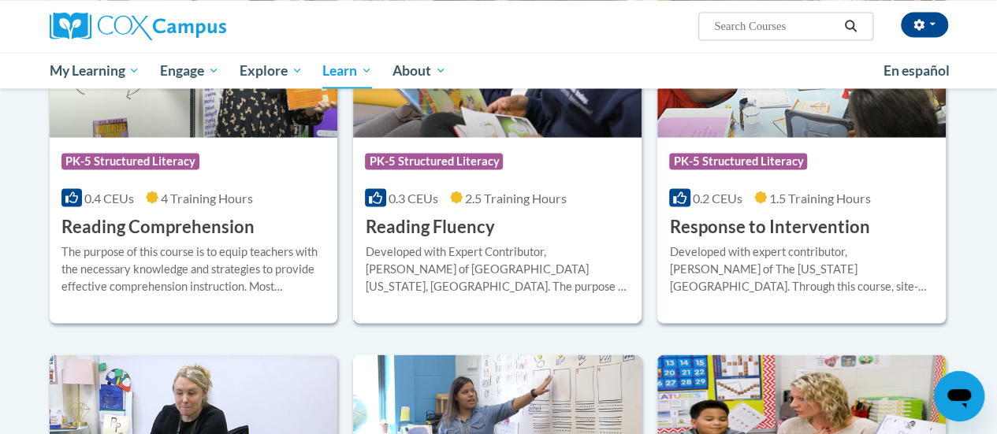
click at [508, 193] on span "2.5 Training Hours" at bounding box center [516, 197] width 102 height 15
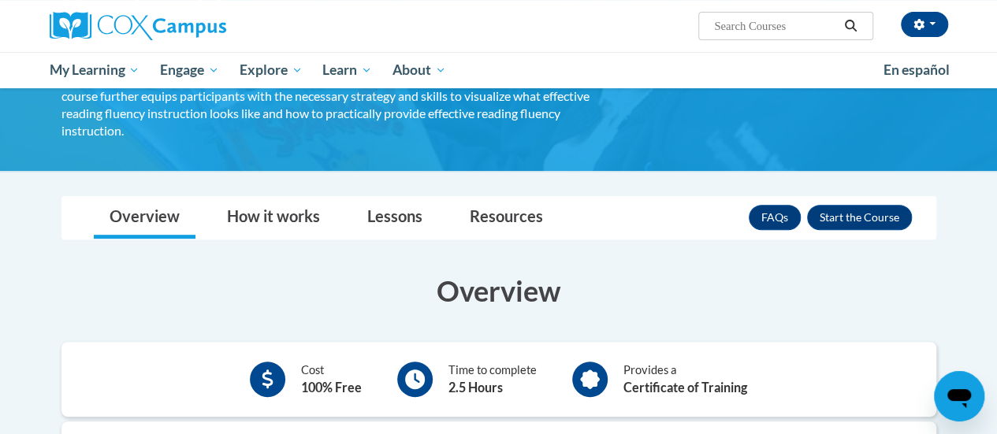
scroll to position [173, 0]
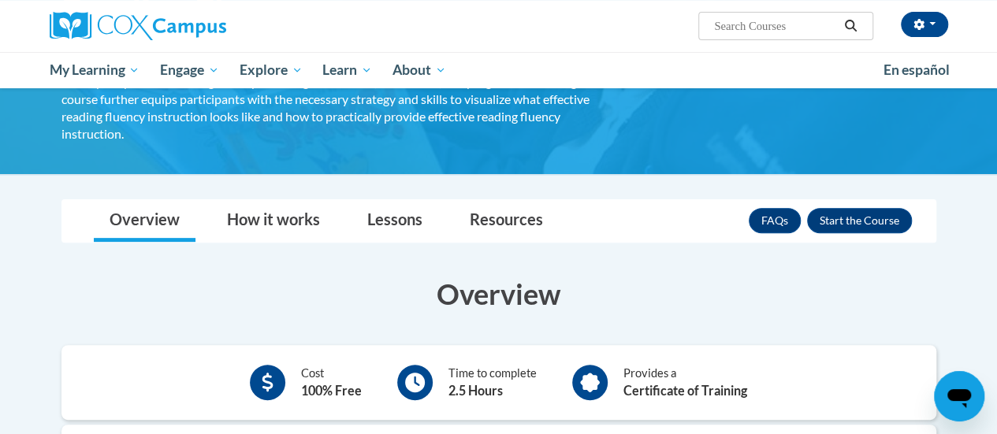
click at [830, 218] on div "FAQs Enroll" at bounding box center [829, 220] width 163 height 41
click at [831, 208] on button "Enroll" at bounding box center [859, 220] width 105 height 25
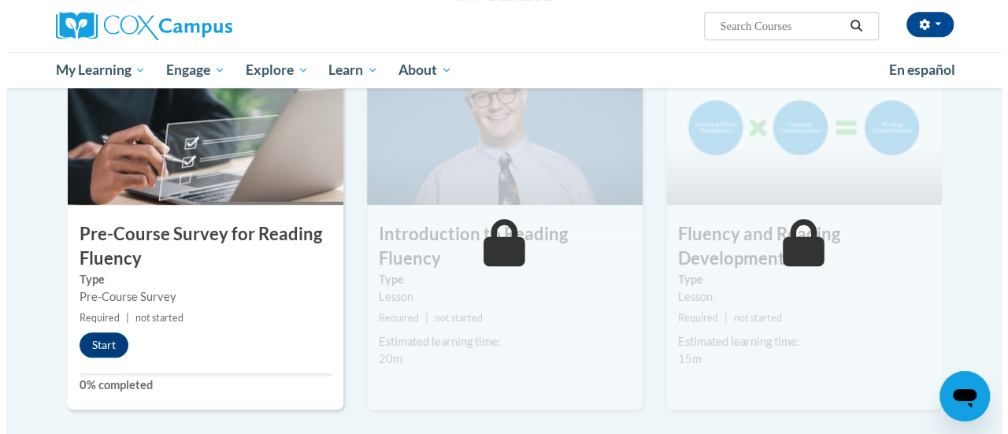
scroll to position [366, 0]
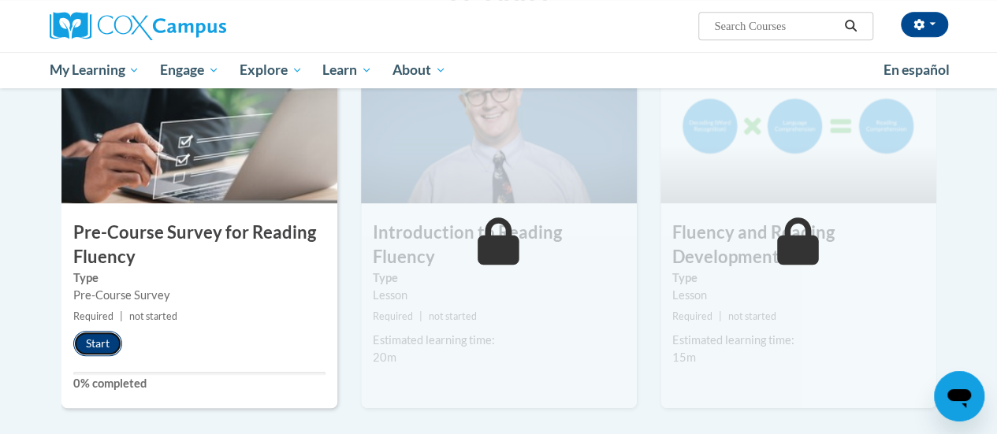
click at [104, 333] on button "Start" at bounding box center [97, 343] width 49 height 25
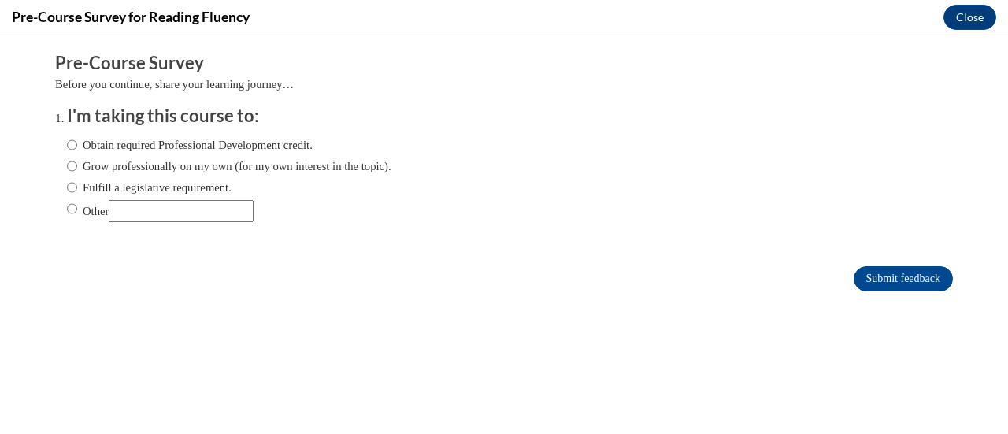
scroll to position [0, 0]
click at [69, 187] on label "Fulfill a legislative requirement." at bounding box center [149, 187] width 165 height 17
click at [69, 187] on input "Fulfill a legislative requirement." at bounding box center [72, 187] width 10 height 17
radio input "true"
click at [857, 269] on input "Submit feedback" at bounding box center [903, 278] width 99 height 25
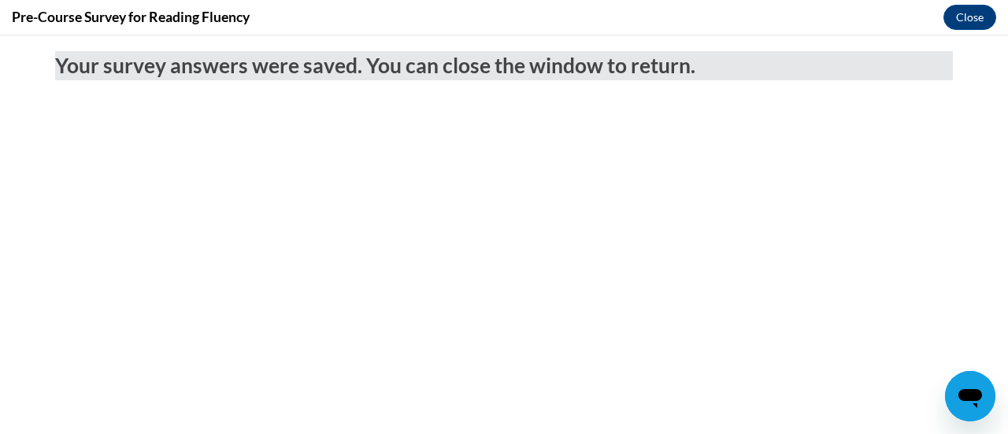
click at [857, 269] on body "Your survey answers were saved. You can close the window to return." at bounding box center [504, 234] width 1008 height 399
click at [957, 13] on button "Close" at bounding box center [970, 17] width 53 height 25
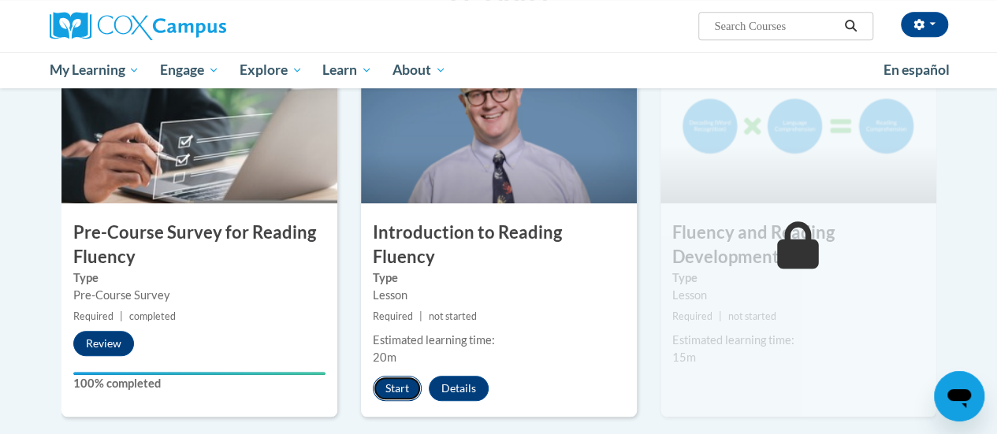
click at [383, 376] on button "Start" at bounding box center [397, 388] width 49 height 25
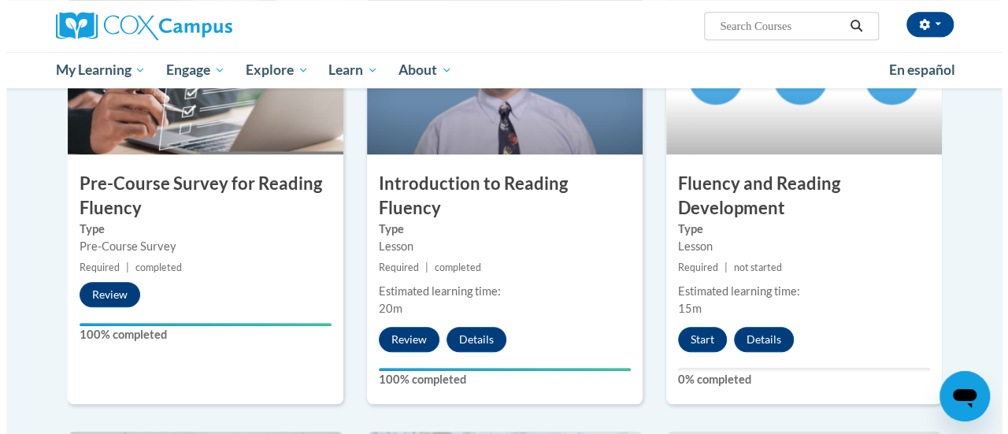
scroll to position [415, 0]
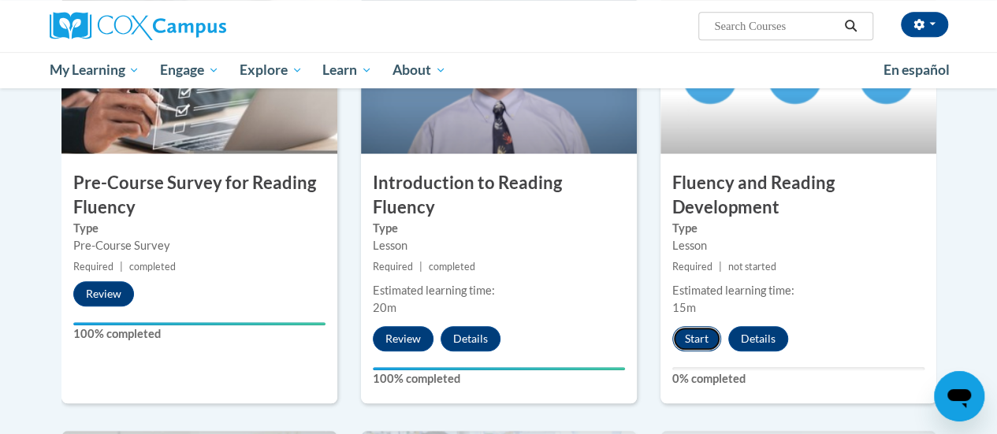
click at [684, 338] on button "Start" at bounding box center [696, 338] width 49 height 25
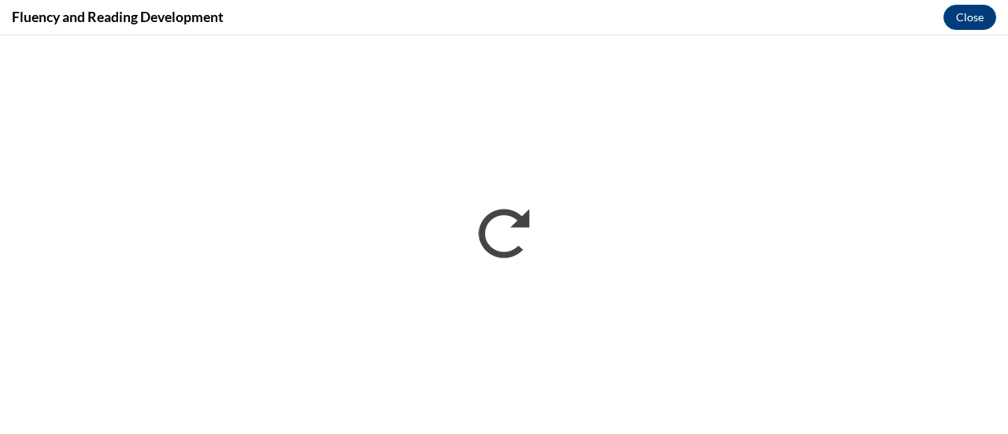
scroll to position [0, 0]
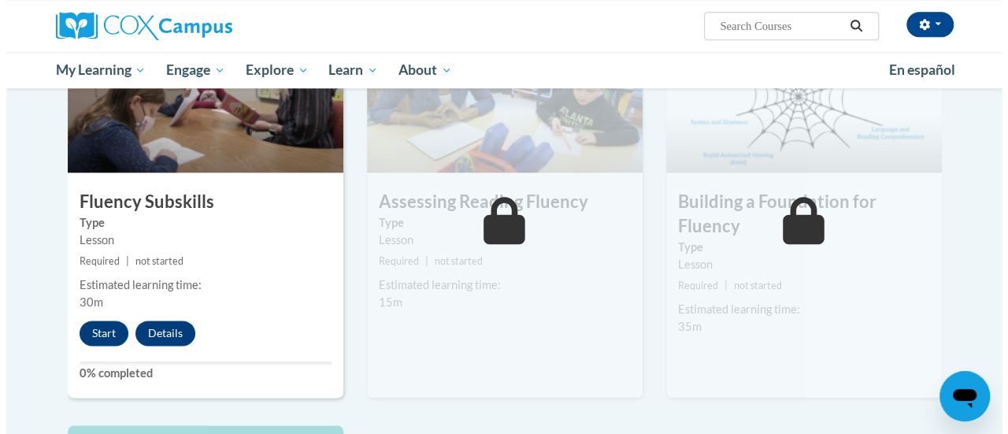
scroll to position [832, 0]
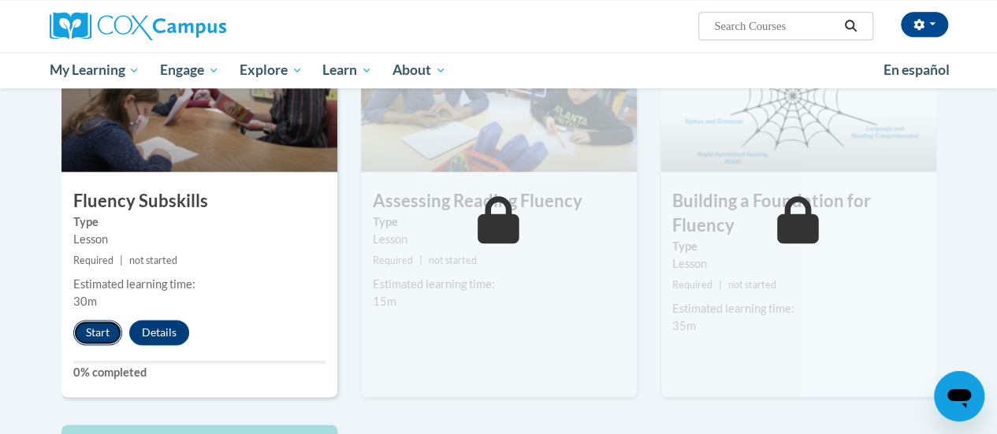
click at [97, 329] on button "Start" at bounding box center [97, 332] width 49 height 25
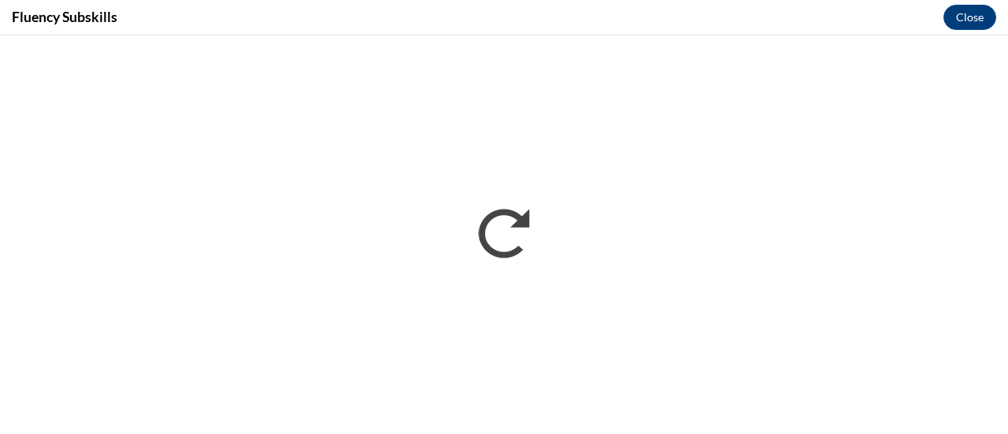
scroll to position [0, 0]
